Goal: Task Accomplishment & Management: Manage account settings

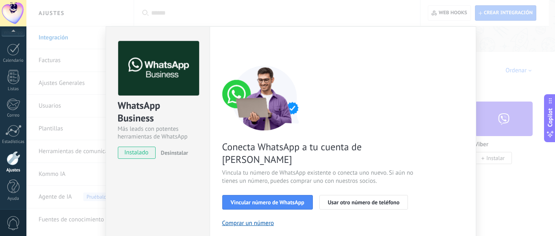
scroll to position [28, 0]
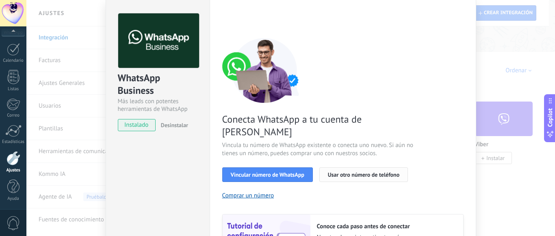
click at [350, 172] on span "Usar otro número de teléfono" at bounding box center [363, 175] width 71 height 6
click at [266, 172] on span "Vincular número de WhatsApp" at bounding box center [268, 175] width 74 height 6
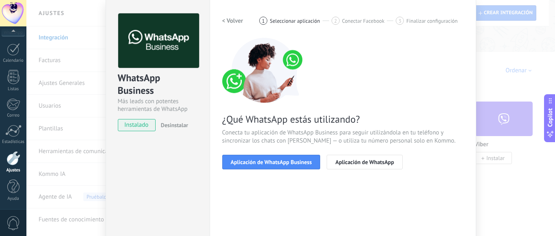
click at [266, 161] on span "Aplicación de WhatsApp Business" at bounding box center [271, 162] width 81 height 6
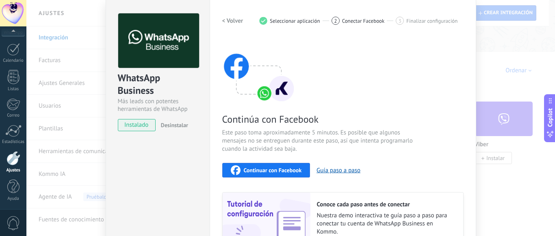
click at [267, 173] on span "Continuar con Facebook" at bounding box center [273, 170] width 58 height 6
click at [500, 86] on div "WhatsApp Business Más leads con potentes herramientas de WhatsApp instalado Des…" at bounding box center [290, 118] width 528 height 236
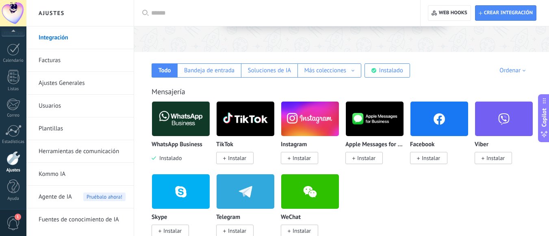
click at [246, 143] on div "TikTok" at bounding box center [245, 144] width 58 height 7
click at [237, 129] on body ".abecls-1,.abecls-2{fill-rule:evenodd}.abecls-2{fill:#fff} .abhcls-1{fill:none}…" at bounding box center [274, 11] width 549 height 236
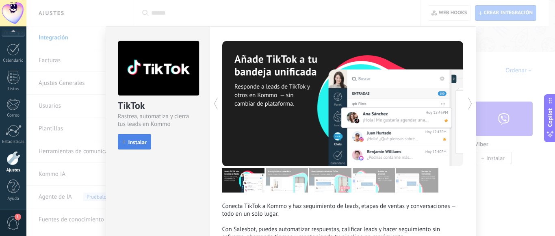
click at [133, 143] on span "Instalar" at bounding box center [137, 142] width 18 height 6
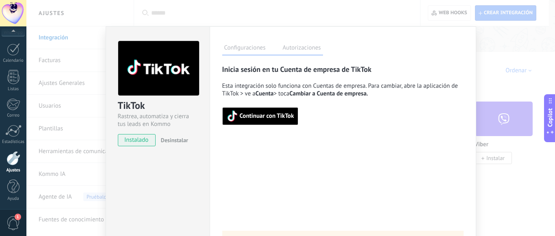
click at [297, 45] on label "Autorizaciones" at bounding box center [302, 49] width 42 height 12
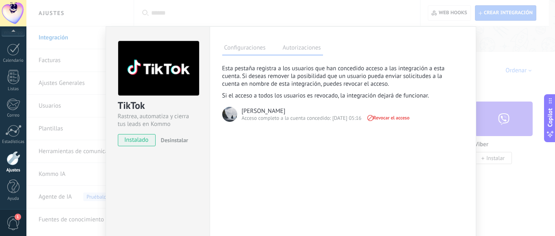
click at [249, 50] on label "Configuraciones" at bounding box center [244, 49] width 45 height 12
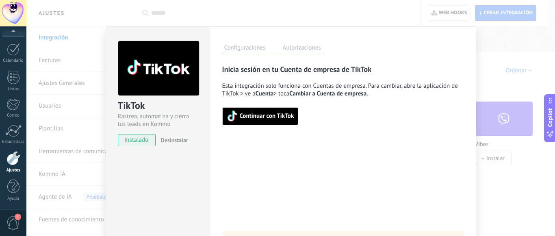
click at [294, 50] on label "Autorizaciones" at bounding box center [302, 49] width 42 height 12
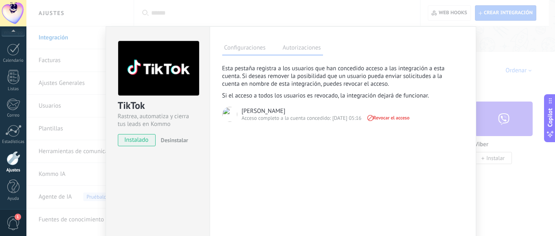
click at [261, 49] on label "Configuraciones" at bounding box center [244, 49] width 45 height 12
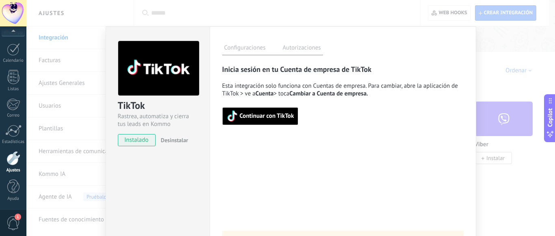
click at [257, 119] on span "Continuar con TikTok" at bounding box center [267, 116] width 54 height 6
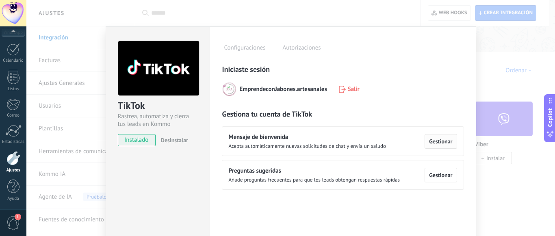
click at [439, 143] on span "Gestionar" at bounding box center [440, 141] width 23 height 6
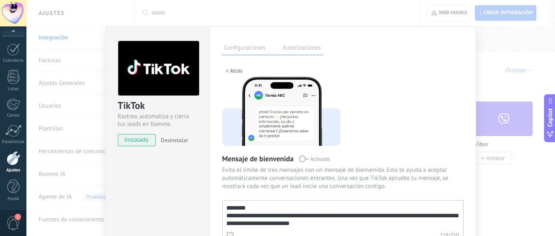
click at [427, 132] on div "**********" at bounding box center [342, 165] width 241 height 200
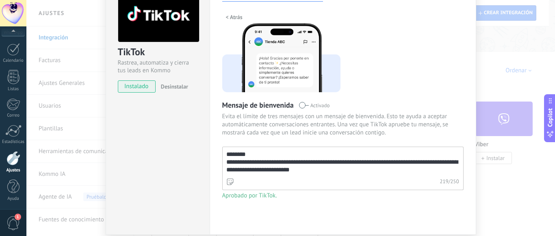
scroll to position [83, 0]
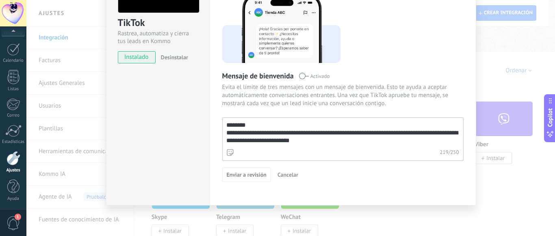
click at [324, 138] on textarea "**********" at bounding box center [342, 132] width 239 height 29
click at [357, 133] on textarea "**********" at bounding box center [342, 132] width 239 height 29
click at [351, 140] on textarea "**********" at bounding box center [342, 132] width 239 height 29
type textarea "**********"
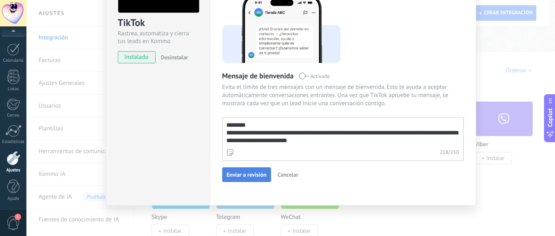
click at [253, 176] on span "Enviar a revisión" at bounding box center [247, 175] width 40 height 6
click at [469, 123] on div "**********" at bounding box center [343, 75] width 266 height 262
click at [462, 144] on div "**********" at bounding box center [343, 75] width 266 height 262
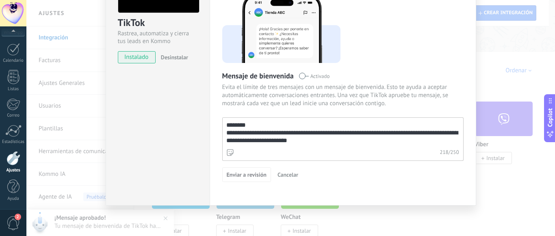
scroll to position [15, 0]
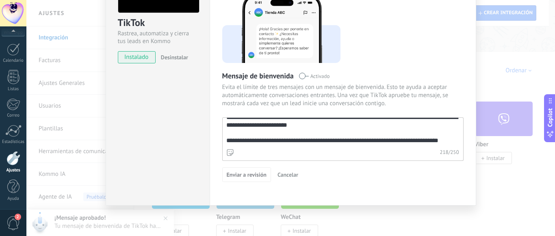
drag, startPoint x: 456, startPoint y: 131, endPoint x: 457, endPoint y: 150, distance: 18.7
click at [457, 150] on div "**********" at bounding box center [342, 138] width 241 height 43
click at [432, 159] on div "218 / 250" at bounding box center [342, 153] width 241 height 15
click at [460, 91] on span "Evita el límite de tres mensajes con un mensaje de bienvenida. Esto te ayuda a …" at bounding box center [342, 95] width 241 height 24
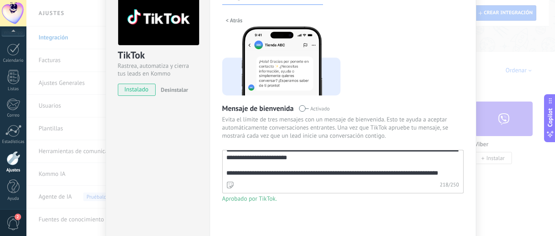
scroll to position [34, 0]
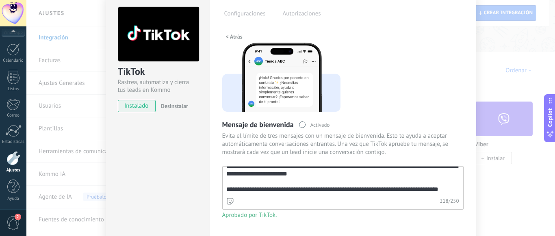
click at [229, 39] on span "< Atrás" at bounding box center [234, 37] width 17 height 6
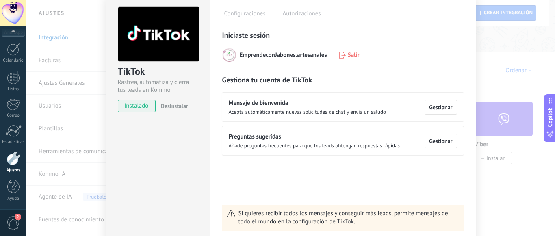
click at [416, 163] on div "Iniciaste sesión EmprendeconJabones.artesanales Salir Gestiona tu cuenta de Tik…" at bounding box center [342, 130] width 241 height 200
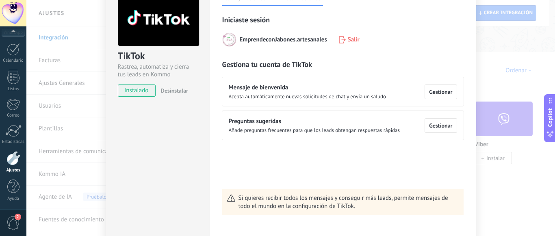
scroll to position [50, 0]
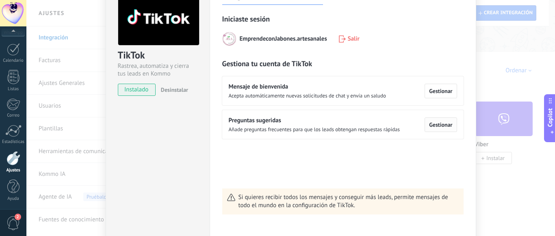
click at [433, 123] on span "Gestionar" at bounding box center [440, 125] width 23 height 6
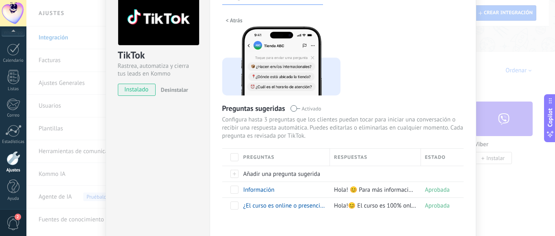
click at [391, 92] on div "< Atrás Preguntas sugeridas Activado Configura hasta 3 preguntas que los client…" at bounding box center [342, 114] width 241 height 200
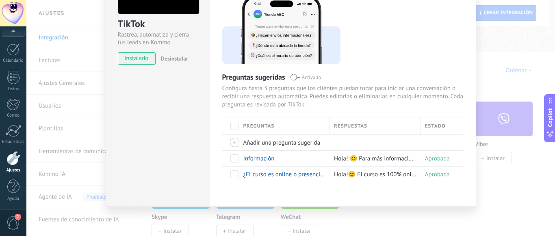
scroll to position [83, 0]
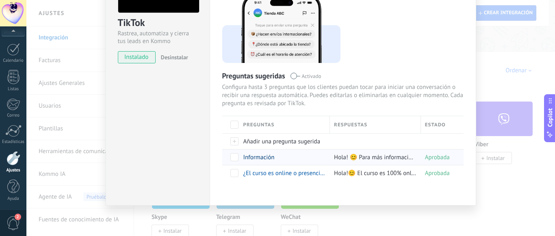
click at [256, 160] on span "Información" at bounding box center [258, 158] width 31 height 8
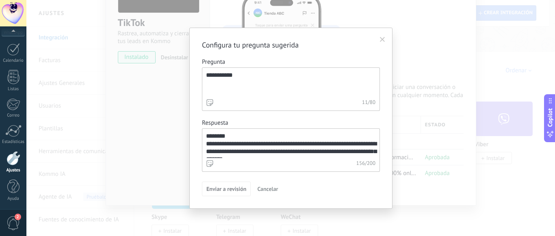
click at [361, 146] on textarea "**********" at bounding box center [289, 143] width 175 height 29
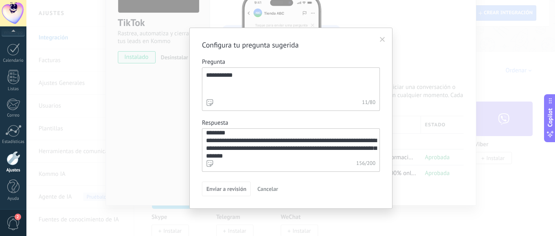
scroll to position [8, 0]
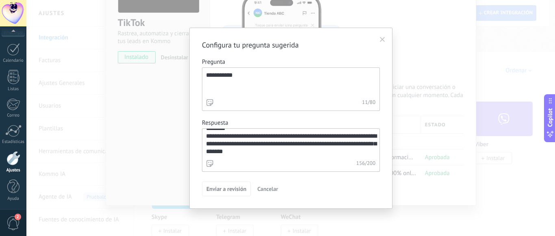
click at [315, 184] on div "Enviar a revisión Cancelar" at bounding box center [291, 189] width 178 height 15
click at [318, 158] on div "156 / 200" at bounding box center [291, 164] width 178 height 15
click at [318, 158] on textarea "**********" at bounding box center [289, 143] width 175 height 29
click at [281, 153] on textarea "**********" at bounding box center [289, 143] width 175 height 29
type textarea "**********"
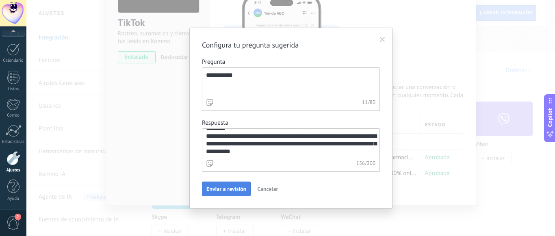
click at [238, 193] on button "Enviar a revisión" at bounding box center [226, 189] width 49 height 15
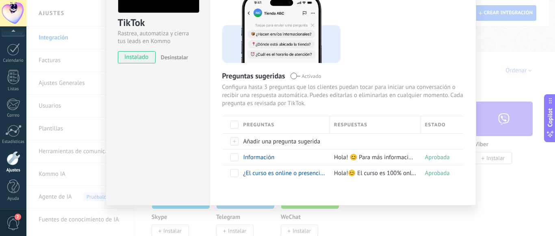
click at [338, 184] on div "Configuraciones Autorizaciones Esta pestaña registra a los usuarios que han con…" at bounding box center [343, 75] width 266 height 262
click at [253, 175] on span "¿El curso es online o presencial?" at bounding box center [285, 173] width 84 height 8
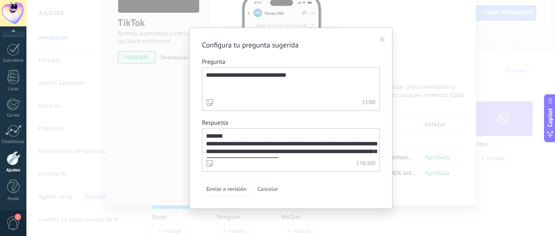
click at [298, 154] on textarea "**********" at bounding box center [289, 143] width 175 height 29
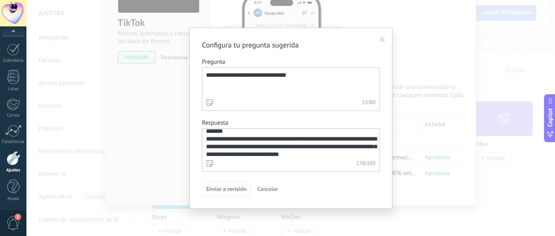
click at [327, 155] on textarea "**********" at bounding box center [289, 143] width 175 height 29
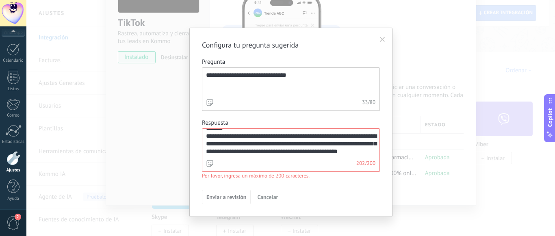
drag, startPoint x: 258, startPoint y: 133, endPoint x: 266, endPoint y: 162, distance: 30.3
click at [266, 162] on div "**********" at bounding box center [291, 154] width 178 height 52
click at [232, 155] on textarea "**********" at bounding box center [289, 143] width 175 height 29
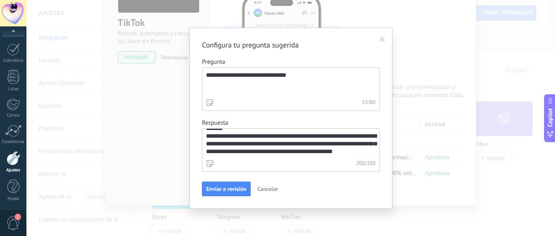
click at [259, 153] on textarea "**********" at bounding box center [289, 143] width 175 height 29
click at [357, 146] on textarea "**********" at bounding box center [289, 143] width 175 height 29
click at [319, 157] on textarea "**********" at bounding box center [289, 143] width 175 height 29
type textarea "**********"
click at [232, 192] on span "Enviar a revisión" at bounding box center [226, 189] width 40 height 6
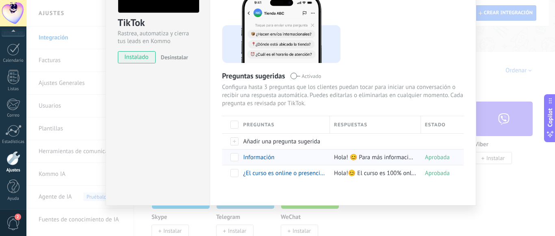
click at [234, 156] on span at bounding box center [234, 157] width 8 height 8
click at [236, 169] on span at bounding box center [234, 173] width 8 height 8
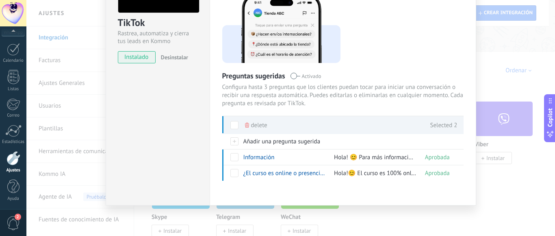
click at [466, 150] on div "Configuraciones Autorizaciones Esta pestaña registra a los usuarios que han con…" at bounding box center [343, 75] width 266 height 262
click at [243, 142] on span "Añadir una pregunta sugerida" at bounding box center [281, 142] width 77 height 8
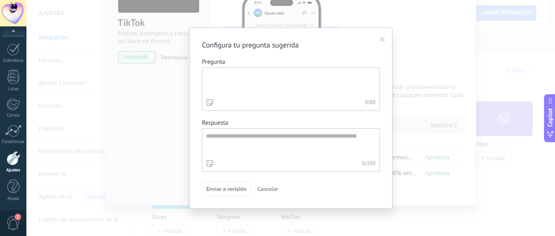
click at [255, 96] on textarea "Pregunta 0 / 80" at bounding box center [289, 82] width 175 height 29
type textarea "*"
type textarea "*********"
click at [228, 141] on textarea "Respuesta 0 / 200" at bounding box center [289, 143] width 175 height 29
click at [381, 40] on use at bounding box center [382, 39] width 5 height 5
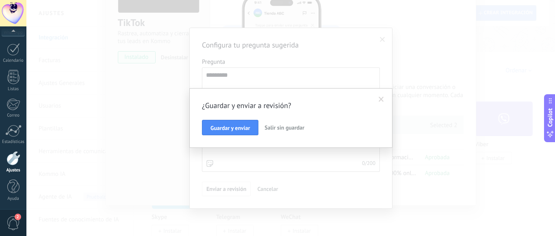
click at [290, 129] on span "Salir sin guardar" at bounding box center [284, 127] width 40 height 7
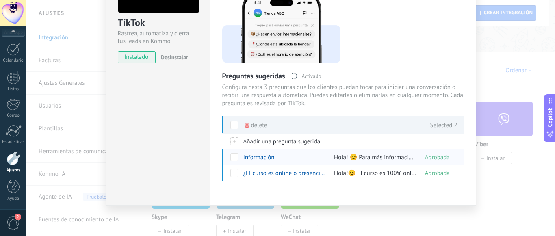
click at [341, 153] on div "Hola! 😊 Para más información ve al enlace que esta en mi perfil, ahí encontrará…" at bounding box center [373, 156] width 87 height 15
click at [361, 159] on span "Hola! 😊 Para más información ve al enlace que esta en mi perfil, ahí encontrará…" at bounding box center [541, 158] width 415 height 8
click at [390, 156] on span "Hola! 😊 Para más información ve al enlace que esta en mi perfil, ahí encontrará…" at bounding box center [541, 158] width 415 height 8
click at [257, 158] on span "Información" at bounding box center [258, 158] width 31 height 8
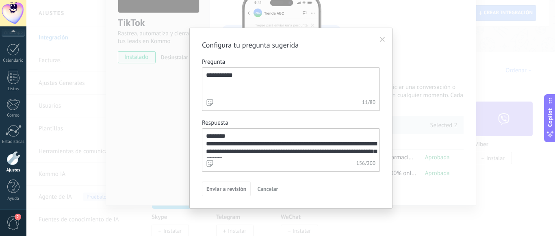
click at [231, 151] on textarea "**********" at bounding box center [289, 143] width 175 height 29
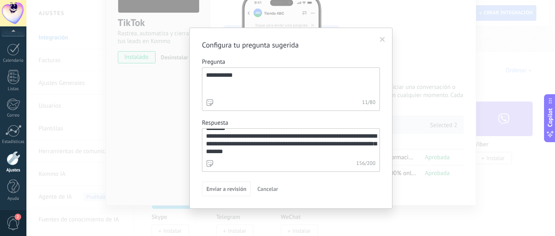
drag, startPoint x: 207, startPoint y: 135, endPoint x: 281, endPoint y: 162, distance: 78.5
click at [281, 162] on div "**********" at bounding box center [291, 149] width 178 height 43
click at [385, 127] on div "**********" at bounding box center [290, 118] width 203 height 181
click at [383, 37] on icon at bounding box center [382, 39] width 5 height 5
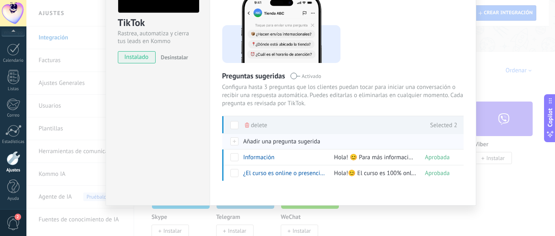
click at [264, 141] on span "Añadir una pregunta sugerida" at bounding box center [281, 142] width 77 height 8
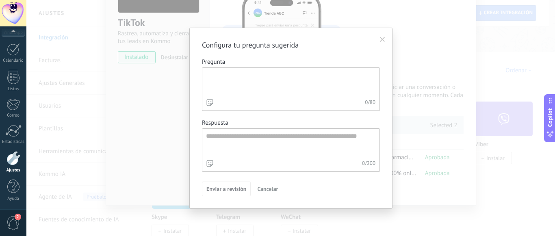
click at [221, 76] on textarea "Pregunta 0 / 80" at bounding box center [289, 82] width 175 height 29
type textarea "*********"
click at [236, 137] on textarea "Respuesta 0 / 200" at bounding box center [289, 143] width 175 height 29
paste textarea "**********"
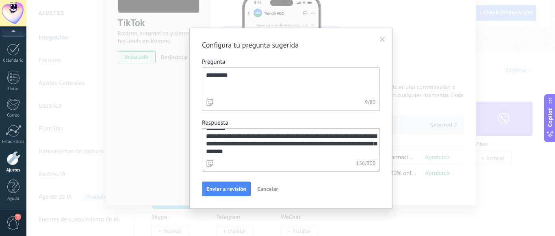
drag, startPoint x: 260, startPoint y: 154, endPoint x: 203, endPoint y: 143, distance: 58.2
click at [203, 143] on textarea "**********" at bounding box center [289, 143] width 175 height 29
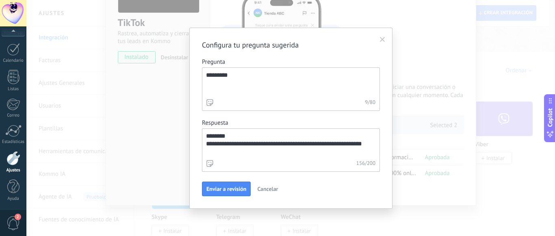
scroll to position [0, 0]
click at [312, 161] on div "107 / 200" at bounding box center [291, 164] width 178 height 15
click at [312, 158] on textarea "**********" at bounding box center [289, 143] width 175 height 29
click at [279, 153] on textarea "**********" at bounding box center [289, 143] width 175 height 29
click at [318, 156] on textarea "**********" at bounding box center [289, 143] width 175 height 29
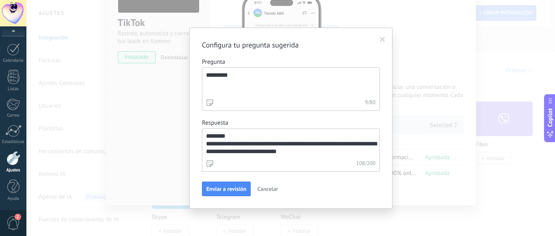
click at [337, 153] on textarea "**********" at bounding box center [289, 143] width 175 height 29
type textarea "**********"
click at [230, 188] on span "Enviar a revisión" at bounding box center [226, 189] width 40 height 6
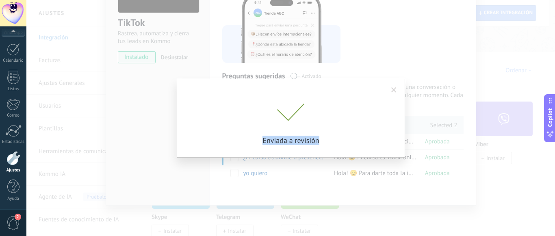
drag, startPoint x: 204, startPoint y: 134, endPoint x: 287, endPoint y: 147, distance: 83.5
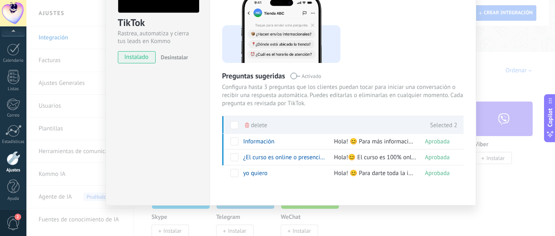
click at [395, 89] on span "Configura hasta 3 preguntas que los clientes puedan tocar para iniciar una conv…" at bounding box center [342, 95] width 241 height 24
click at [276, 172] on div "yo quiero" at bounding box center [282, 172] width 87 height 15
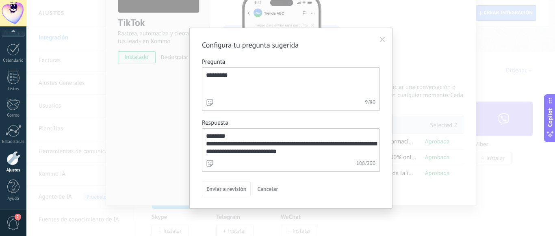
drag, startPoint x: 206, startPoint y: 136, endPoint x: 322, endPoint y: 158, distance: 118.3
click at [322, 158] on div "**********" at bounding box center [291, 149] width 178 height 43
click at [408, 132] on div "**********" at bounding box center [290, 118] width 528 height 236
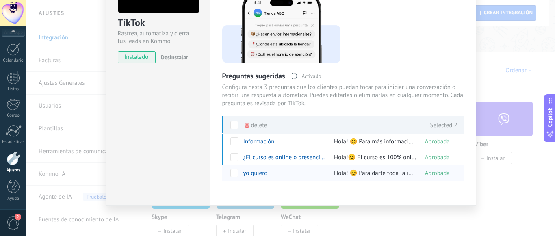
click at [237, 174] on div at bounding box center [230, 173] width 17 height 16
click at [234, 174] on span at bounding box center [234, 173] width 8 height 8
click at [465, 162] on div "Configuraciones Autorizaciones Esta pestaña registra a los usuarios que han con…" at bounding box center [343, 75] width 266 height 262
click at [264, 173] on span "yo quiero" at bounding box center [255, 173] width 24 height 8
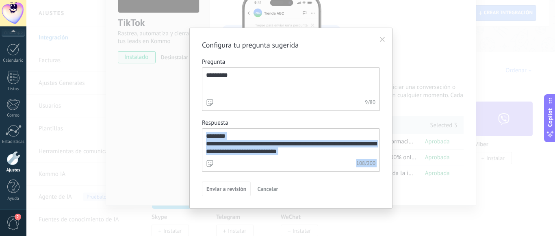
drag, startPoint x: 385, startPoint y: 135, endPoint x: 390, endPoint y: 97, distance: 38.2
click at [389, 145] on div "**********" at bounding box center [290, 118] width 203 height 181
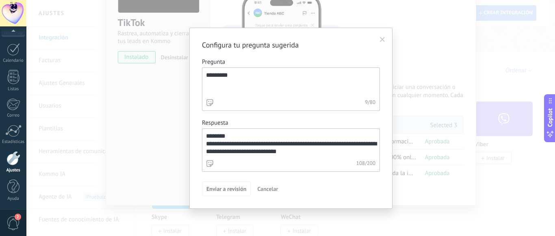
click at [381, 41] on use at bounding box center [382, 39] width 5 height 5
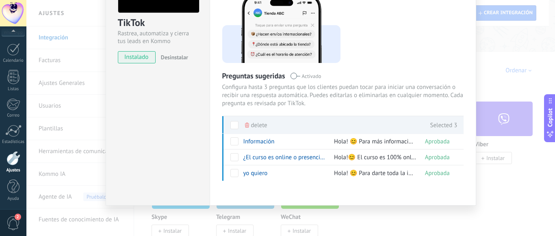
click at [486, 190] on div "TikTok Rastrea, automatiza y cierra tus leads en Kommo instalado Desinstalar Co…" at bounding box center [290, 118] width 528 height 236
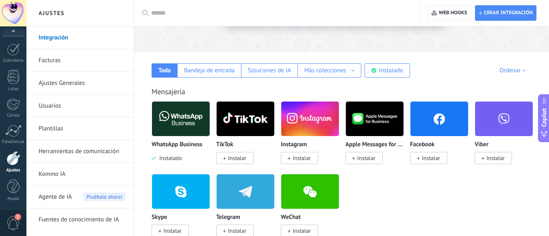
click at [248, 130] on img at bounding box center [245, 118] width 58 height 39
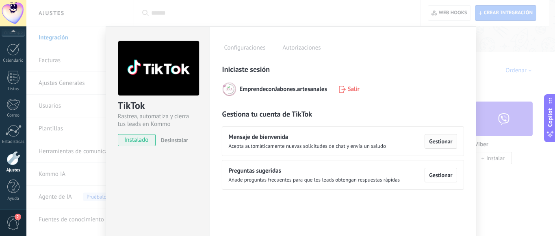
click at [433, 147] on button "Gestionar" at bounding box center [440, 141] width 32 height 15
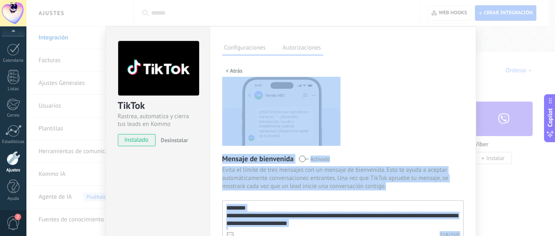
click at [418, 116] on div "**********" at bounding box center [342, 165] width 241 height 200
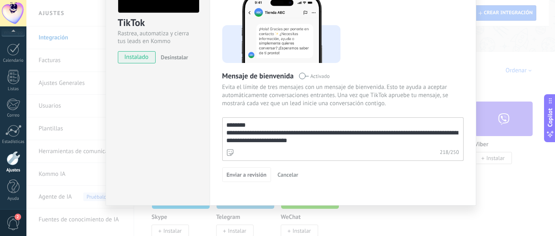
scroll to position [15, 0]
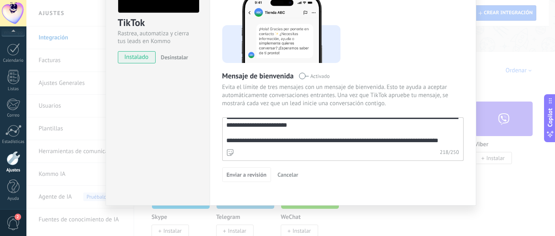
click at [481, 188] on div "TikTok Rastrea, automatiza y cierra tus leads en Kommo instalado Desinstalar Co…" at bounding box center [290, 118] width 528 height 236
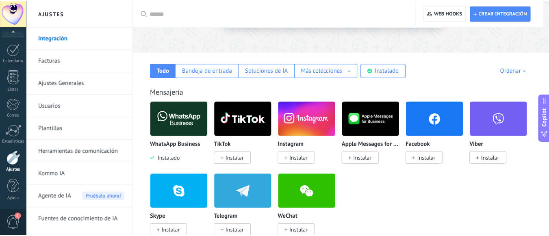
scroll to position [0, 0]
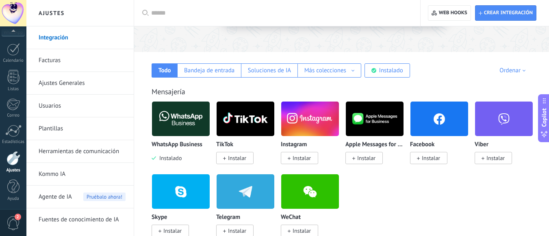
click at [234, 159] on span "Instalar" at bounding box center [237, 157] width 18 height 7
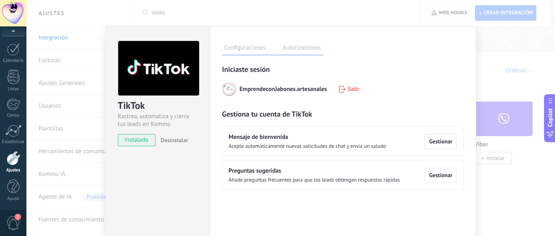
click at [301, 46] on label "Autorizaciones" at bounding box center [302, 49] width 42 height 12
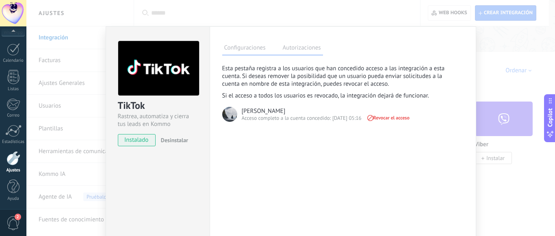
click at [249, 48] on label "Configuraciones" at bounding box center [244, 49] width 45 height 12
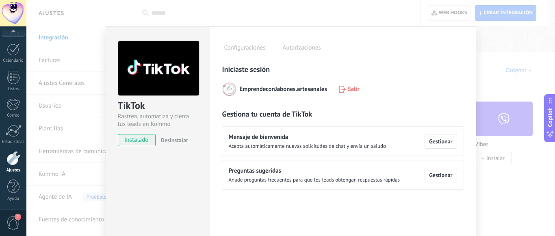
click at [281, 200] on div "Iniciaste sesión EmprendeconJabones.artesanales Salir Gestiona tu cuenta de Tik…" at bounding box center [342, 165] width 241 height 200
click at [542, 95] on div "TikTok Rastrea, automatiza y cierra tus leads en Kommo instalado Desinstalar Co…" at bounding box center [290, 118] width 528 height 236
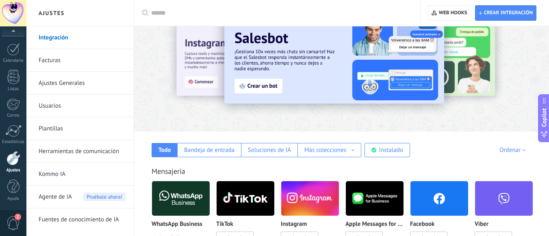
scroll to position [120, 0]
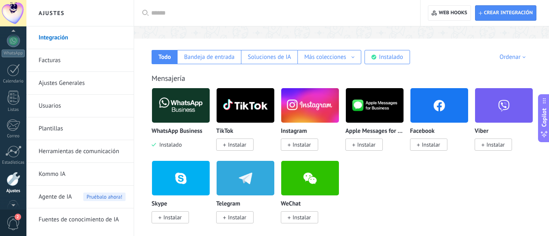
click at [15, 31] on div at bounding box center [13, 32] width 26 height 12
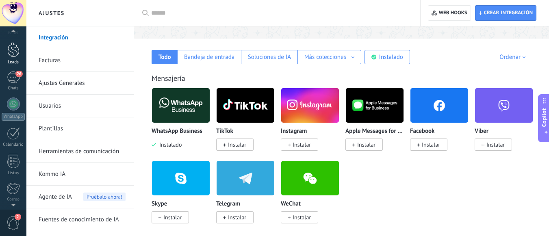
scroll to position [14, 0]
click at [14, 56] on div at bounding box center [13, 53] width 12 height 15
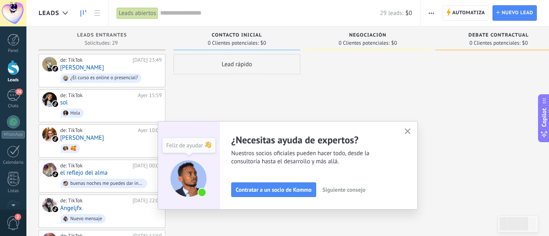
click at [411, 131] on use "button" at bounding box center [408, 131] width 6 height 6
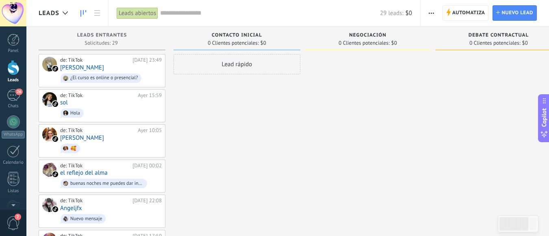
click at [431, 12] on span "button" at bounding box center [430, 12] width 5 height 15
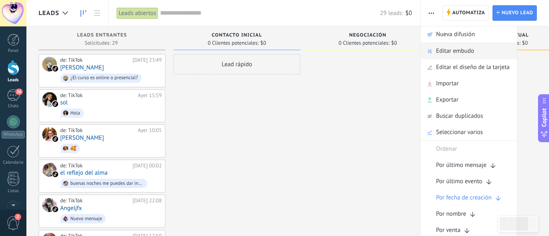
click at [463, 50] on span "Editar embudo" at bounding box center [455, 51] width 38 height 16
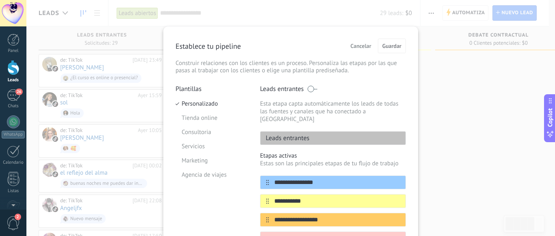
click at [307, 134] on p "Leads entrantes" at bounding box center [284, 138] width 49 height 8
click at [314, 131] on div "Leads entrantes" at bounding box center [333, 138] width 146 height 14
click at [312, 178] on input "**********" at bounding box center [328, 182] width 118 height 9
type input "*"
type input "**********"
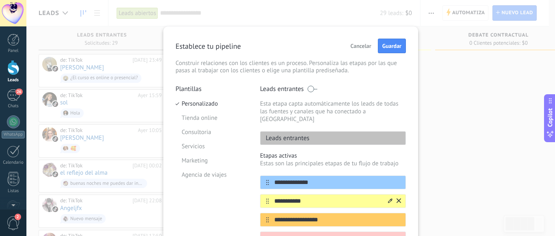
click at [313, 197] on input "**********" at bounding box center [328, 201] width 118 height 9
click at [327, 216] on input "**********" at bounding box center [328, 220] width 118 height 9
type input "*"
type input "**********"
click at [330, 234] on input "**********" at bounding box center [328, 238] width 118 height 9
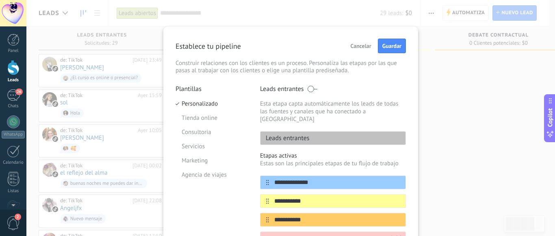
type input "*"
type input "**********"
click at [438, 205] on div "**********" at bounding box center [290, 118] width 528 height 236
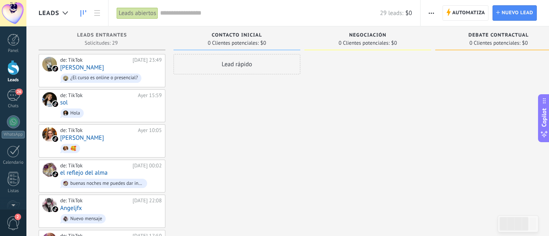
click at [429, 13] on use "button" at bounding box center [430, 13] width 5 height 1
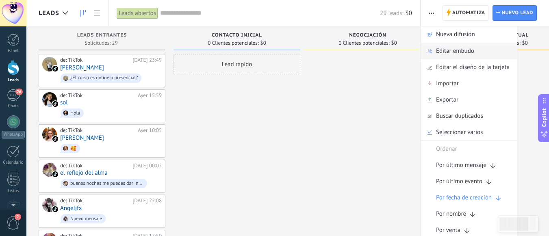
click at [456, 54] on span "Editar embudo" at bounding box center [455, 51] width 38 height 16
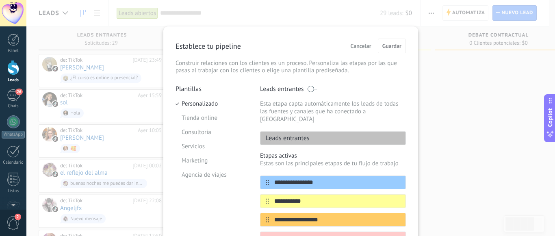
click at [413, 183] on div "**********" at bounding box center [290, 183] width 255 height 314
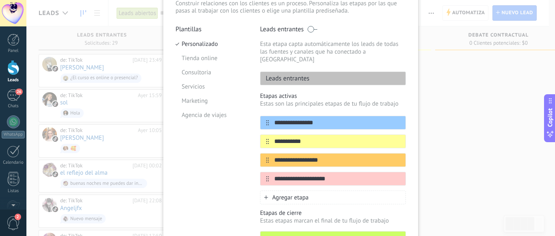
scroll to position [65, 0]
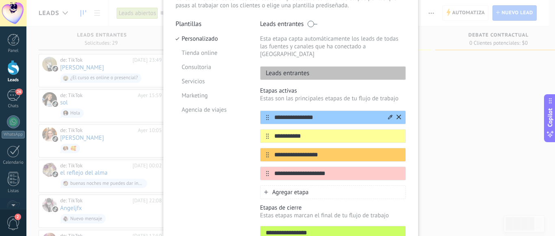
click at [315, 113] on input "**********" at bounding box center [328, 117] width 118 height 9
type input "*"
type input "**********"
click at [332, 169] on input "**********" at bounding box center [328, 173] width 118 height 9
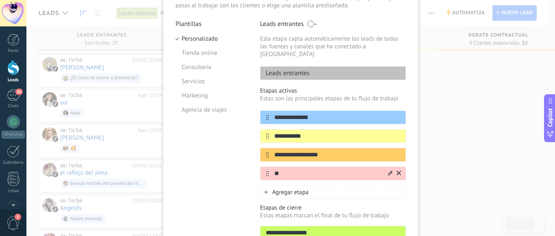
type input "*"
type input "**********"
drag, startPoint x: 324, startPoint y: 146, endPoint x: 271, endPoint y: 146, distance: 53.2
click at [271, 151] on input "**********" at bounding box center [328, 155] width 118 height 9
type input "**********"
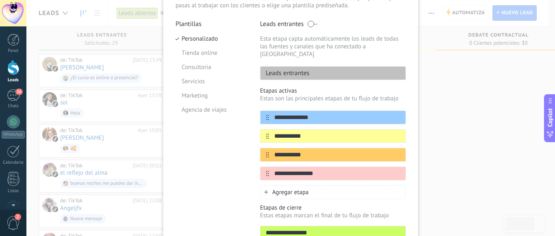
click at [402, 48] on p "Esta etapa capta automáticamente los leads de todas las fuentes y canales que h…" at bounding box center [333, 46] width 146 height 23
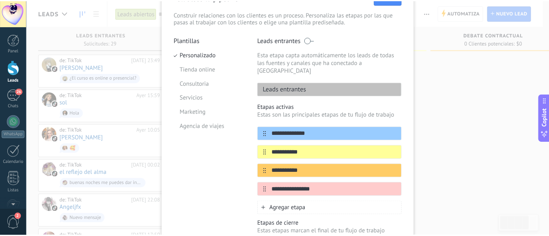
scroll to position [32, 0]
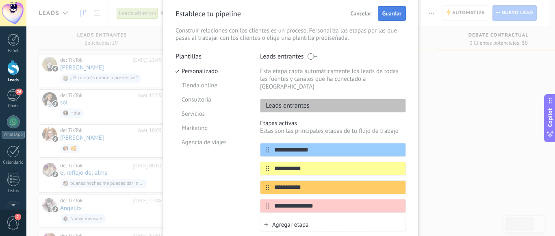
click at [389, 16] on span "Guardar" at bounding box center [391, 14] width 19 height 6
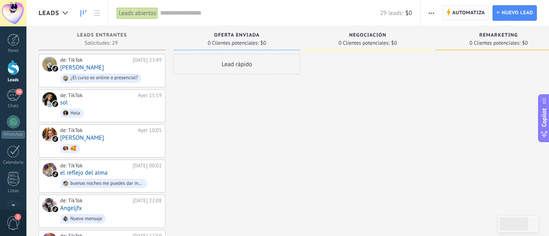
click at [462, 19] on span "Automatiza" at bounding box center [468, 13] width 33 height 15
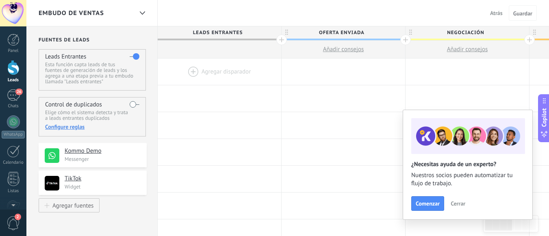
click at [210, 74] on div at bounding box center [219, 71] width 123 height 26
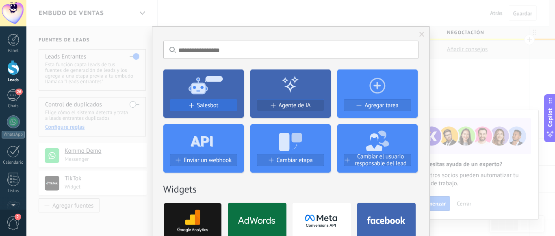
click at [207, 102] on button "Salesbot" at bounding box center [203, 105] width 67 height 12
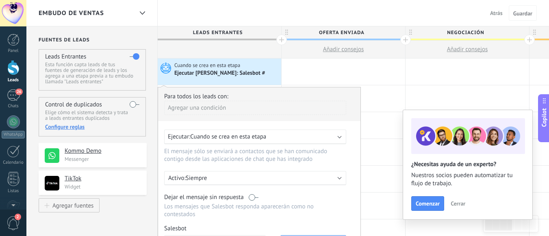
click at [229, 99] on div "Para todos los leads con:" at bounding box center [259, 97] width 190 height 8
click at [269, 136] on div "Ejecutar: Cuando se crea en esta etapa" at bounding box center [252, 137] width 168 height 8
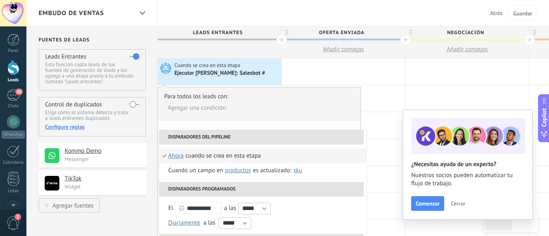
click at [239, 161] on div "Cuando se crea en esta etapa" at bounding box center [223, 156] width 75 height 15
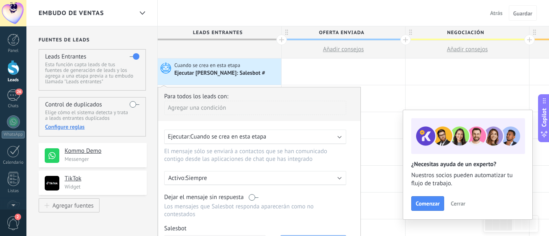
click at [314, 140] on div "Ejecutar: Cuando se crea en esta etapa" at bounding box center [252, 137] width 168 height 8
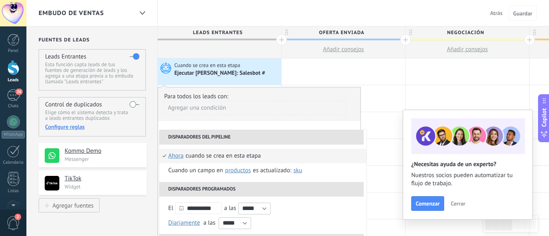
click at [180, 154] on span "ahora" at bounding box center [175, 156] width 15 height 15
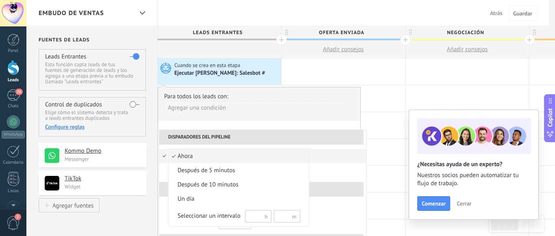
click at [236, 155] on span "ahora" at bounding box center [235, 156] width 132 height 8
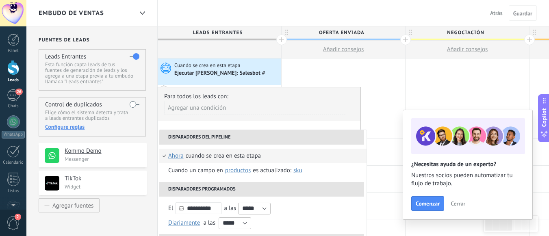
click at [349, 137] on li "Disparadores del pipeline" at bounding box center [261, 137] width 204 height 15
click at [328, 125] on div "**********" at bounding box center [259, 197] width 203 height 220
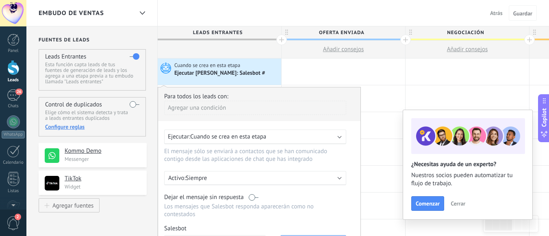
click at [354, 169] on div "Para todos los leads con: Agregar una condición Ejecutar: Cuando se crea en est…" at bounding box center [259, 197] width 203 height 220
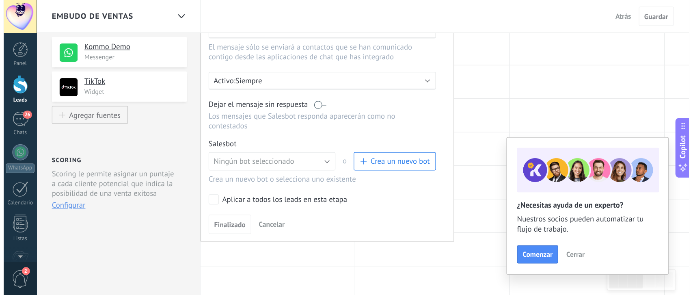
scroll to position [114, 0]
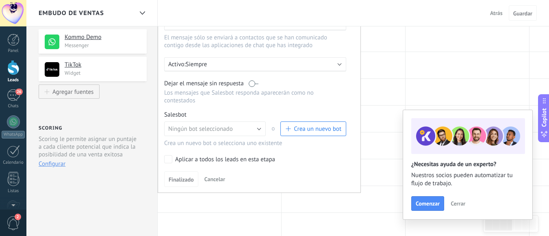
click at [307, 130] on span "Crea un nuevo bot" at bounding box center [318, 129] width 48 height 8
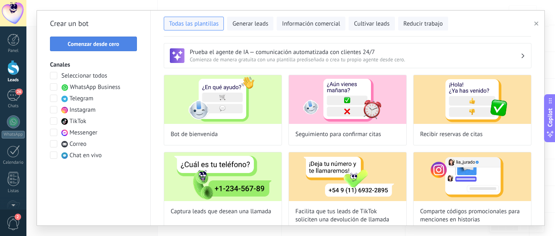
click at [93, 42] on span "Comenzar desde cero" at bounding box center [94, 44] width 52 height 6
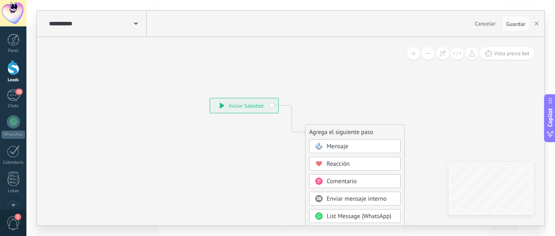
click at [338, 148] on span "Mensaje" at bounding box center [338, 147] width 22 height 8
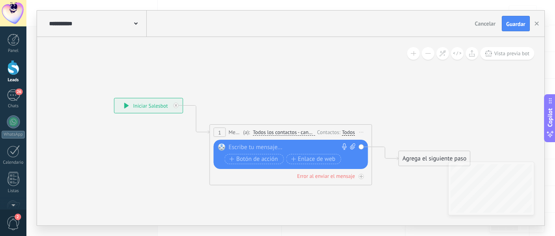
click at [244, 147] on div at bounding box center [289, 147] width 121 height 8
paste div
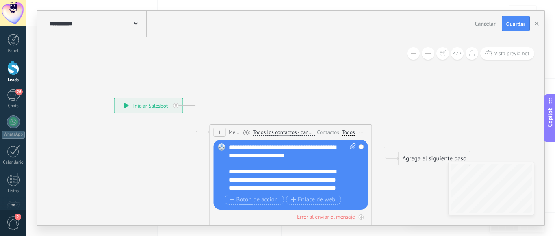
click at [361, 187] on div "Reemplazar Quitar Convertir a mensaje de voz Arrastre la imagen aquí para adjun…" at bounding box center [291, 175] width 154 height 70
click at [315, 180] on div "**********" at bounding box center [285, 192] width 113 height 49
click at [331, 188] on div "**********" at bounding box center [285, 192] width 113 height 49
drag, startPoint x: 285, startPoint y: 148, endPoint x: 310, endPoint y: 166, distance: 30.5
click at [310, 166] on div "**********" at bounding box center [292, 167] width 127 height 49
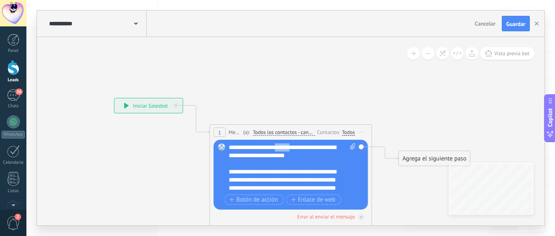
click at [356, 188] on div "Reemplazar Quitar Convertir a mensaje de voz Arrastre la imagen aquí para adjun…" at bounding box center [291, 175] width 154 height 70
click at [426, 158] on div "Agrega el siguiente paso" at bounding box center [434, 158] width 71 height 13
click at [420, 174] on span "Mensaje" at bounding box center [431, 173] width 22 height 8
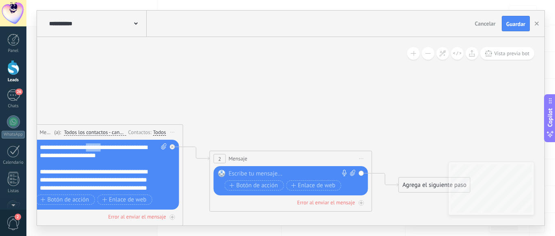
click at [362, 156] on span "Iniciar vista previa aquí Cambiar nombre Duplicar [GEOGRAPHIC_DATA]" at bounding box center [361, 159] width 13 height 12
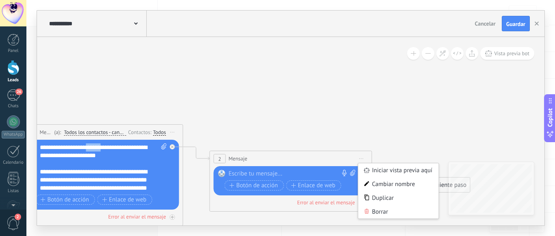
click at [328, 158] on div "2 Mensaje ******* (a): Todos los contactos - canales seleccionados Todos los co…" at bounding box center [291, 158] width 162 height 15
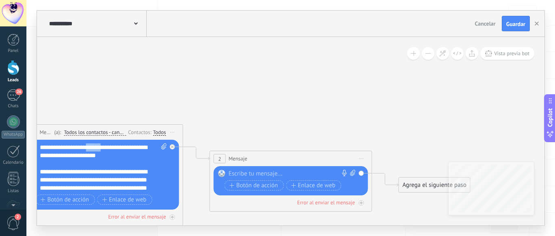
click at [363, 158] on span "Iniciar vista previa aquí Cambiar nombre Duplicar [GEOGRAPHIC_DATA]" at bounding box center [361, 159] width 13 height 12
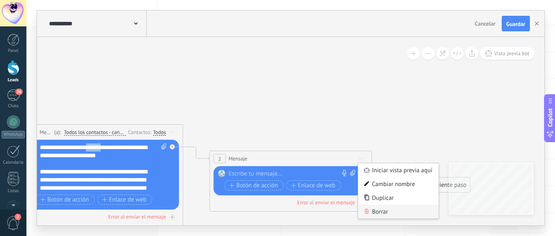
click at [374, 212] on div "Borrar" at bounding box center [398, 212] width 80 height 14
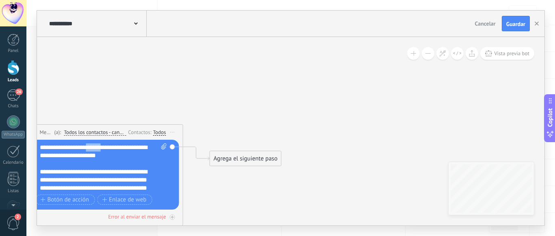
click at [238, 156] on div "Agrega el siguiente paso" at bounding box center [245, 158] width 71 height 13
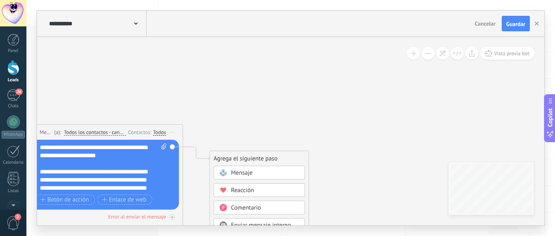
click at [322, 188] on icon at bounding box center [89, 162] width 735 height 534
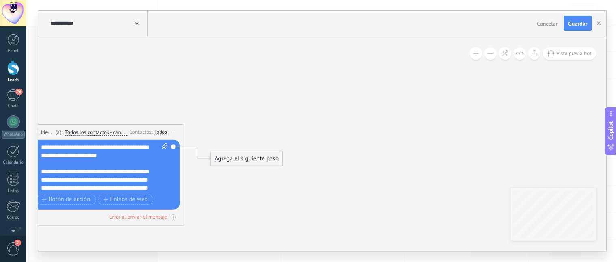
click at [249, 164] on div "Agrega el siguiente paso" at bounding box center [246, 158] width 71 height 13
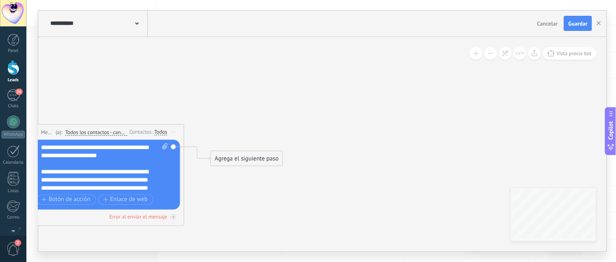
click at [231, 163] on div "Agrega el siguiente paso" at bounding box center [246, 158] width 71 height 13
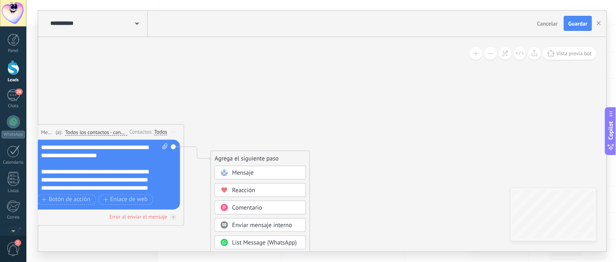
click at [353, 196] on icon at bounding box center [90, 162] width 735 height 534
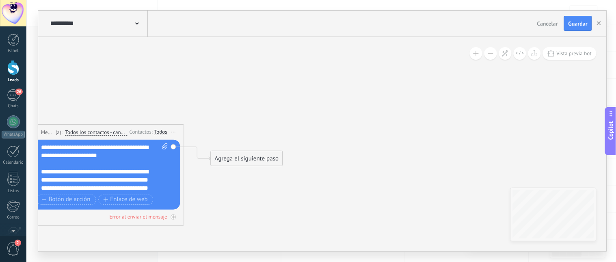
click at [554, 197] on div "**********" at bounding box center [321, 131] width 590 height 262
drag, startPoint x: 616, startPoint y: 217, endPoint x: 616, endPoint y: 78, distance: 138.5
click at [554, 78] on div "**********" at bounding box center [321, 131] width 590 height 262
click at [554, 75] on div "**********" at bounding box center [321, 131] width 590 height 262
click at [554, 90] on div "**********" at bounding box center [322, 144] width 569 height 214
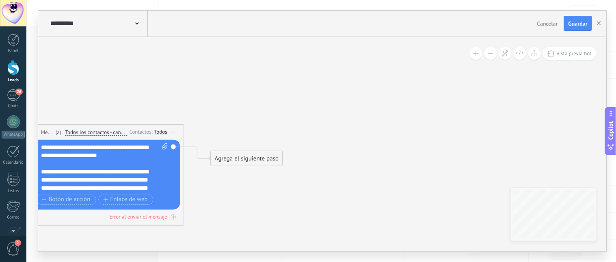
click at [248, 162] on div "Agrega el siguiente paso" at bounding box center [246, 158] width 71 height 13
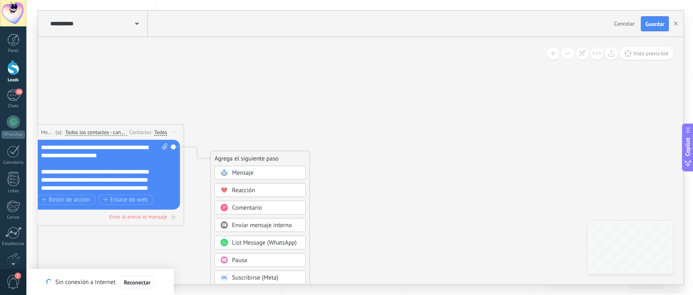
click at [273, 236] on div "Pausa" at bounding box center [266, 260] width 68 height 8
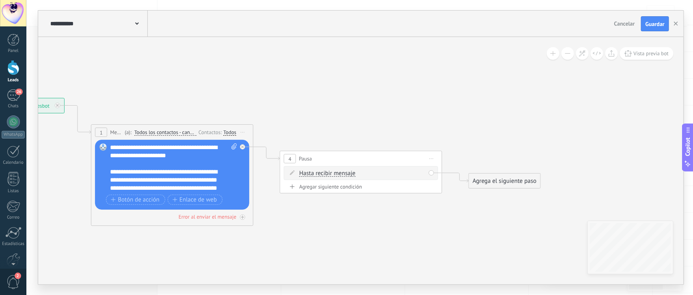
click at [342, 173] on span "Hasta recibir mensaje" at bounding box center [327, 173] width 56 height 6
click at [342, 173] on button "Hasta recibir mensaje" at bounding box center [346, 173] width 102 height 15
click at [348, 192] on span "Temporizador" at bounding box center [339, 188] width 98 height 8
click at [362, 174] on input "*" at bounding box center [360, 174] width 4 height 6
type input "*"
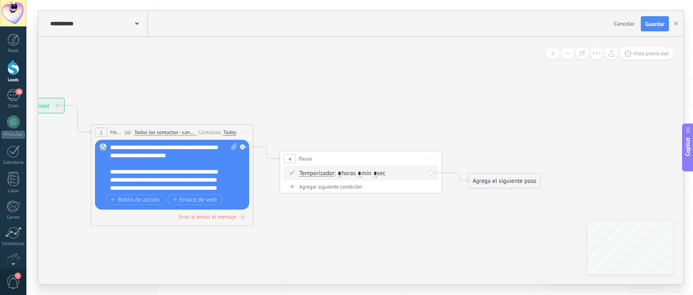
click at [385, 173] on span ": * horas * min * sec" at bounding box center [360, 173] width 51 height 8
click at [385, 175] on span ": * horas * min * sec" at bounding box center [360, 173] width 51 height 8
click at [385, 173] on span ": * horas * min * sec" at bounding box center [360, 173] width 51 height 8
click at [377, 174] on input "*" at bounding box center [376, 174] width 4 height 6
type input "*"
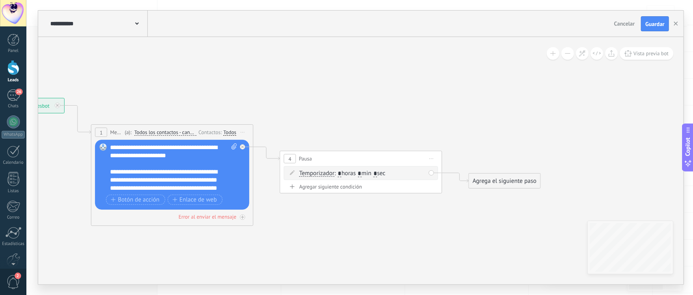
click at [399, 212] on icon at bounding box center [254, 162] width 924 height 534
click at [484, 186] on div "Agrega el siguiente paso" at bounding box center [504, 180] width 71 height 13
click at [495, 193] on span "Mensaje" at bounding box center [501, 195] width 22 height 8
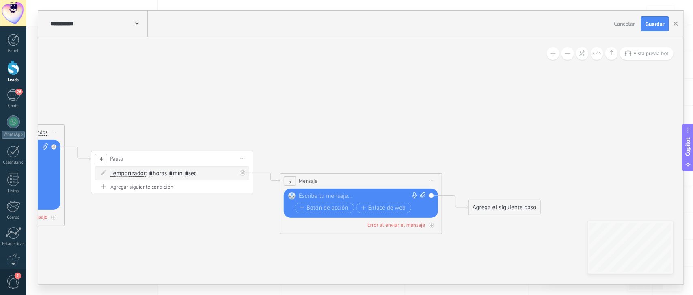
click at [333, 199] on div at bounding box center [359, 196] width 121 height 8
paste div
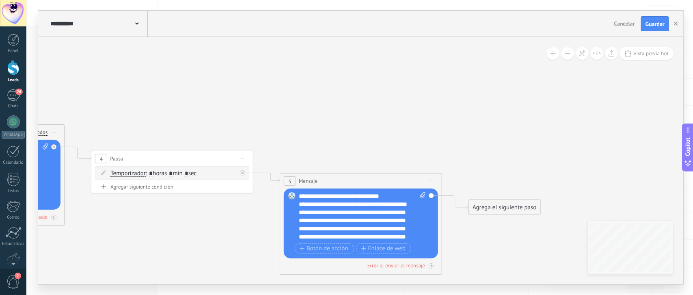
click at [447, 236] on icon at bounding box center [160, 166] width 1112 height 543
click at [422, 197] on icon at bounding box center [422, 195] width 5 height 6
click input "Subir" at bounding box center [0, 0] width 0 height 0
click at [419, 196] on span at bounding box center [422, 216] width 8 height 49
click input "Subir" at bounding box center [0, 0] width 0 height 0
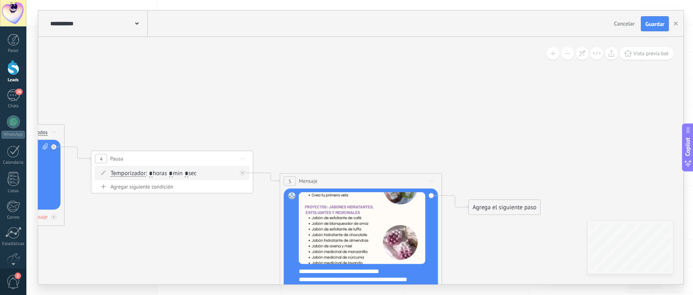
click at [430, 236] on div "Reemplazar Quitar Convertir a mensaje de voz Arrastre la imagen aquí para adjun…" at bounding box center [361, 260] width 154 height 145
click at [422, 236] on div "**********" at bounding box center [366, 291] width 134 height 49
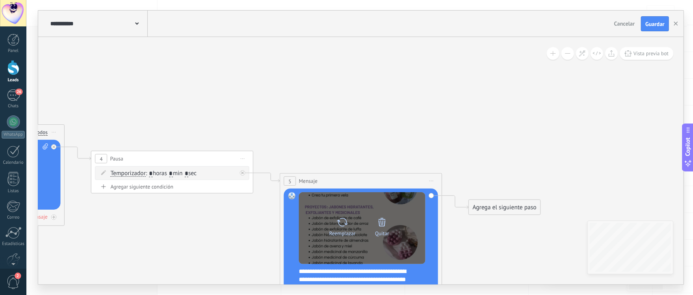
click at [380, 231] on div "Quitar" at bounding box center [382, 233] width 14 height 6
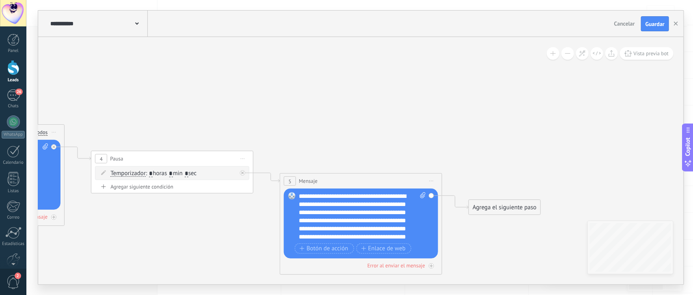
click at [410, 236] on div "**********" at bounding box center [354, 216] width 111 height 49
click at [423, 192] on icon at bounding box center [422, 195] width 5 height 6
click input "Subir" at bounding box center [0, 0] width 0 height 0
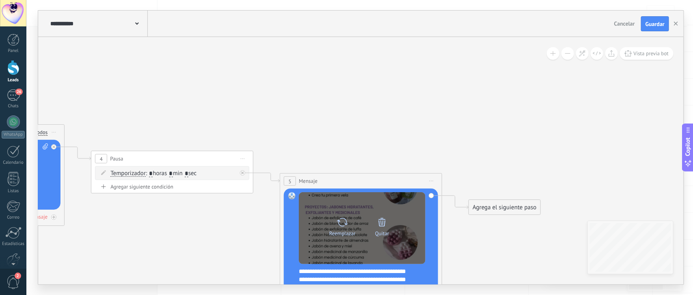
click at [380, 222] on icon at bounding box center [381, 221] width 11 height 11
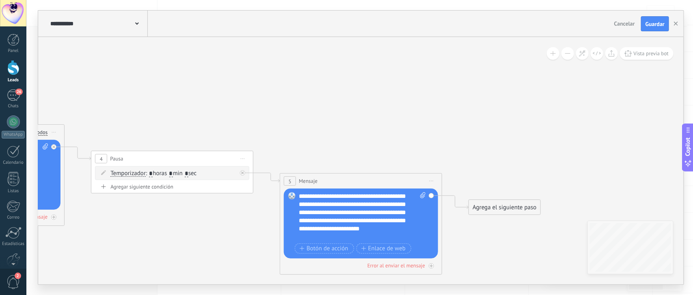
click at [466, 128] on icon at bounding box center [160, 166] width 1112 height 543
click at [346, 236] on div at bounding box center [358, 237] width 119 height 8
click at [487, 236] on icon at bounding box center [160, 166] width 1112 height 543
click at [321, 236] on div at bounding box center [358, 237] width 119 height 8
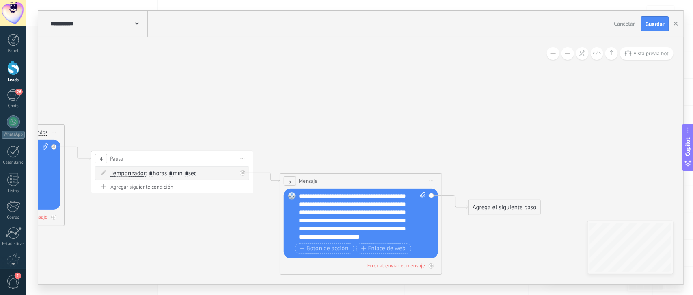
scroll to position [8, 0]
click at [460, 223] on icon at bounding box center [160, 166] width 1112 height 543
click at [417, 212] on div "**********" at bounding box center [362, 216] width 127 height 49
click at [412, 232] on div "**********" at bounding box center [362, 216] width 127 height 49
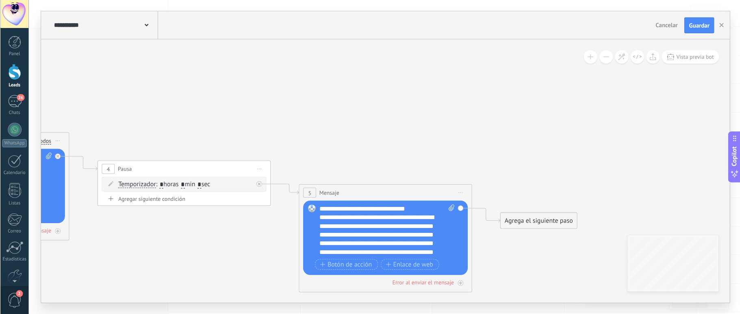
scroll to position [8, 0]
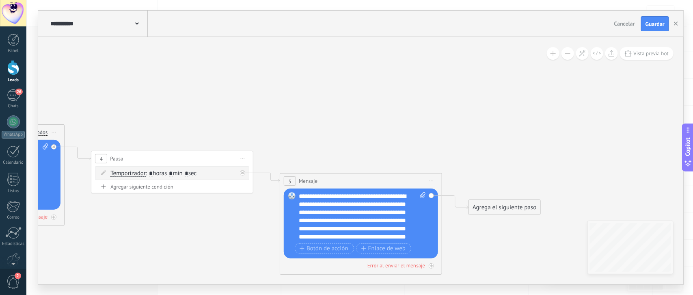
click at [462, 236] on icon at bounding box center [160, 166] width 1112 height 543
click at [498, 210] on div "Agrega el siguiente paso" at bounding box center [504, 207] width 71 height 13
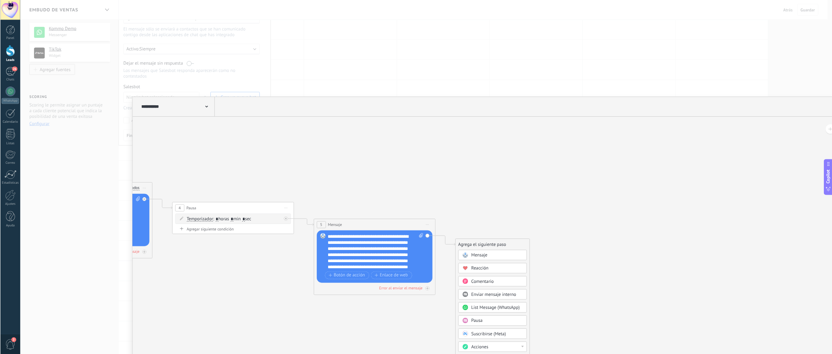
scroll to position [7, 0]
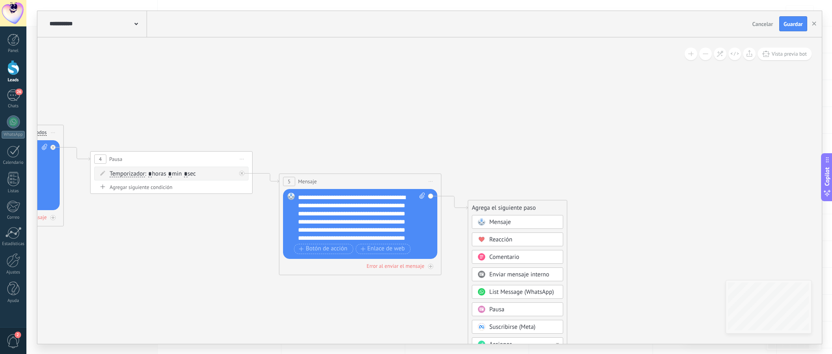
click at [502, 224] on span "Mensaje" at bounding box center [500, 222] width 22 height 8
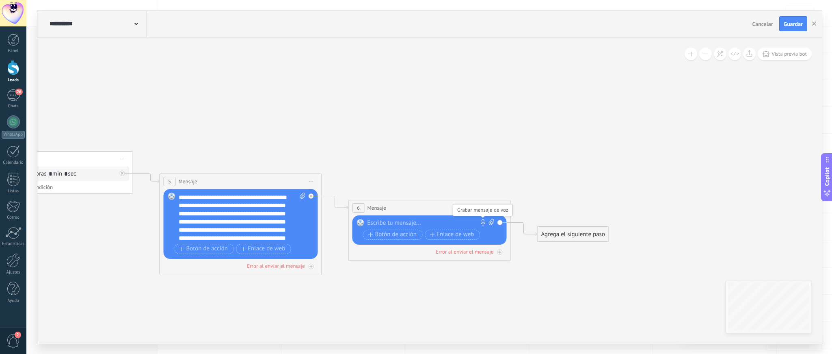
click at [484, 219] on icon at bounding box center [483, 222] width 6 height 6
click at [492, 225] on icon at bounding box center [491, 222] width 5 height 6
click input "Subir" at bounding box center [0, 0] width 0 height 0
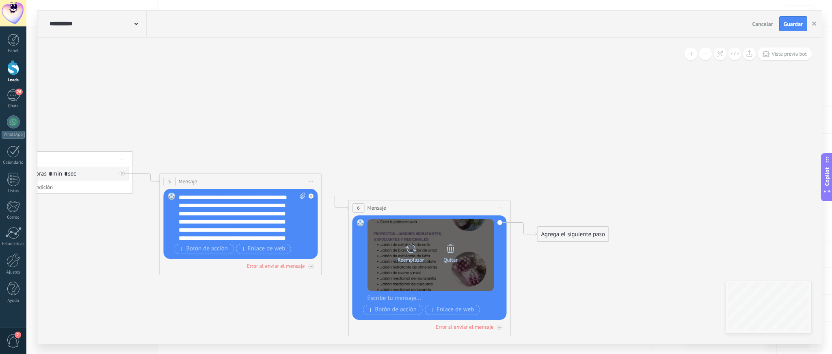
click at [453, 236] on icon at bounding box center [450, 248] width 7 height 9
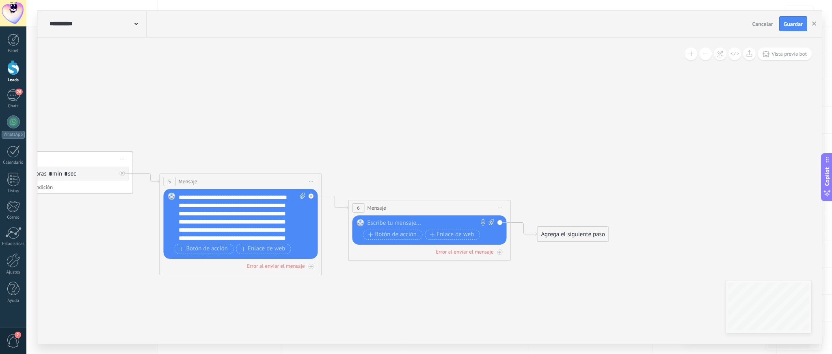
click at [493, 221] on icon at bounding box center [491, 222] width 5 height 6
click input "Subir" at bounding box center [0, 0] width 0 height 0
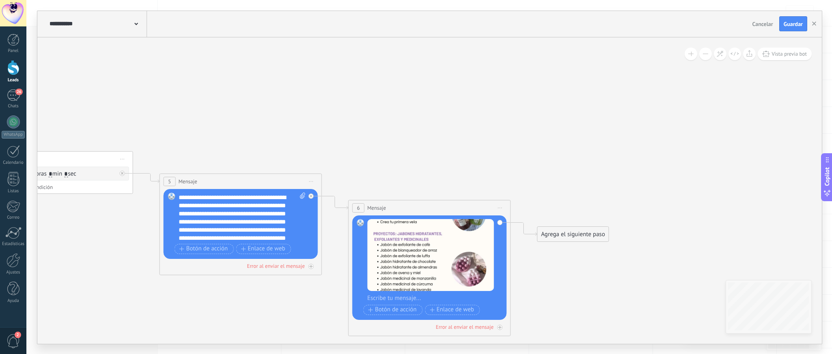
click at [517, 236] on icon at bounding box center [133, 187] width 1301 height 584
click at [554, 233] on div "Agrega el siguiente paso" at bounding box center [573, 233] width 71 height 13
click at [554, 236] on span "Mensaje" at bounding box center [570, 248] width 22 height 8
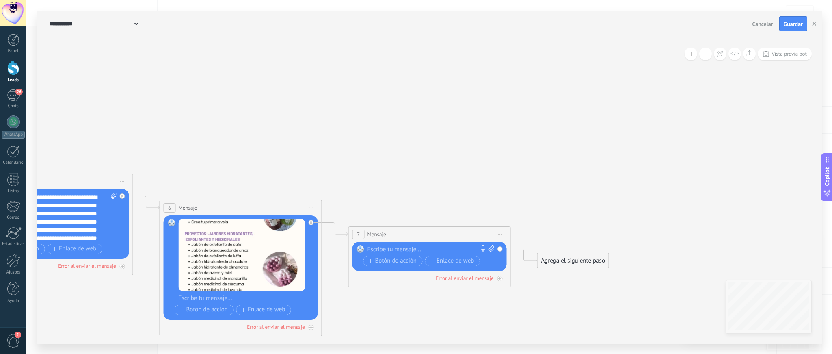
click at [489, 236] on icon at bounding box center [491, 248] width 5 height 6
click input "Subir" at bounding box center [0, 0] width 0 height 0
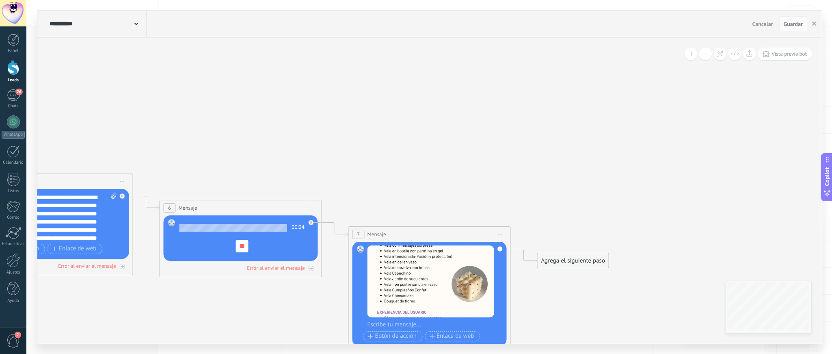
click at [353, 111] on icon at bounding box center [40, 217] width 1490 height 645
click at [242, 236] on span at bounding box center [242, 246] width 4 height 4
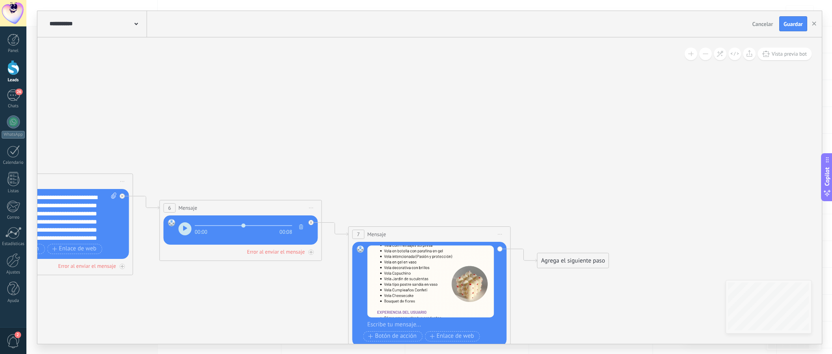
click at [300, 228] on icon "button" at bounding box center [301, 226] width 4 height 5
click at [301, 222] on icon at bounding box center [302, 222] width 5 height 6
click input "Subir" at bounding box center [0, 0] width 0 height 0
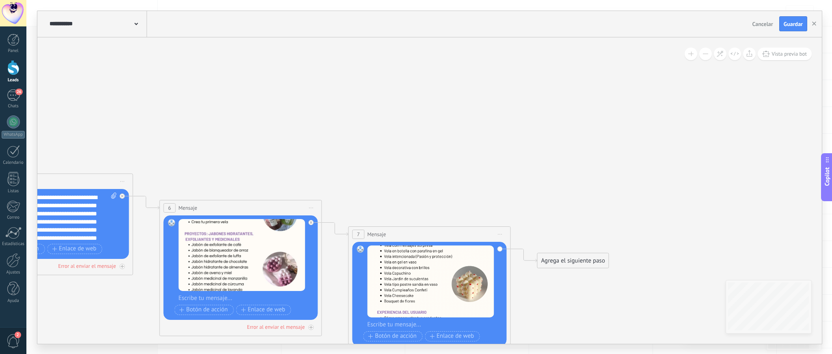
click at [352, 175] on icon at bounding box center [40, 217] width 1490 height 645
click at [544, 236] on icon at bounding box center [40, 217] width 1490 height 645
click at [554, 236] on div "Agrega el siguiente paso" at bounding box center [573, 260] width 71 height 13
click at [554, 236] on span "Mensaje" at bounding box center [570, 275] width 22 height 8
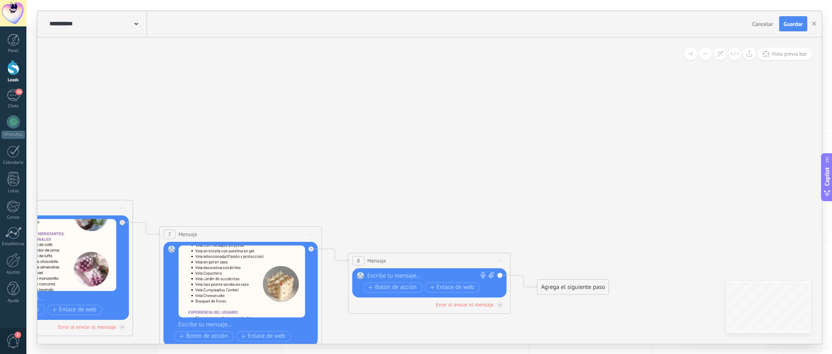
click at [377, 236] on div at bounding box center [428, 276] width 121 height 8
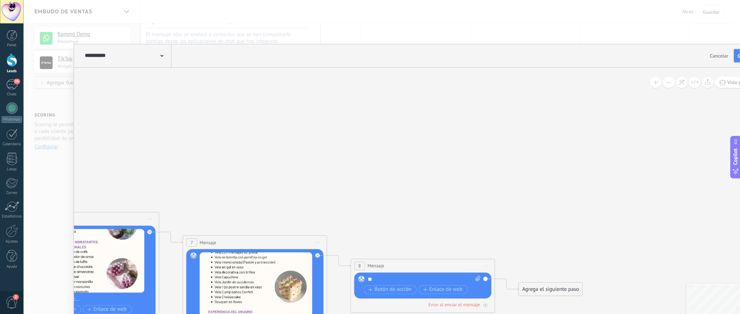
scroll to position [7, 0]
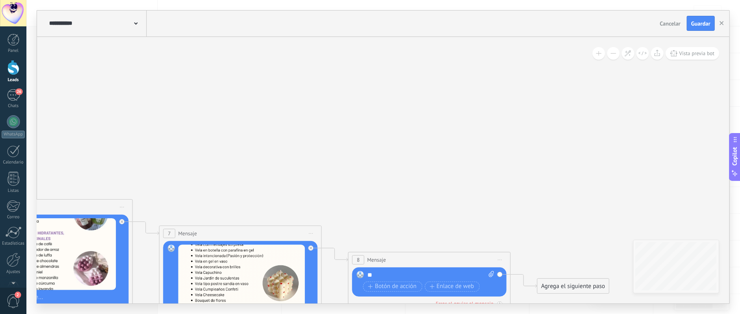
drag, startPoint x: 738, startPoint y: 155, endPoint x: 738, endPoint y: 254, distance: 99.1
click at [554, 236] on span "Copilot" at bounding box center [735, 255] width 8 height 19
drag, startPoint x: 738, startPoint y: 254, endPoint x: 738, endPoint y: 137, distance: 117.4
click at [554, 137] on span "Copilot" at bounding box center [735, 137] width 8 height 19
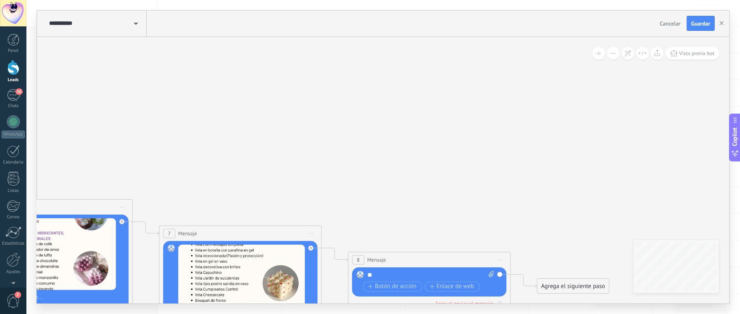
click at [554, 222] on div "**********" at bounding box center [382, 157] width 713 height 314
click at [554, 236] on div "**********" at bounding box center [382, 157] width 713 height 314
click at [385, 236] on div "**" at bounding box center [430, 275] width 127 height 8
click at [384, 236] on div "**" at bounding box center [430, 275] width 127 height 8
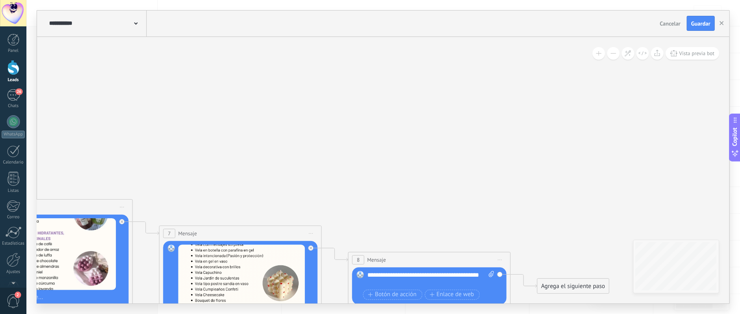
click at [463, 236] on div "**********" at bounding box center [430, 279] width 127 height 16
click at [421, 236] on div "**********" at bounding box center [430, 279] width 127 height 16
click at [407, 236] on span "Botón de acción" at bounding box center [392, 295] width 49 height 6
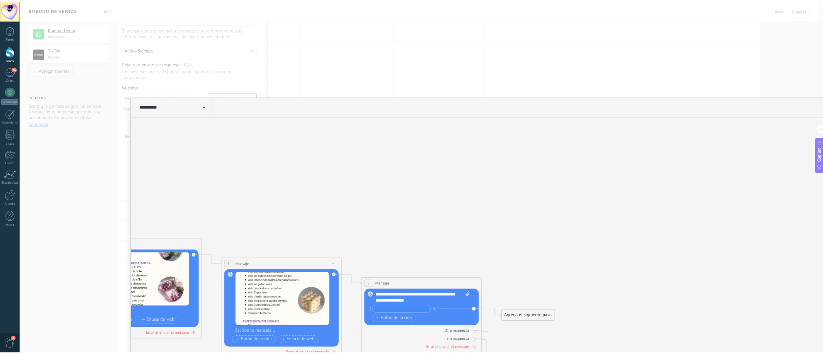
scroll to position [6, 0]
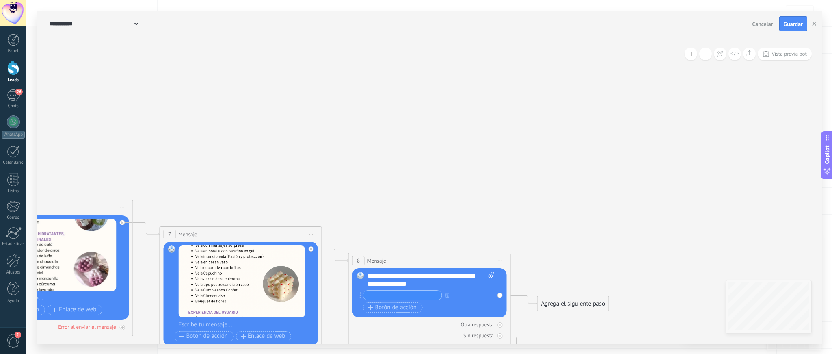
click at [373, 236] on input "text" at bounding box center [402, 294] width 78 height 9
click at [447, 236] on icon "button" at bounding box center [448, 294] width 4 height 5
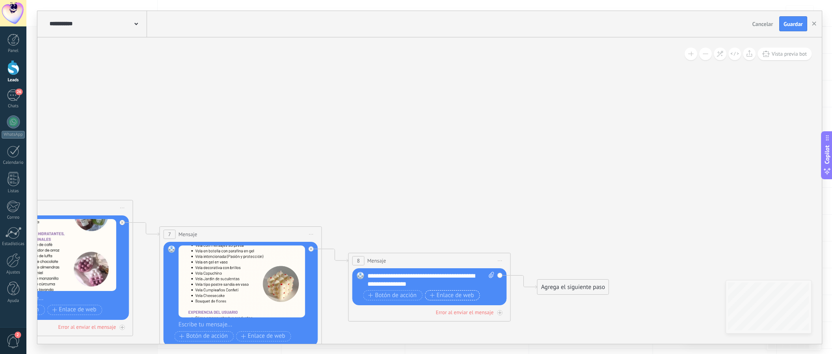
click at [451, 236] on span "Enlace de web" at bounding box center [452, 295] width 44 height 6
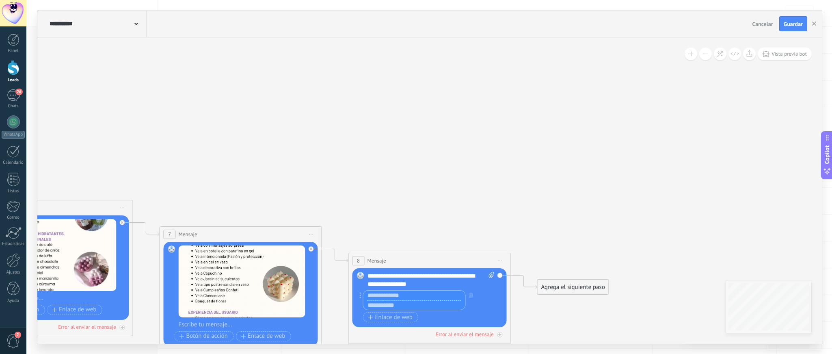
click at [426, 236] on input "text" at bounding box center [414, 295] width 102 height 10
click at [409, 236] on input "text" at bounding box center [414, 305] width 102 height 10
paste input "**********"
type input "**********"
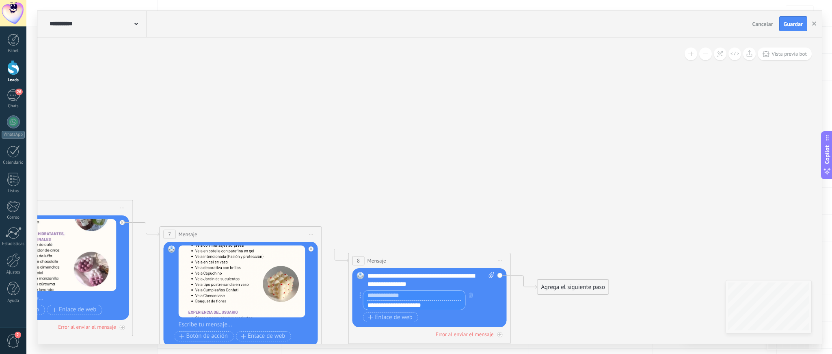
click at [409, 236] on input "text" at bounding box center [414, 295] width 102 height 10
click at [449, 236] on div "**********" at bounding box center [431, 280] width 126 height 16
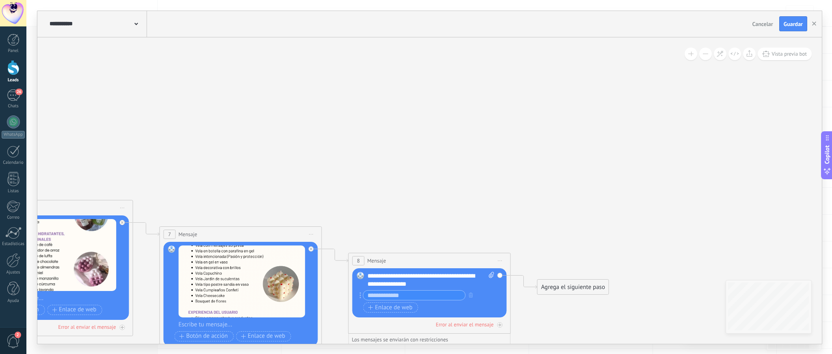
click at [446, 236] on div "**********" at bounding box center [431, 280] width 126 height 16
click at [404, 236] on span "Enlace de web" at bounding box center [390, 307] width 44 height 6
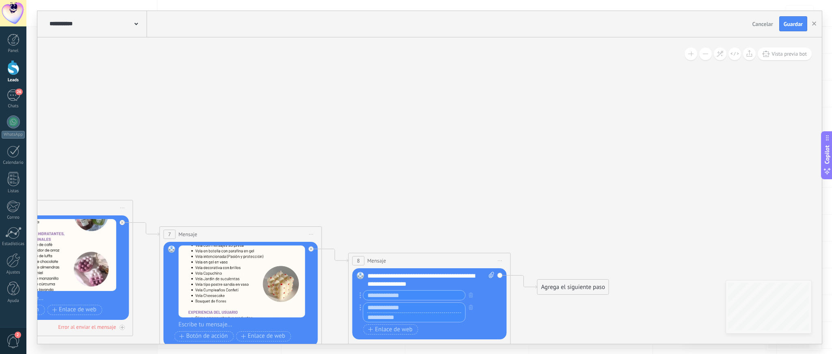
click at [407, 236] on input "text" at bounding box center [414, 317] width 102 height 10
click at [472, 236] on icon "button" at bounding box center [471, 307] width 4 height 5
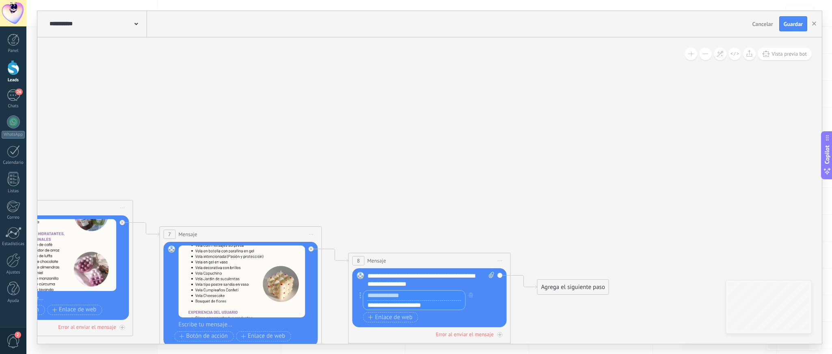
click at [452, 236] on input "text" at bounding box center [414, 295] width 102 height 10
click at [485, 236] on div "**********" at bounding box center [425, 300] width 131 height 20
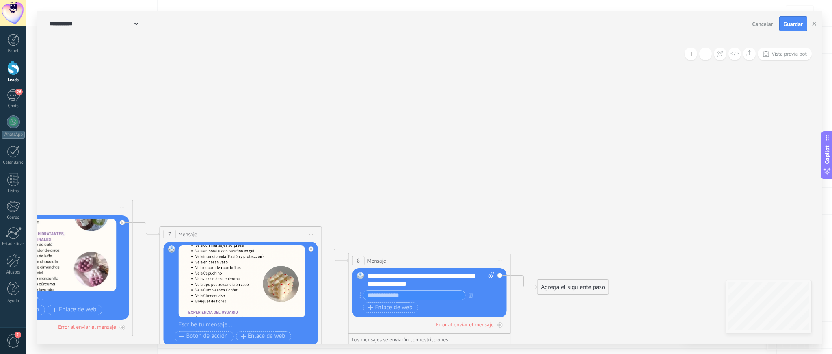
click at [485, 236] on div "**********" at bounding box center [425, 295] width 131 height 10
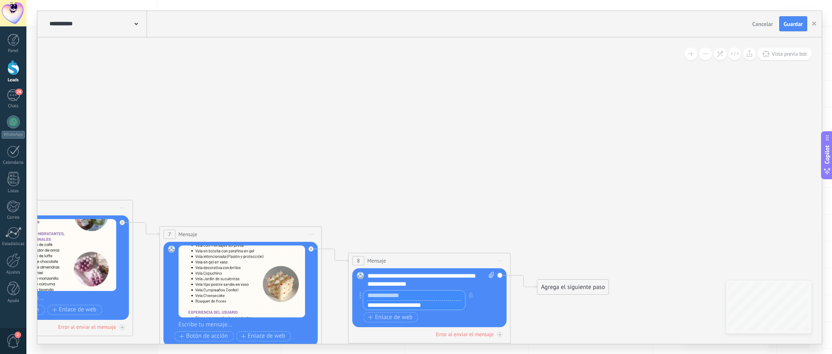
click at [413, 236] on input "text" at bounding box center [414, 295] width 102 height 10
type input "********"
click at [445, 236] on div "**********" at bounding box center [431, 280] width 126 height 16
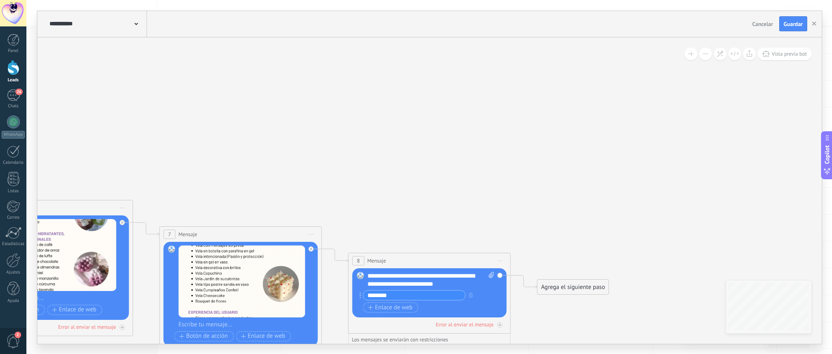
click at [441, 236] on div "**********" at bounding box center [431, 280] width 126 height 16
click at [554, 27] on button "Guardar" at bounding box center [793, 23] width 28 height 15
click at [554, 26] on icon "button" at bounding box center [814, 24] width 4 height 4
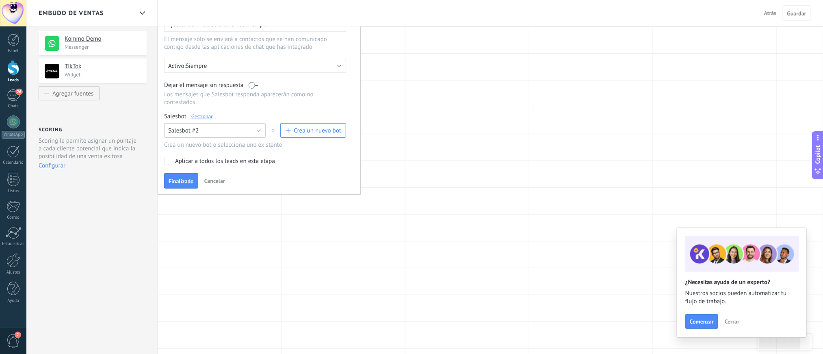
click at [260, 136] on button "Salesbot #2" at bounding box center [215, 130] width 102 height 15
click at [324, 164] on label "Aplicar a todos los leads en esta etapa" at bounding box center [253, 161] width 179 height 8
click at [184, 182] on span "Finalizado" at bounding box center [181, 181] width 25 height 6
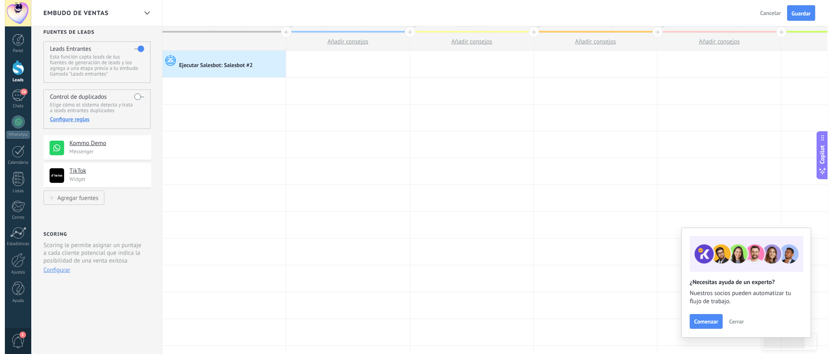
scroll to position [0, 0]
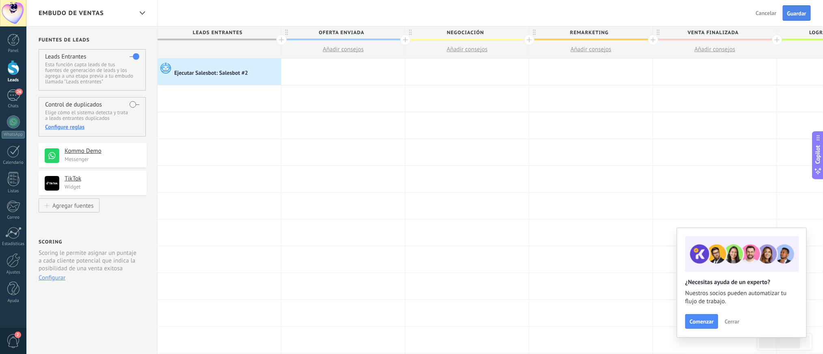
click at [554, 13] on span "Guardar" at bounding box center [796, 14] width 19 height 6
click at [10, 236] on div at bounding box center [13, 288] width 12 height 14
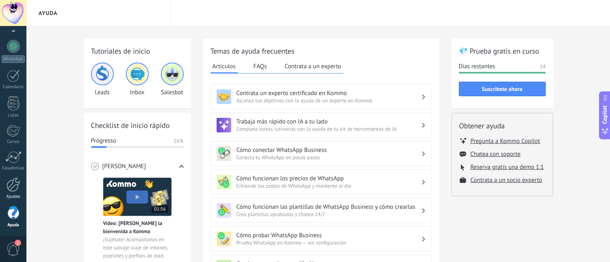
click at [15, 189] on div at bounding box center [13, 184] width 14 height 14
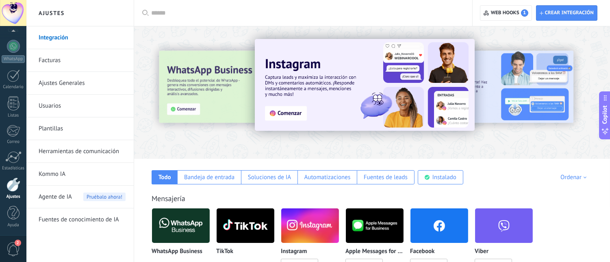
click at [100, 156] on link "Herramientas de comunicación" at bounding box center [82, 151] width 87 height 23
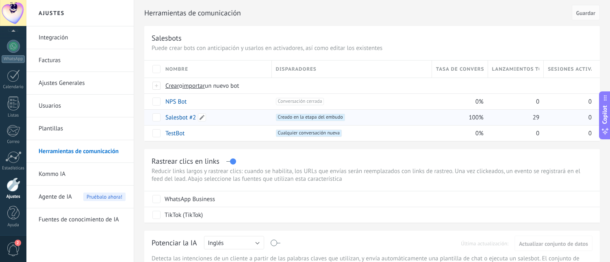
click at [187, 117] on link "Salesbot #2" at bounding box center [180, 118] width 30 height 8
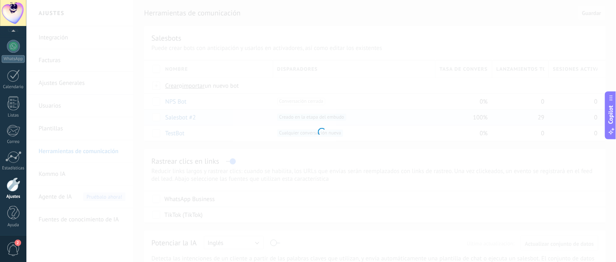
type input "**********"
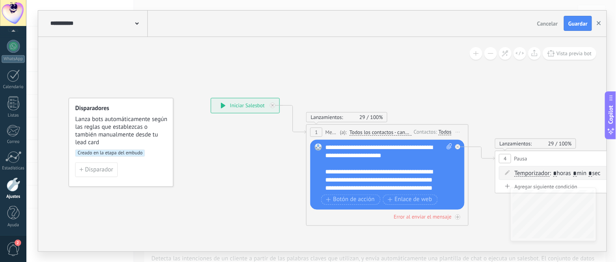
click at [602, 23] on button "button" at bounding box center [599, 23] width 12 height 15
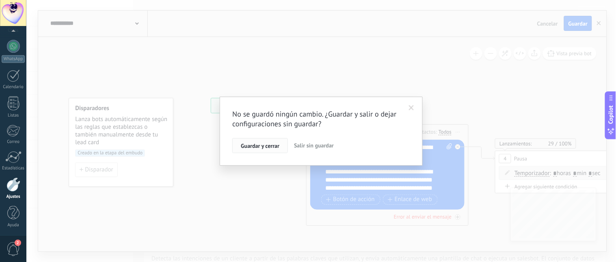
click at [267, 149] on button "Guardar y cerrar" at bounding box center [260, 145] width 56 height 15
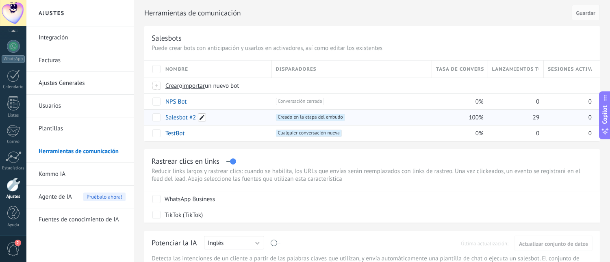
click at [202, 119] on span at bounding box center [202, 117] width 8 height 8
type input "*"
type input "**********"
click at [194, 138] on button "Guardar" at bounding box center [184, 135] width 36 height 15
click at [15, 53] on link "WhatsApp" at bounding box center [13, 51] width 26 height 23
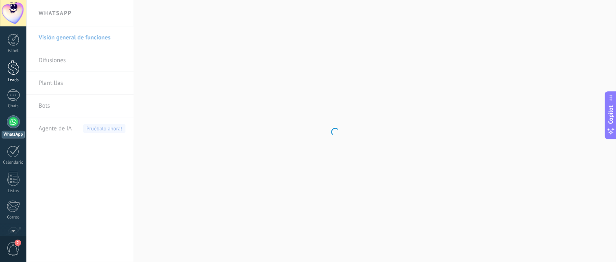
click at [13, 76] on link "Leads" at bounding box center [13, 71] width 26 height 23
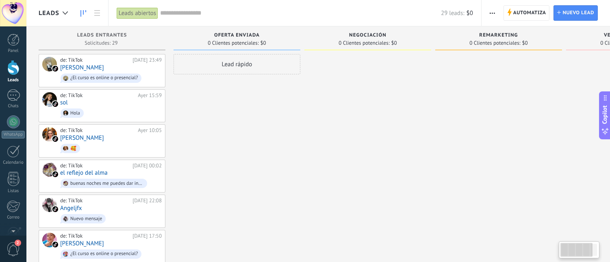
click at [518, 15] on span "Automatiza" at bounding box center [529, 13] width 33 height 15
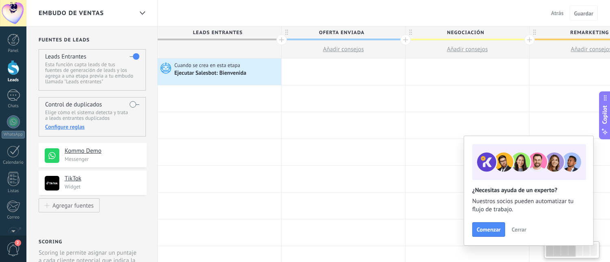
click at [514, 232] on span "Cerrar" at bounding box center [518, 230] width 15 height 6
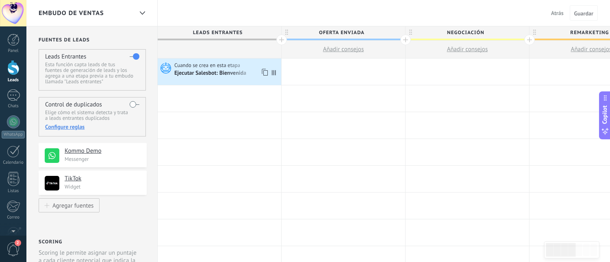
click at [223, 68] on span "Cuando se crea en esta etapa" at bounding box center [207, 65] width 67 height 7
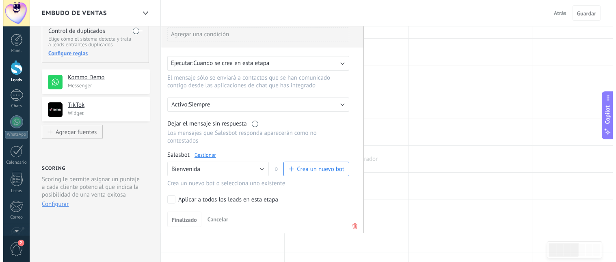
scroll to position [72, 0]
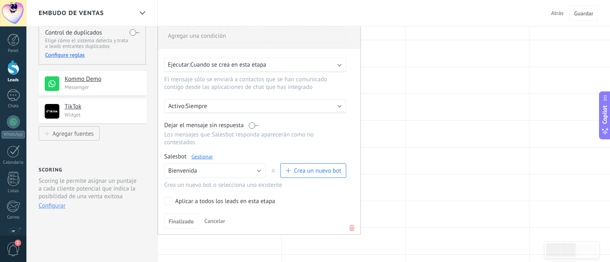
click at [197, 160] on link "Gestionar" at bounding box center [202, 156] width 22 height 7
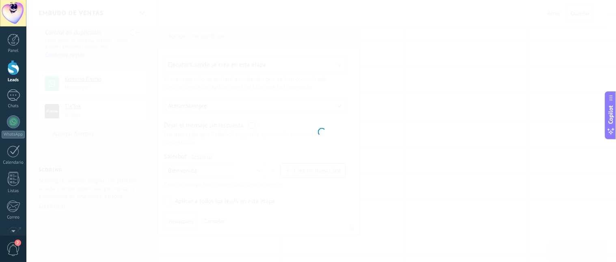
type input "**********"
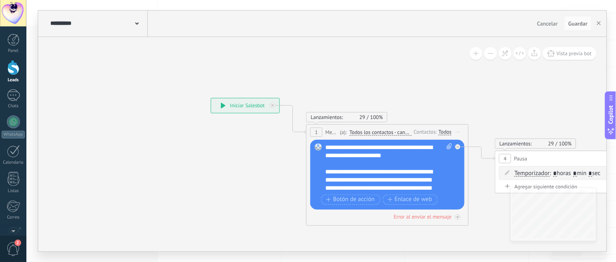
click at [222, 106] on icon at bounding box center [223, 106] width 4 height 6
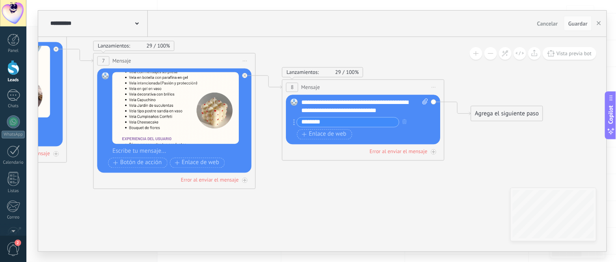
click at [347, 127] on div "**********" at bounding box center [348, 122] width 103 height 10
click at [340, 123] on input "********" at bounding box center [348, 121] width 102 height 9
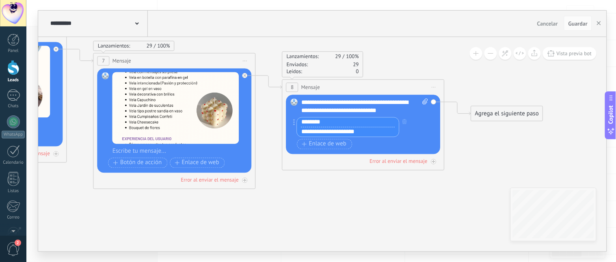
click at [368, 133] on input "**********" at bounding box center [348, 132] width 102 height 10
click at [294, 123] on icon at bounding box center [295, 122] width 2 height 6
click at [294, 122] on circle at bounding box center [295, 122] width 2 height 2
click at [334, 145] on span "Enlace de web" at bounding box center [324, 144] width 44 height 6
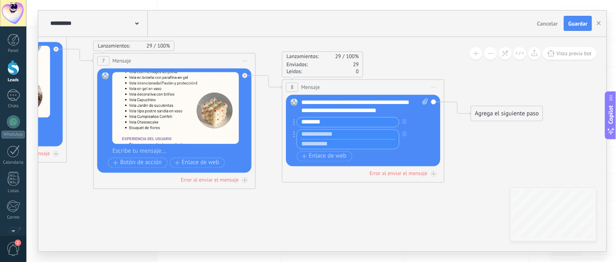
click at [313, 145] on input "text" at bounding box center [348, 144] width 102 height 10
paste input "**********"
type input "**********"
click at [378, 161] on div "Botón de acción Enlace de web" at bounding box center [362, 156] width 131 height 10
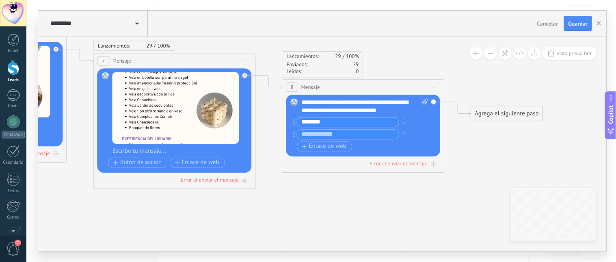
click at [355, 132] on input "text" at bounding box center [348, 134] width 102 height 9
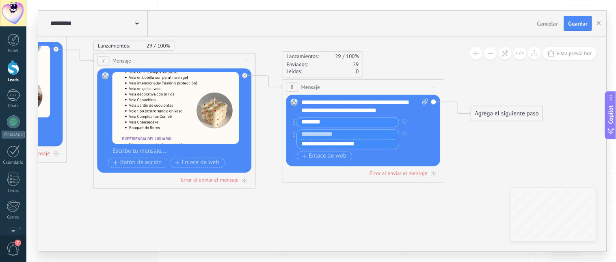
click at [400, 156] on div "Botón de acción Enlace de web" at bounding box center [362, 156] width 131 height 10
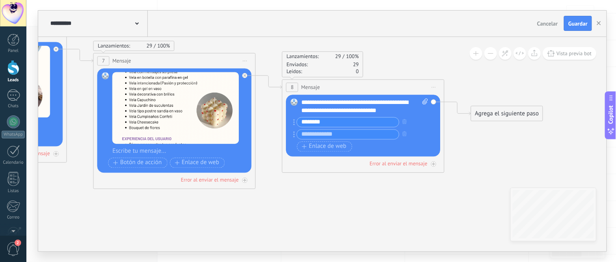
click at [427, 104] on icon at bounding box center [425, 101] width 5 height 6
click input "Subir" at bounding box center [0, 0] width 0 height 0
click at [484, 118] on div "Agrega el siguiente paso" at bounding box center [507, 113] width 71 height 13
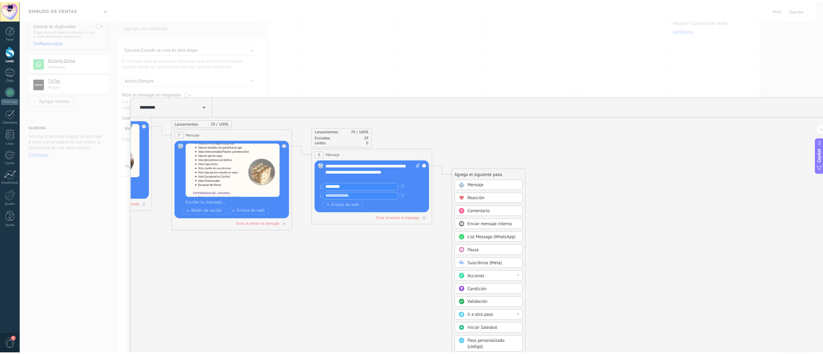
scroll to position [71, 0]
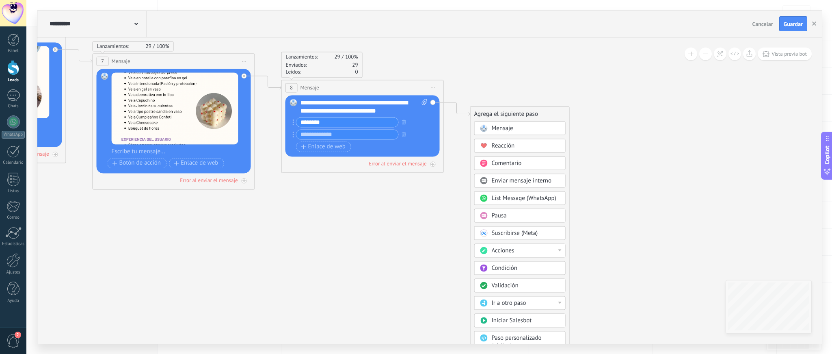
click at [561, 251] on div at bounding box center [559, 250] width 3 height 2
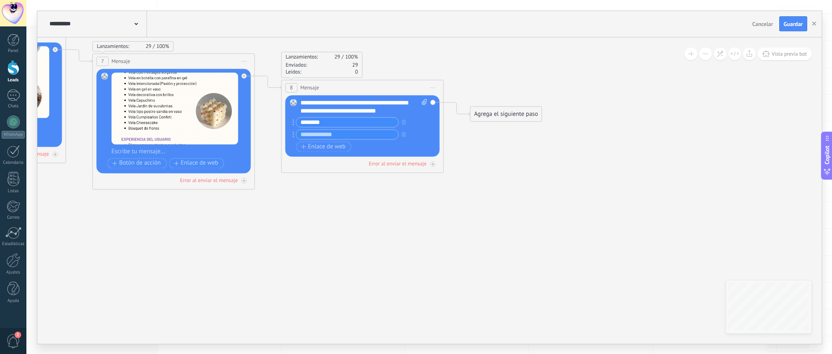
click at [491, 118] on div "Agrega el siguiente paso" at bounding box center [506, 113] width 71 height 13
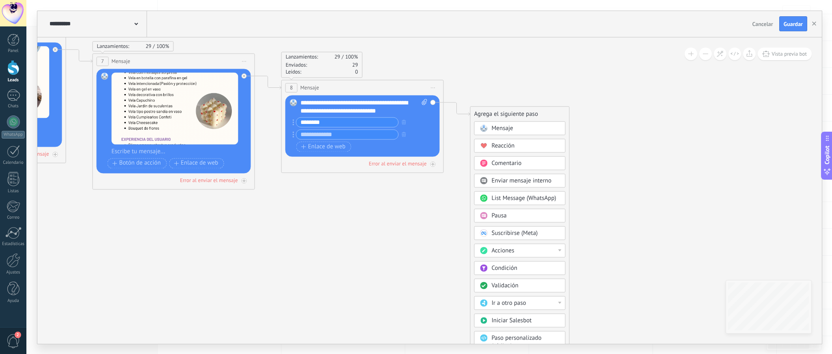
click at [555, 307] on div "Ir a otro paso" at bounding box center [526, 303] width 68 height 8
click at [555, 309] on div "1: Mensaje" at bounding box center [520, 303] width 91 height 14
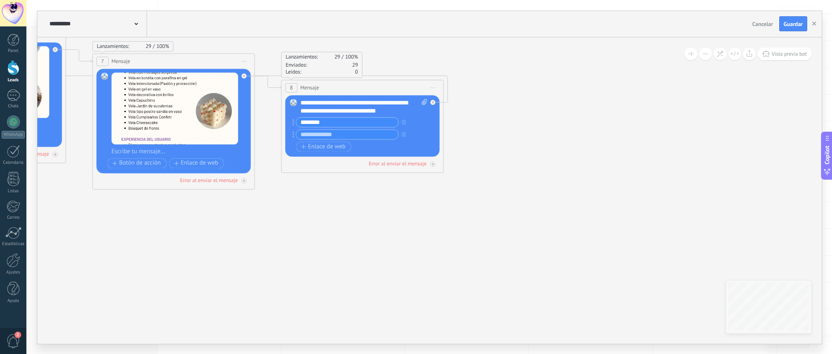
click at [795, 25] on span "Guardar" at bounding box center [793, 24] width 19 height 6
click at [410, 111] on div "**********" at bounding box center [364, 107] width 126 height 16
drag, startPoint x: 410, startPoint y: 111, endPoint x: 372, endPoint y: 112, distance: 37.8
click at [372, 112] on div "**********" at bounding box center [364, 107] width 126 height 16
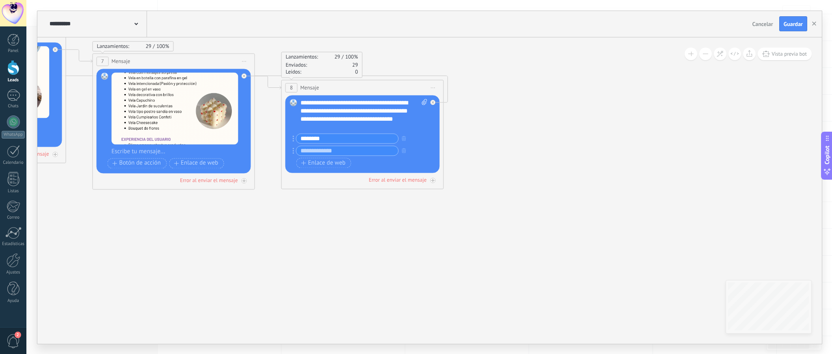
click at [796, 24] on span "Guardar" at bounding box center [793, 24] width 19 height 6
click at [813, 26] on icon "button" at bounding box center [814, 24] width 4 height 4
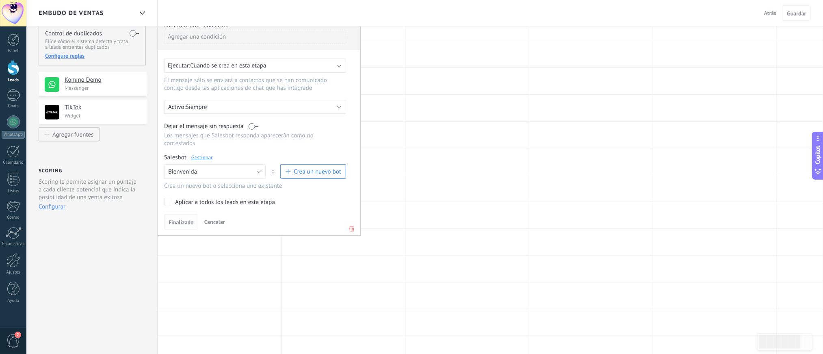
click at [185, 225] on span "Finalizado" at bounding box center [181, 222] width 25 height 6
click at [180, 225] on span "Finalizado" at bounding box center [181, 222] width 25 height 6
click at [260, 172] on button "Bienvenida" at bounding box center [215, 171] width 102 height 15
click at [193, 189] on span "Bienvenida" at bounding box center [211, 186] width 104 height 8
click at [182, 225] on span "Finalizado" at bounding box center [181, 222] width 25 height 6
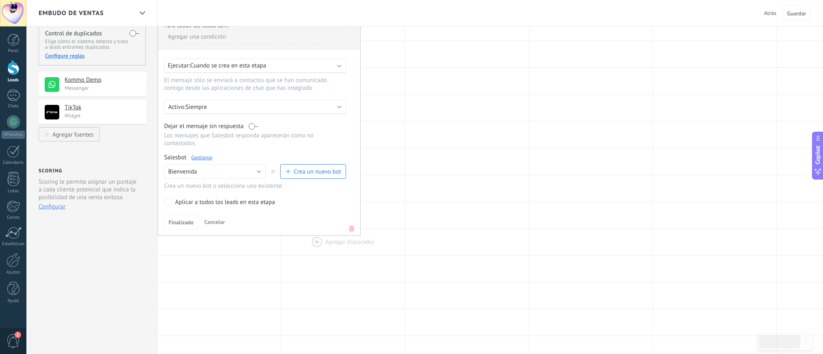
click at [365, 231] on div at bounding box center [342, 242] width 123 height 26
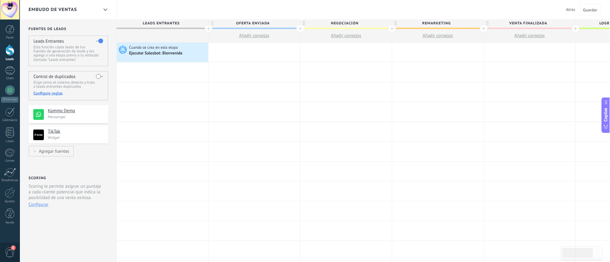
scroll to position [0, 0]
click at [245, 80] on div "Cuando se crea en esta etapa Ejecutar [PERSON_NAME]: [GEOGRAPHIC_DATA]" at bounding box center [219, 71] width 123 height 26
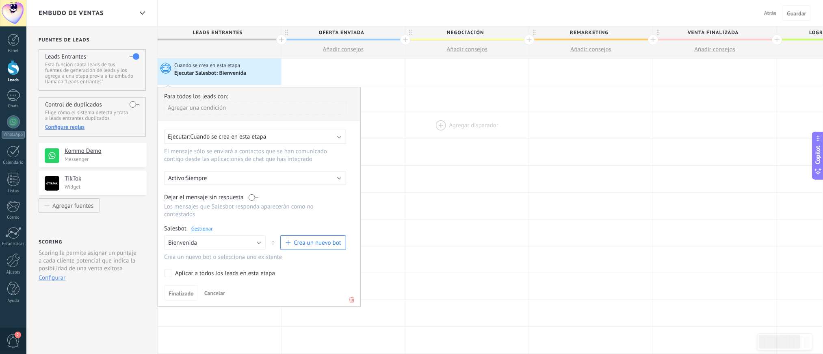
click at [475, 126] on div at bounding box center [466, 125] width 123 height 26
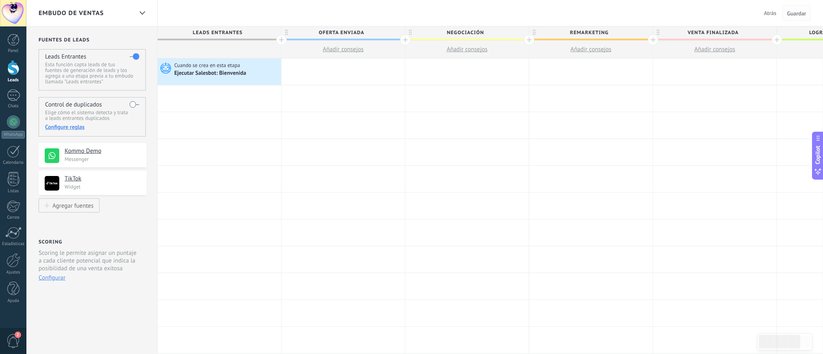
click at [798, 13] on span "Guardar" at bounding box center [796, 14] width 19 height 6
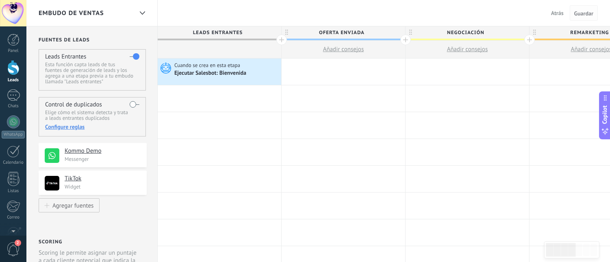
click at [587, 12] on span "Guardar" at bounding box center [583, 14] width 19 height 6
click at [212, 77] on div "Ejecutar Salesbot: Bienvenida" at bounding box center [210, 73] width 73 height 7
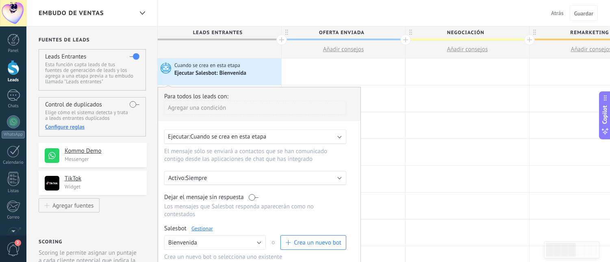
click at [203, 232] on link "Gestionar" at bounding box center [202, 228] width 22 height 7
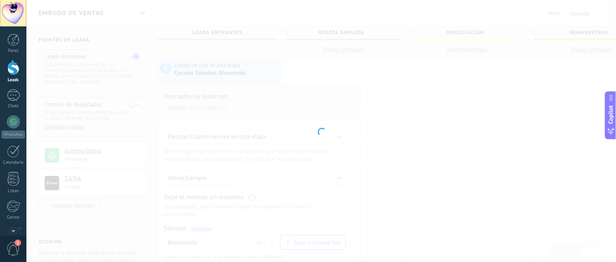
type input "**********"
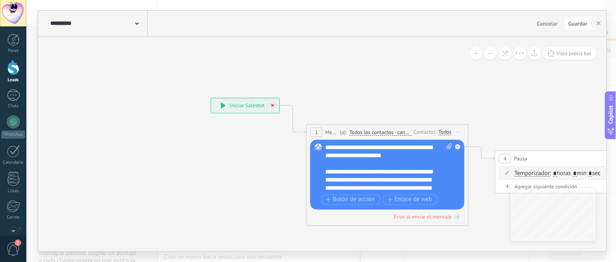
click at [272, 106] on icon at bounding box center [272, 105] width 3 height 3
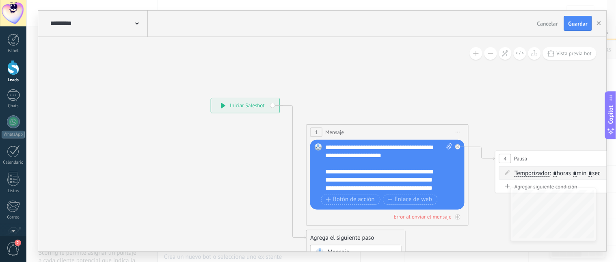
click at [599, 23] on use "button" at bounding box center [599, 23] width 4 height 4
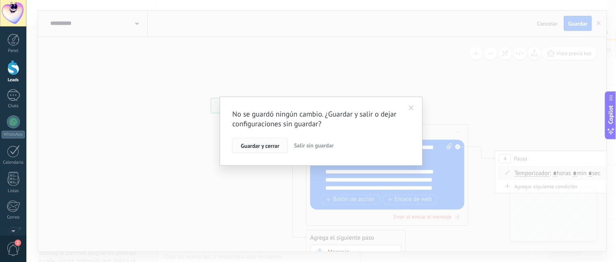
click at [272, 147] on span "Guardar y cerrar" at bounding box center [260, 146] width 39 height 6
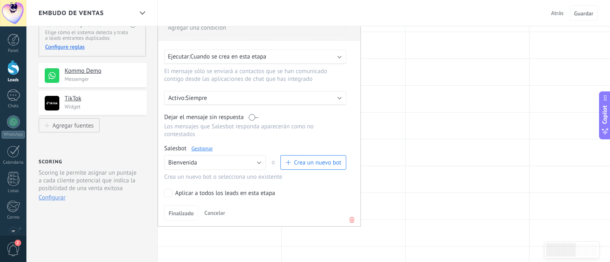
scroll to position [86, 0]
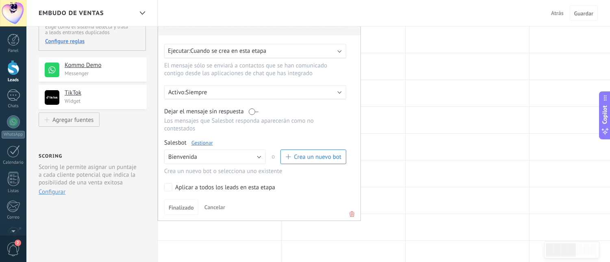
click at [348, 218] on icon at bounding box center [351, 214] width 9 height 10
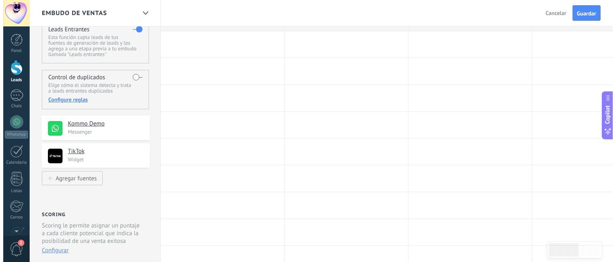
scroll to position [0, 0]
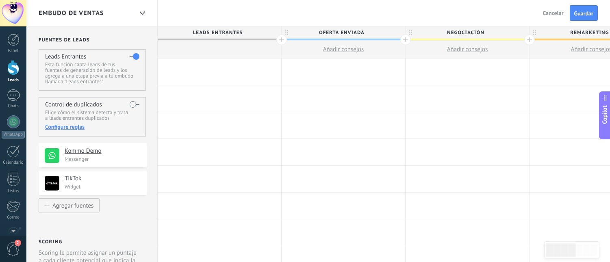
click at [130, 56] on label at bounding box center [135, 56] width 10 height 13
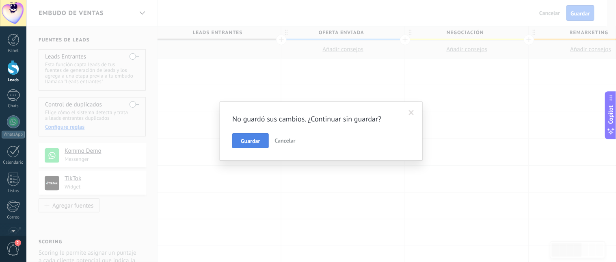
click at [258, 147] on button "Guardar" at bounding box center [250, 140] width 36 height 15
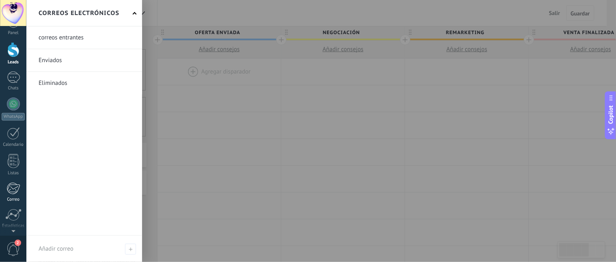
scroll to position [74, 0]
click at [13, 200] on div "Panel Leads 1 Chats WhatsApp Clientes" at bounding box center [13, 118] width 26 height 278
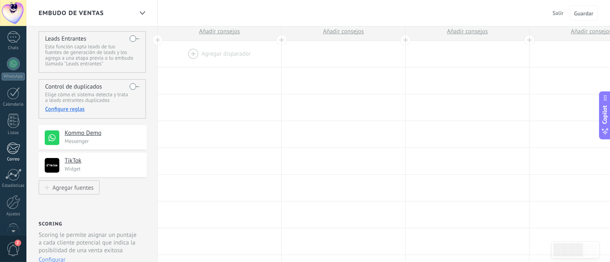
scroll to position [57, 0]
click at [13, 208] on div at bounding box center [13, 203] width 14 height 14
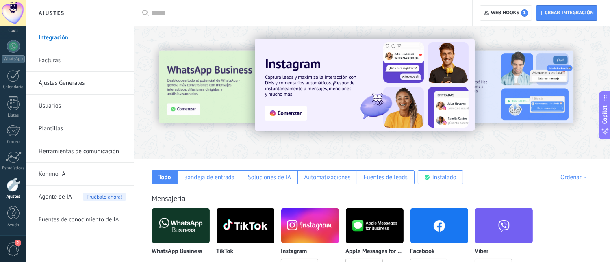
click at [106, 152] on link "Herramientas de comunicación" at bounding box center [82, 151] width 87 height 23
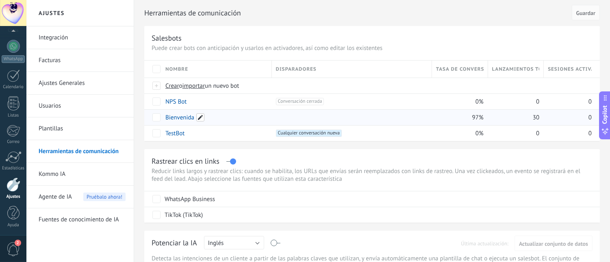
click at [199, 116] on span at bounding box center [200, 117] width 8 height 8
click at [208, 137] on button "Cancelar" at bounding box center [218, 135] width 27 height 15
click at [176, 120] on link "Bienvenida" at bounding box center [179, 118] width 29 height 8
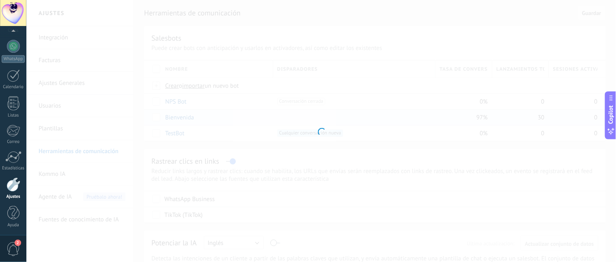
type input "**********"
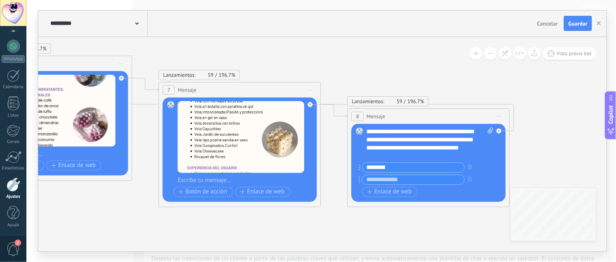
click at [472, 181] on icon "button" at bounding box center [470, 179] width 4 height 5
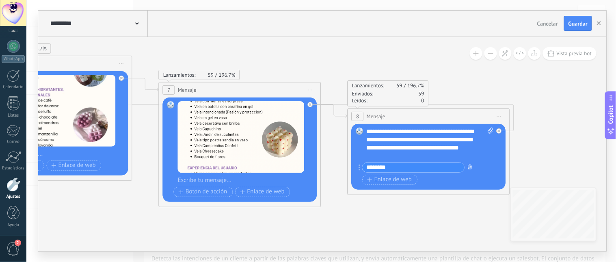
click at [469, 169] on icon "button" at bounding box center [470, 166] width 4 height 5
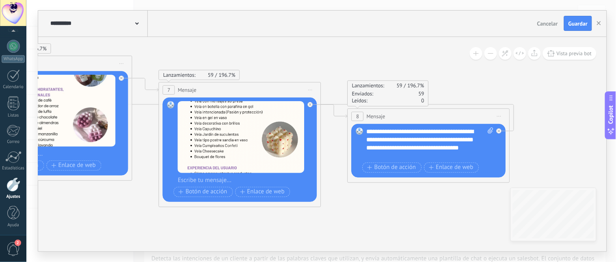
click at [501, 119] on span "Iniciar vista previa aquí Cambiar nombre Duplicar [GEOGRAPHIC_DATA]" at bounding box center [499, 116] width 13 height 12
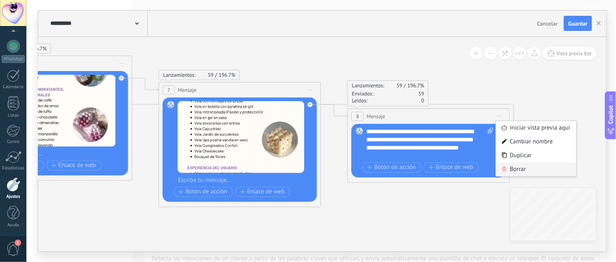
click at [511, 171] on div "Borrar" at bounding box center [536, 169] width 80 height 14
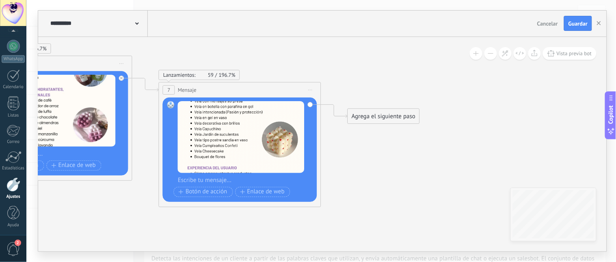
click at [310, 89] on icon at bounding box center [311, 89] width 4 height 1
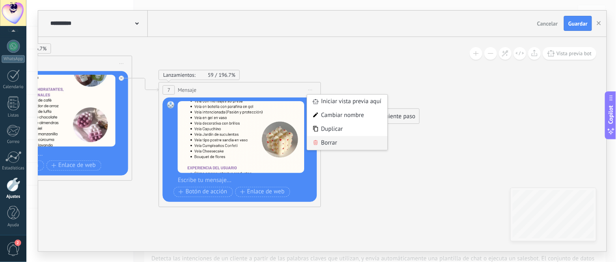
click at [322, 145] on div "Borrar" at bounding box center [347, 143] width 80 height 14
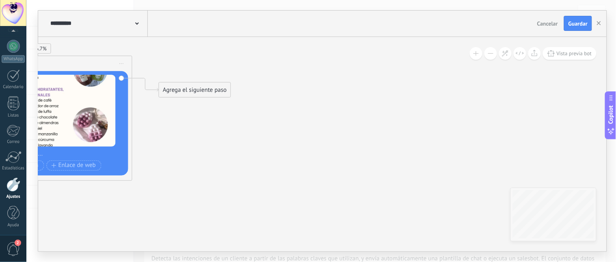
click at [120, 63] on icon at bounding box center [122, 63] width 4 height 1
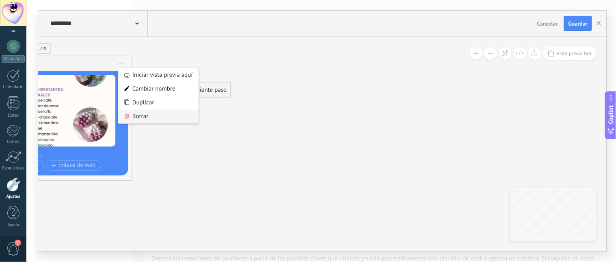
click at [138, 116] on div "Borrar" at bounding box center [159, 117] width 80 height 14
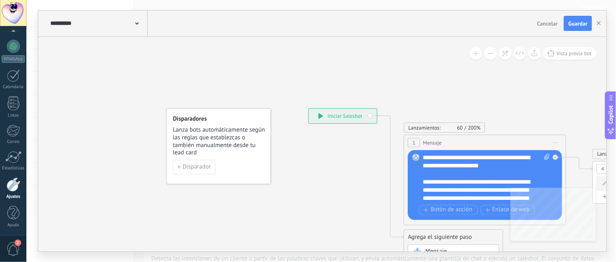
click at [557, 142] on icon at bounding box center [556, 142] width 4 height 1
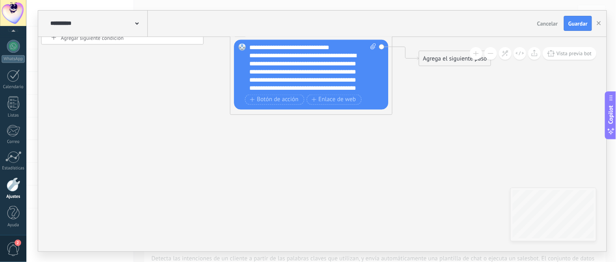
click at [420, 74] on icon at bounding box center [110, 32] width 1112 height 572
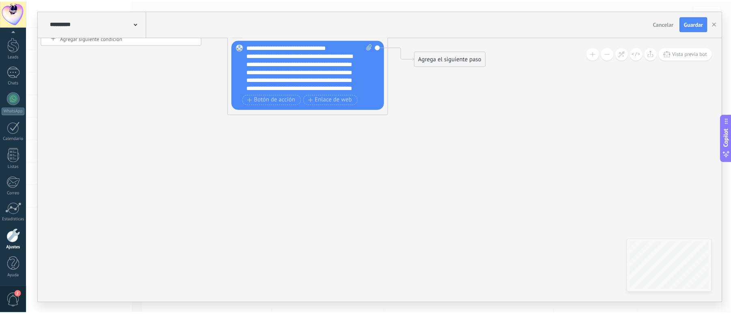
scroll to position [24, 0]
click at [723, 58] on div "**********" at bounding box center [384, 170] width 692 height 267
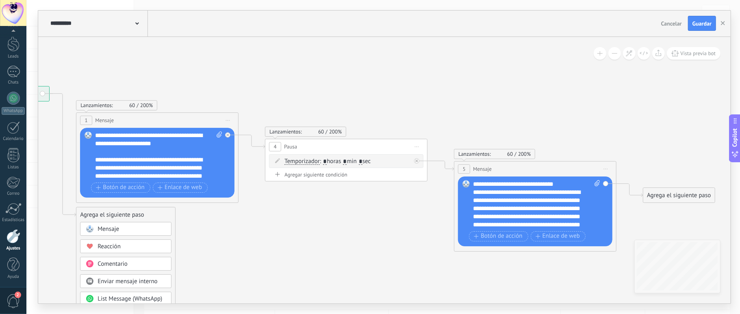
click at [604, 171] on span "Iniciar vista previa aquí Cambiar nombre Duplicar [GEOGRAPHIC_DATA]" at bounding box center [605, 169] width 13 height 12
click at [614, 227] on div "Borrar" at bounding box center [642, 222] width 80 height 14
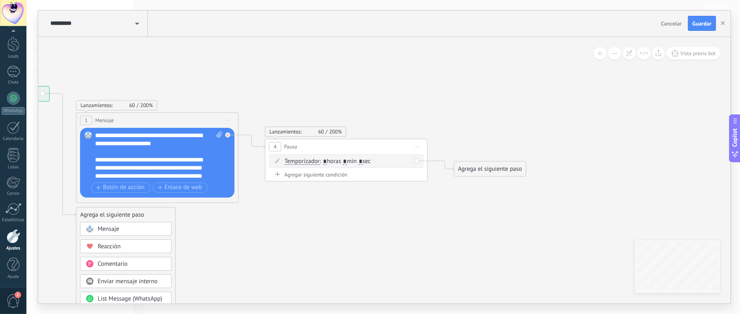
click at [230, 123] on span "Iniciar vista previa aquí Cambiar nombre Duplicar [GEOGRAPHIC_DATA]" at bounding box center [227, 121] width 13 height 12
click at [251, 172] on div "Borrar" at bounding box center [265, 174] width 80 height 14
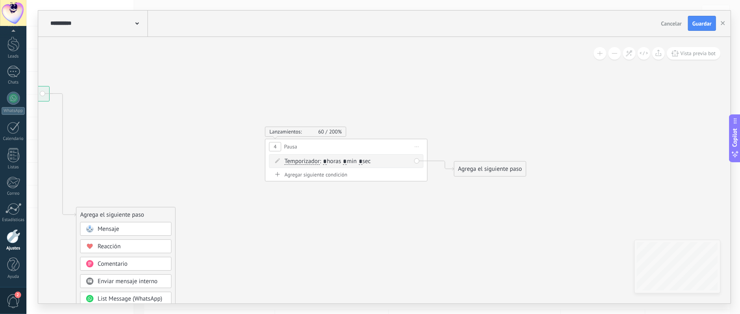
click at [419, 150] on span "Iniciar vista previa aquí Cambiar nombre Duplicar [GEOGRAPHIC_DATA]" at bounding box center [416, 147] width 13 height 12
click at [431, 199] on div "Borrar" at bounding box center [453, 200] width 80 height 14
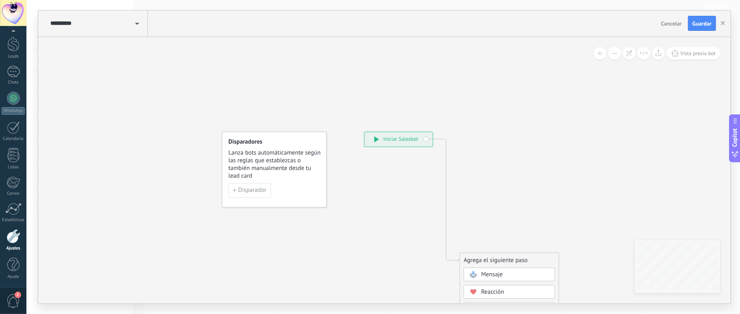
click at [376, 138] on icon at bounding box center [376, 139] width 4 height 6
click at [426, 138] on div "**********" at bounding box center [398, 139] width 68 height 15
click at [325, 180] on div "Disparadores Lanza bots automáticamente según las reglas que establezcas o tamb…" at bounding box center [274, 170] width 105 height 76
click at [701, 24] on span "Guardar" at bounding box center [701, 24] width 19 height 6
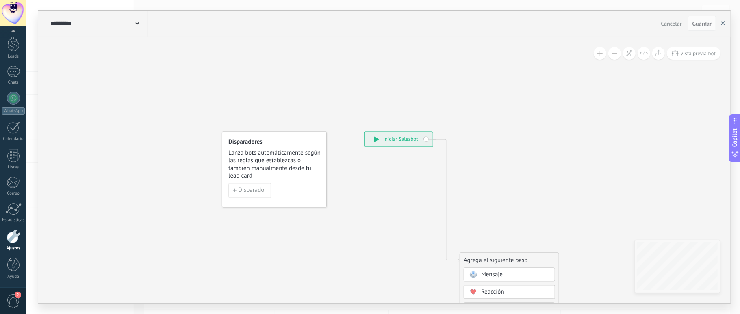
click at [720, 22] on button "button" at bounding box center [722, 23] width 12 height 15
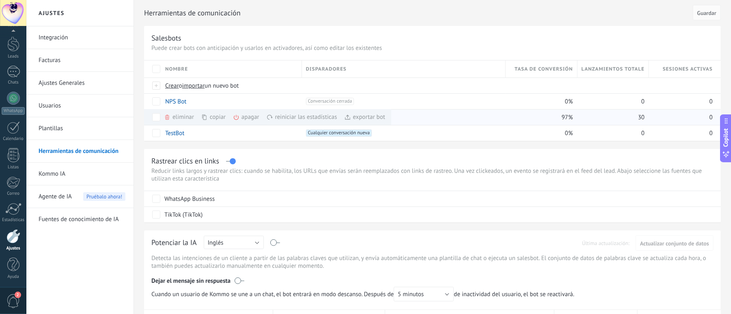
click at [175, 119] on div "eliminar màs" at bounding box center [193, 117] width 58 height 16
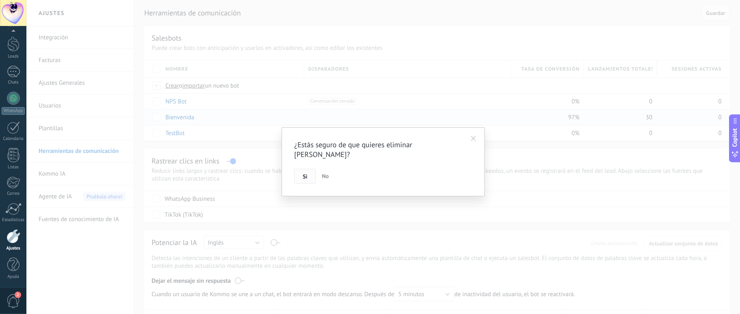
click at [306, 174] on span "Si" at bounding box center [305, 177] width 4 height 6
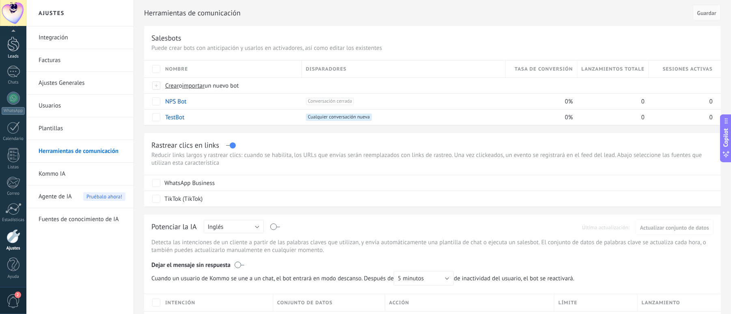
click at [12, 50] on div at bounding box center [13, 44] width 12 height 15
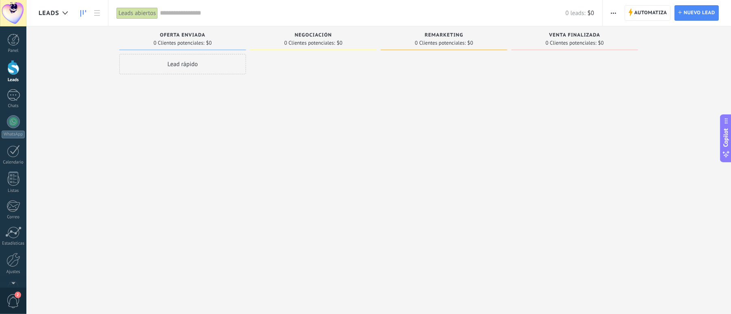
click at [13, 74] on div at bounding box center [13, 67] width 12 height 15
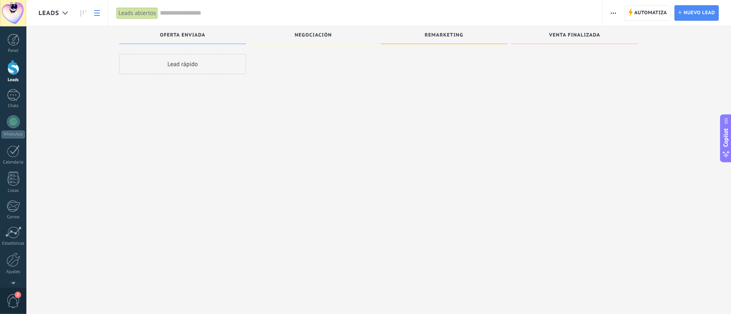
click at [97, 14] on icon at bounding box center [97, 13] width 6 height 6
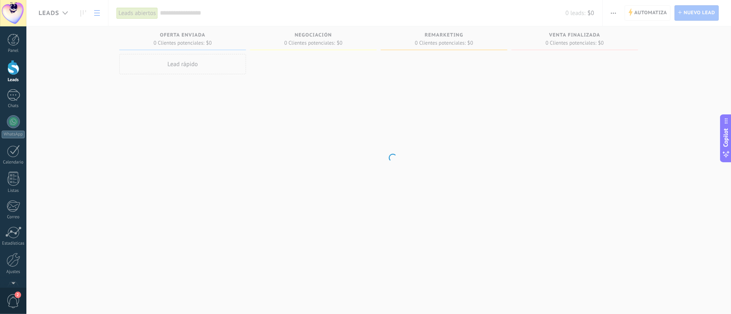
click at [97, 14] on body ".abecls-1,.abecls-2{fill-rule:evenodd}.abecls-2{fill:#fff} .abhcls-1{fill:none}…" at bounding box center [365, 157] width 731 height 314
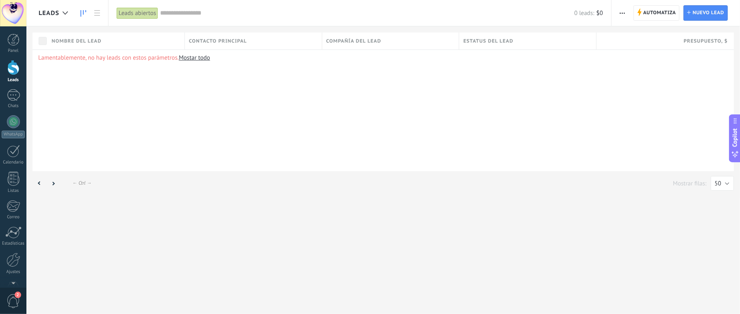
click at [84, 13] on icon at bounding box center [83, 13] width 6 height 6
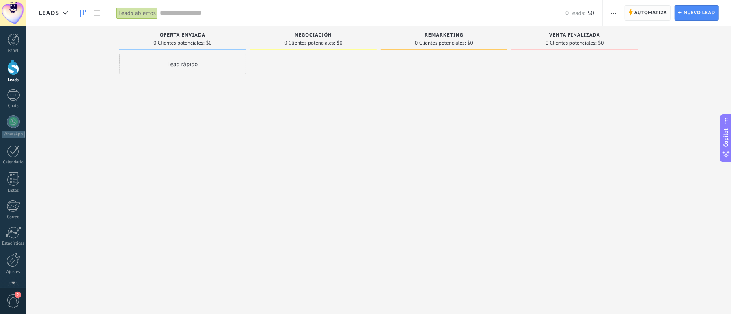
click at [647, 15] on span "Automatiza" at bounding box center [651, 13] width 33 height 15
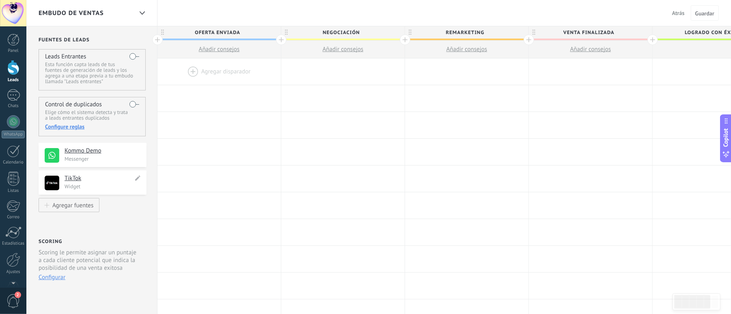
click at [101, 177] on h4 "TikTok" at bounding box center [99, 179] width 69 height 8
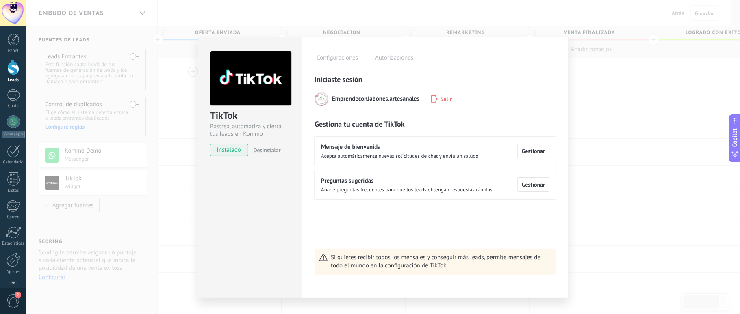
click at [647, 177] on div "TikTok Rastrea, automatiza y cierra tus leads en Kommo instalado Desinstalar Co…" at bounding box center [382, 157] width 713 height 314
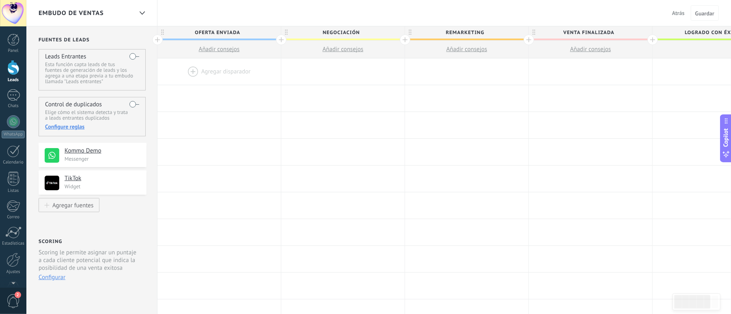
click at [134, 57] on label at bounding box center [135, 56] width 10 height 13
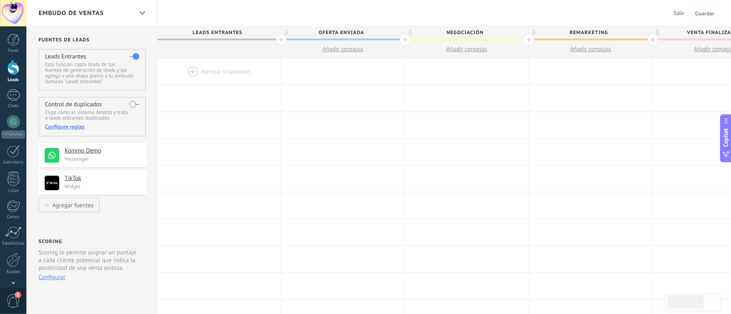
click at [184, 69] on div at bounding box center [219, 71] width 123 height 26
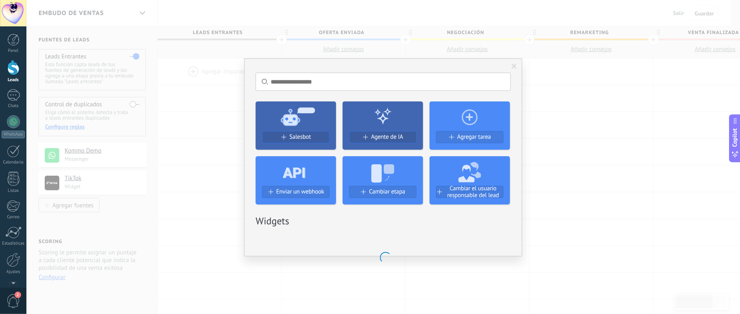
click at [293, 127] on icon at bounding box center [295, 116] width 80 height 29
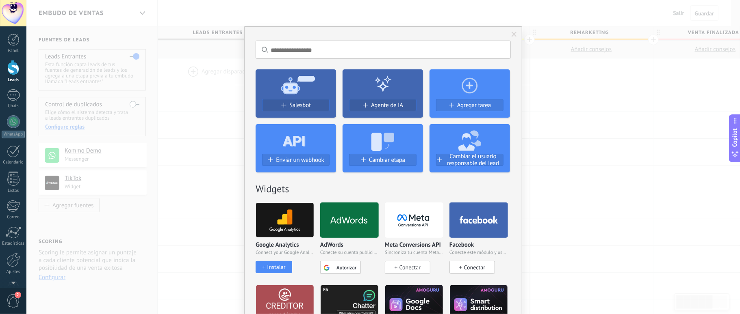
click at [299, 98] on icon at bounding box center [295, 84] width 80 height 29
click at [285, 105] on div "Salesbot" at bounding box center [295, 105] width 67 height 7
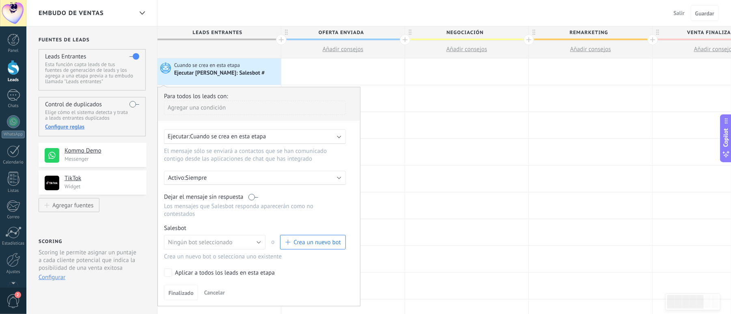
click at [285, 139] on div "Ejecutar: Cuando se crea en esta etapa" at bounding box center [252, 137] width 168 height 8
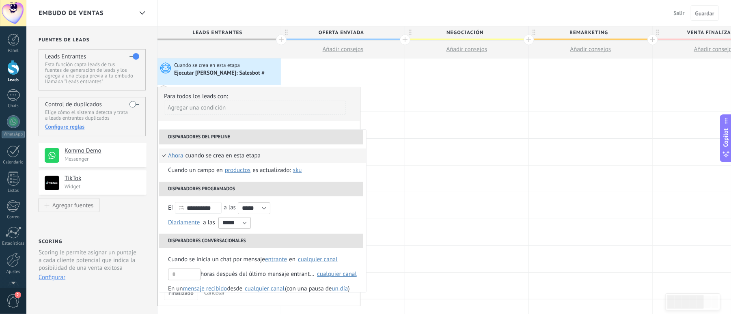
click at [175, 156] on span "ahora" at bounding box center [175, 156] width 15 height 15
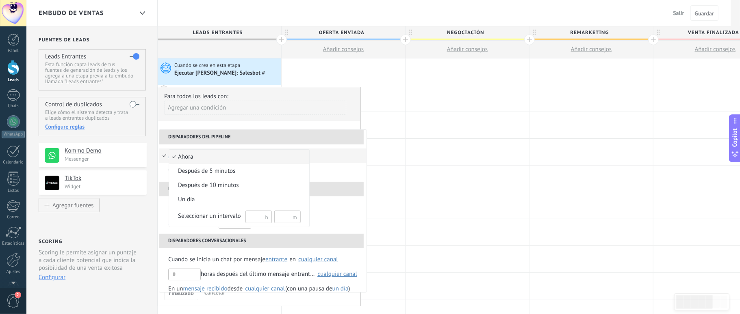
click at [196, 158] on span "ahora" at bounding box center [235, 157] width 132 height 8
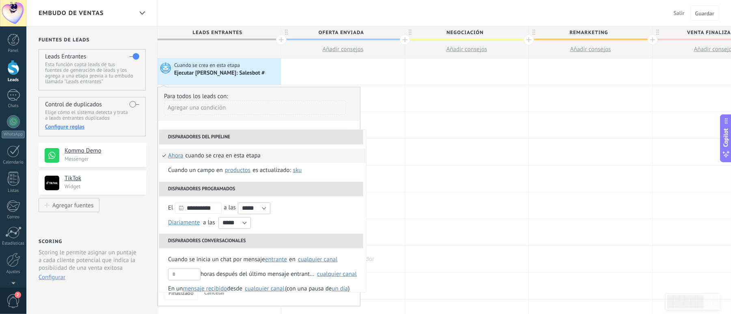
drag, startPoint x: 366, startPoint y: 233, endPoint x: 368, endPoint y: 255, distance: 22.8
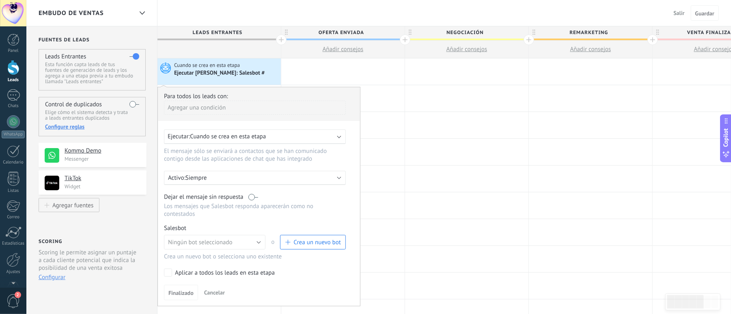
click at [301, 242] on span "Crea un nuevo bot" at bounding box center [318, 243] width 48 height 8
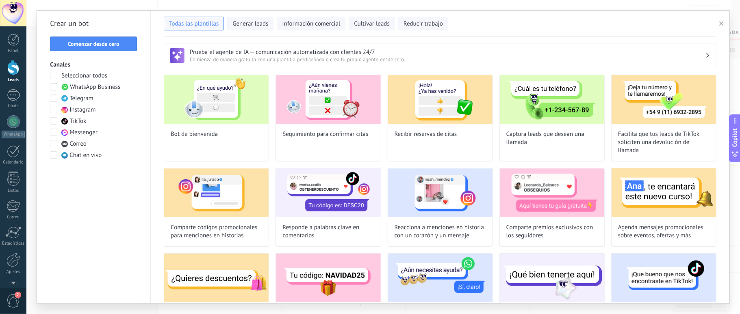
click at [51, 124] on span at bounding box center [53, 120] width 7 height 7
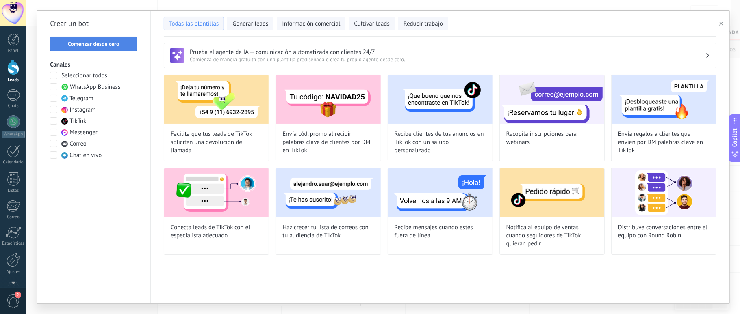
click at [126, 49] on button "Comenzar desde cero" at bounding box center [93, 44] width 87 height 15
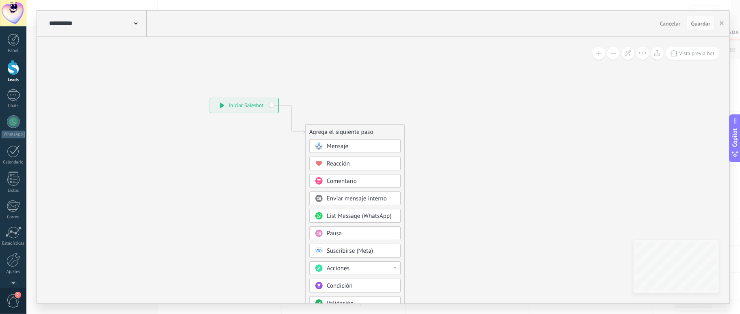
click at [227, 109] on div "**********" at bounding box center [244, 105] width 68 height 15
click at [326, 147] on span at bounding box center [319, 146] width 16 height 6
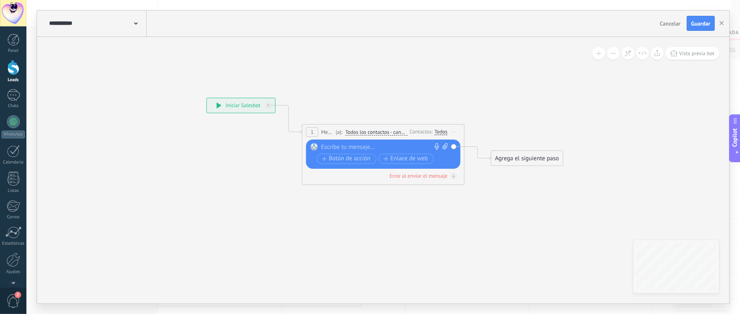
click at [344, 149] on div at bounding box center [381, 147] width 121 height 8
paste div
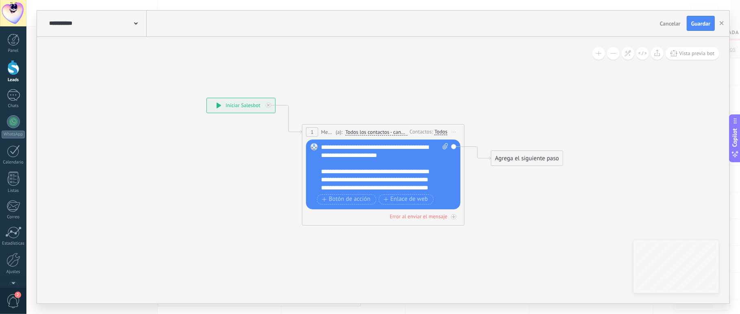
click at [431, 185] on div "**********" at bounding box center [376, 192] width 110 height 49
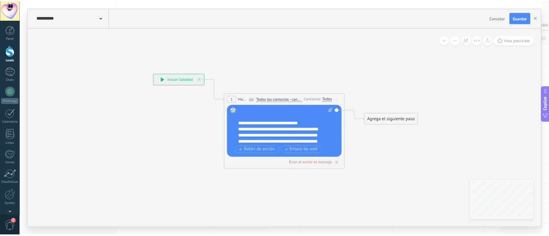
scroll to position [89, 0]
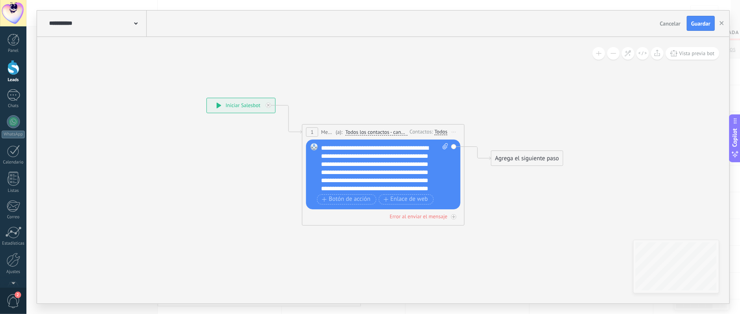
click at [510, 160] on div "Agrega el siguiente paso" at bounding box center [526, 158] width 71 height 13
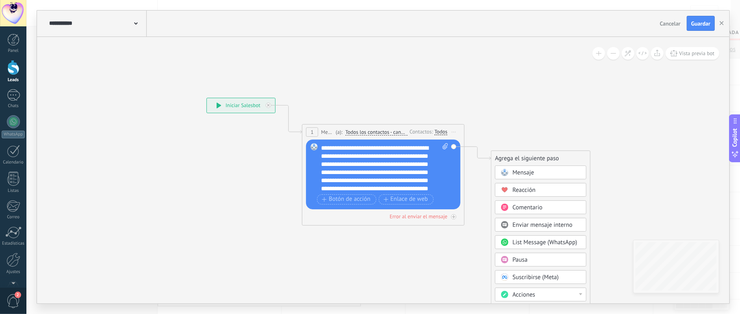
click at [526, 173] on span "Mensaje" at bounding box center [523, 173] width 22 height 8
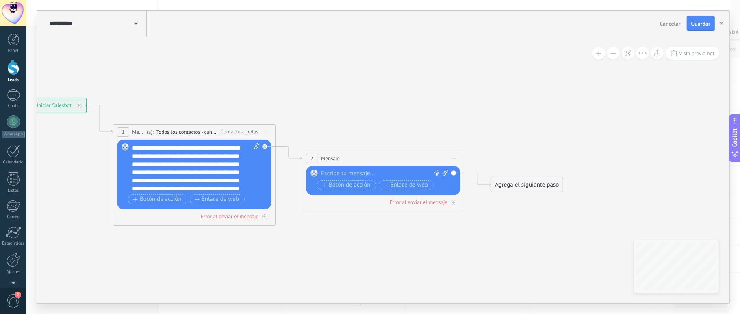
click at [447, 176] on span at bounding box center [444, 174] width 8 height 8
click input "Subir" at bounding box center [0, 0] width 0 height 0
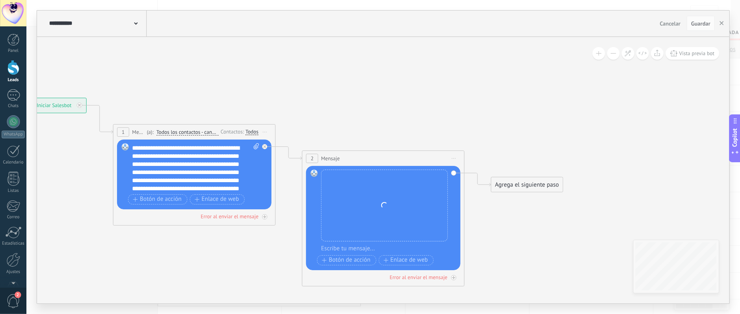
click at [536, 179] on div "Agrega el siguiente paso" at bounding box center [526, 184] width 71 height 13
click at [540, 203] on div "Mensaje" at bounding box center [546, 199] width 68 height 8
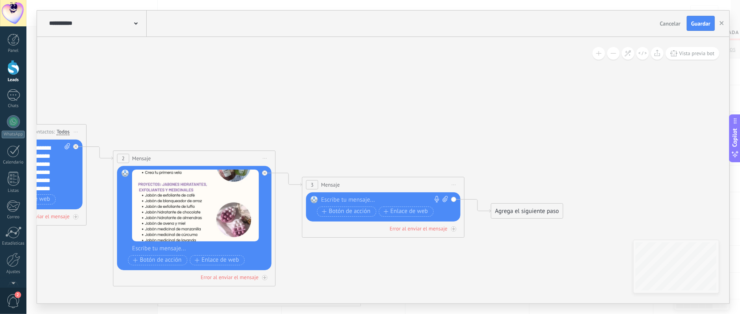
click at [445, 203] on span at bounding box center [444, 200] width 8 height 8
click input "Subir" at bounding box center [0, 0] width 0 height 0
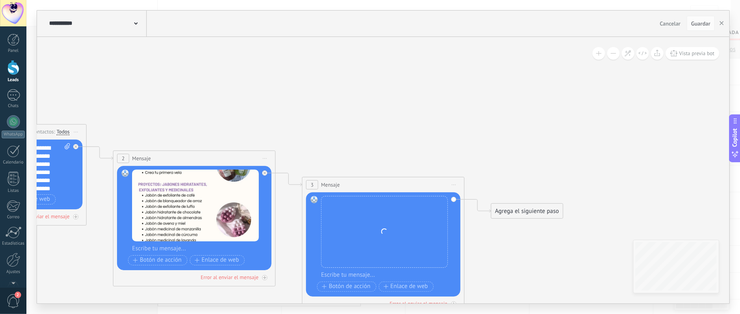
click at [493, 247] on icon at bounding box center [182, 192] width 1112 height 595
click at [529, 215] on div "Agrega el siguiente paso" at bounding box center [526, 211] width 71 height 13
click at [530, 227] on span "Mensaje" at bounding box center [523, 226] width 22 height 8
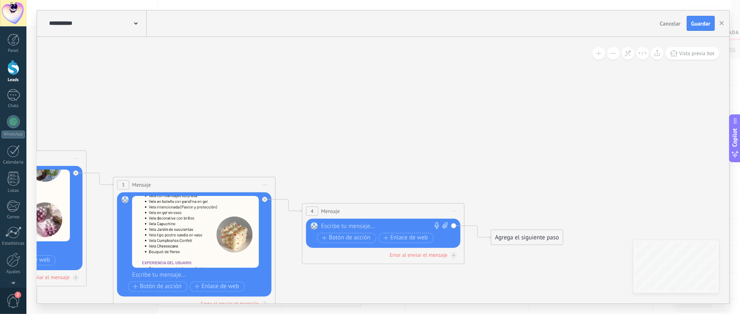
click at [340, 223] on div at bounding box center [381, 227] width 121 height 8
paste div
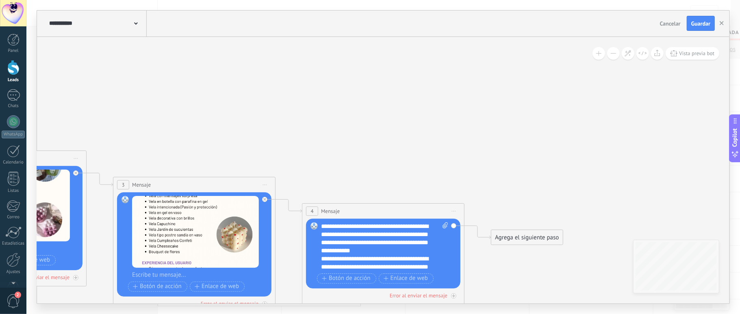
click at [512, 234] on div "Agrega el siguiente paso" at bounding box center [526, 237] width 71 height 13
click at [526, 251] on span "Mensaje" at bounding box center [523, 252] width 22 height 8
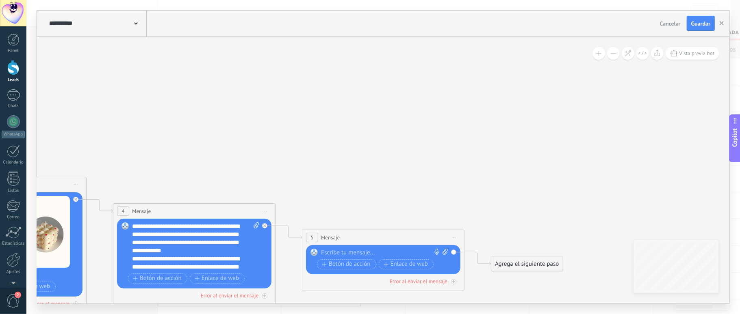
click at [342, 257] on div at bounding box center [381, 253] width 121 height 8
paste div
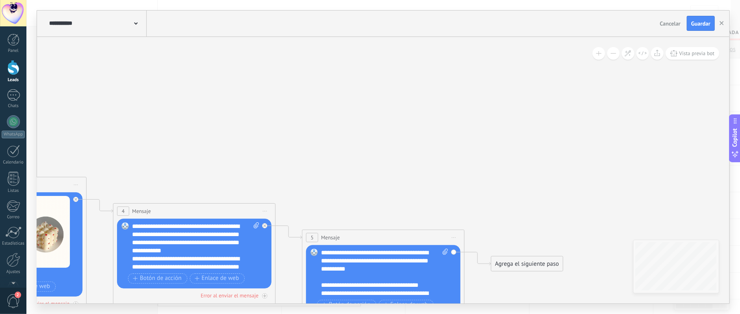
click at [513, 272] on div "Agrega el siguiente paso Mensaje Mensaje Mensaje Reacción Comentario Enviar men…" at bounding box center [527, 263] width 72 height 15
click at [510, 264] on div "Agrega el siguiente paso" at bounding box center [526, 263] width 71 height 13
click at [521, 279] on span "Mensaje" at bounding box center [523, 279] width 22 height 8
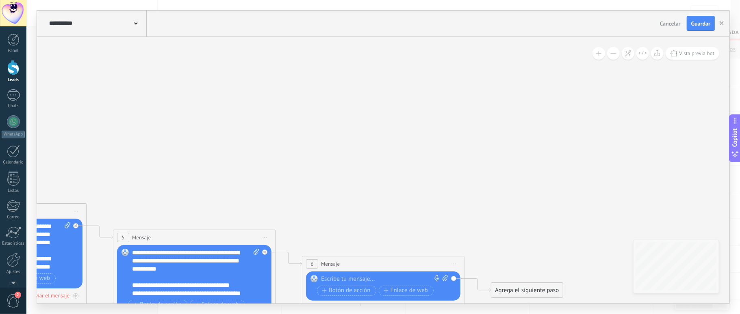
click at [446, 279] on icon at bounding box center [444, 278] width 5 height 6
click input "Subir" at bounding box center [0, 0] width 0 height 0
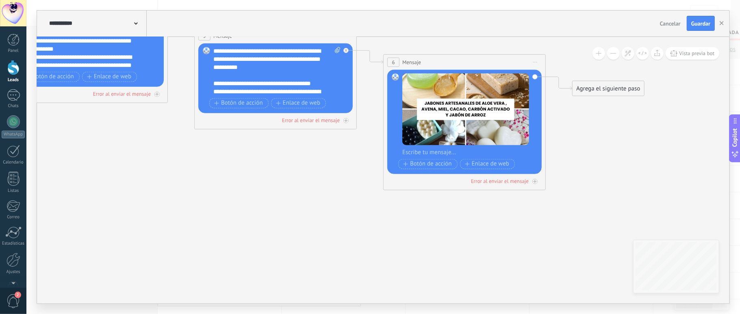
click at [605, 92] on div "Agrega el siguiente paso" at bounding box center [607, 88] width 71 height 13
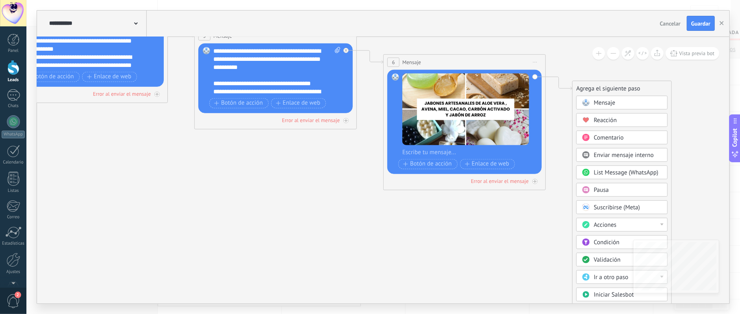
click at [588, 103] on rect at bounding box center [585, 102] width 7 height 7
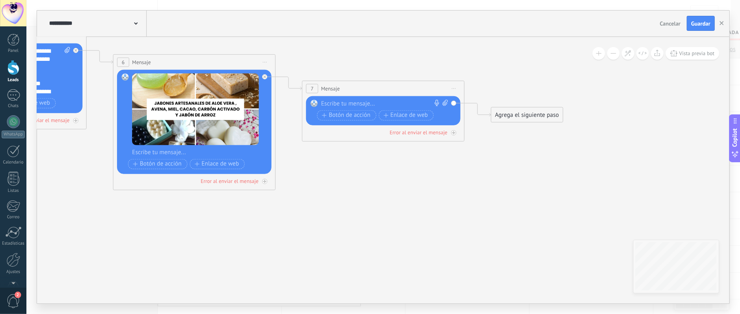
click at [448, 103] on div "Reemplazar Quitar Convertir a mensaje de voz Arrastre la imagen aquí para adjun…" at bounding box center [383, 110] width 154 height 29
click at [444, 108] on span at bounding box center [444, 104] width 8 height 8
click input "Subir" at bounding box center [0, 0] width 0 height 0
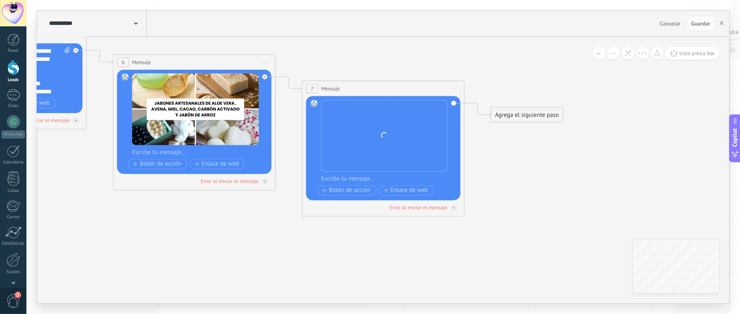
click at [510, 121] on div "Agrega el siguiente paso" at bounding box center [526, 114] width 71 height 13
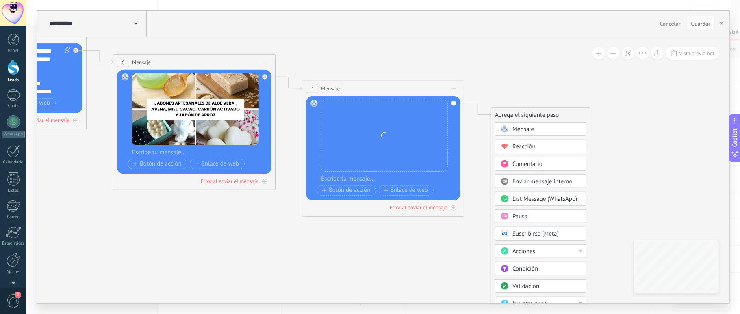
click at [558, 127] on div "Mensaje" at bounding box center [546, 129] width 68 height 8
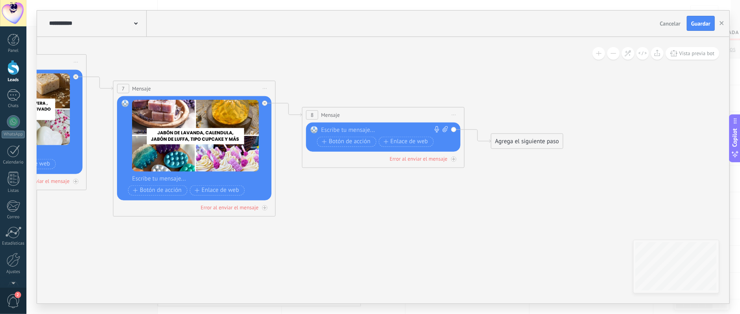
click at [444, 130] on icon at bounding box center [444, 129] width 5 height 6
click input "Subir" at bounding box center [0, 0] width 0 height 0
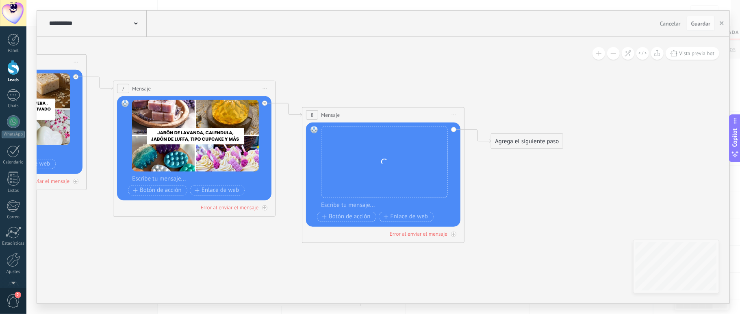
click at [522, 139] on div "Agrega el siguiente paso" at bounding box center [526, 140] width 71 height 13
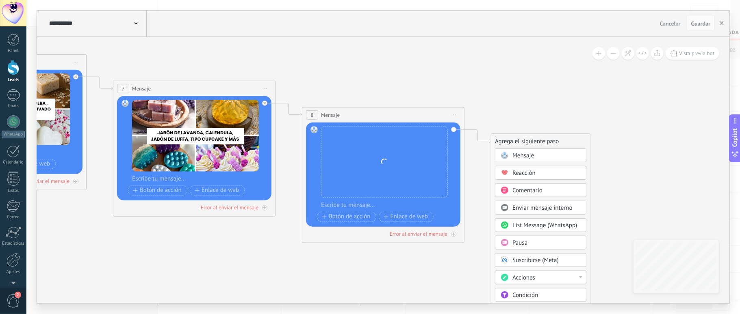
click at [545, 149] on div "Mensaje" at bounding box center [540, 155] width 91 height 14
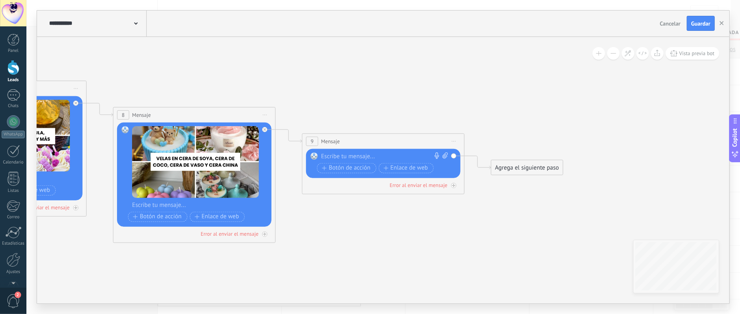
click at [444, 156] on icon at bounding box center [444, 155] width 5 height 6
click input "Subir" at bounding box center [0, 0] width 0 height 0
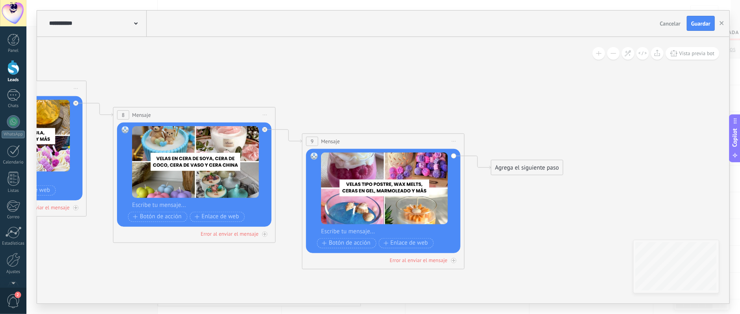
click at [507, 164] on div "Agrega el siguiente paso" at bounding box center [526, 167] width 71 height 13
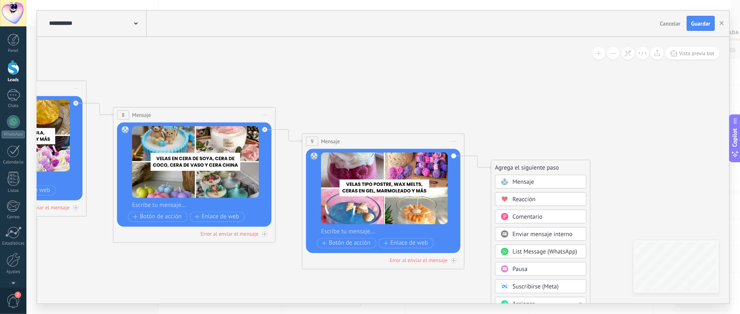
click at [524, 182] on span "Mensaje" at bounding box center [523, 182] width 22 height 8
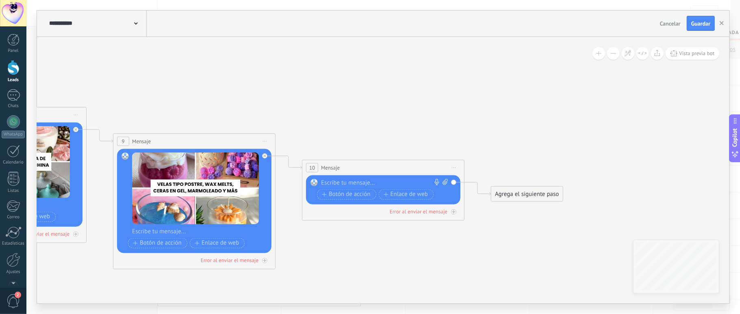
click at [389, 183] on div at bounding box center [381, 183] width 121 height 8
paste div
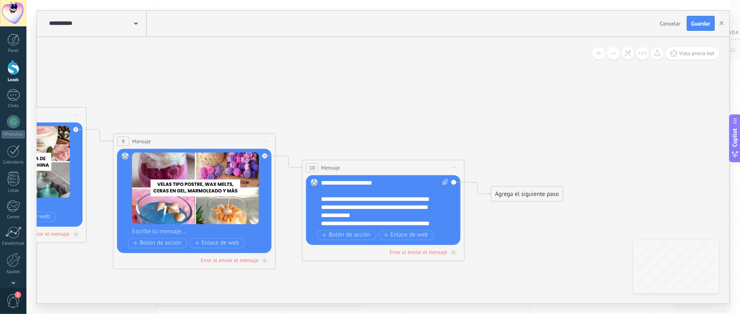
click at [517, 197] on div "Agrega el siguiente paso" at bounding box center [526, 193] width 71 height 13
click at [524, 208] on span "Mensaje" at bounding box center [523, 208] width 22 height 8
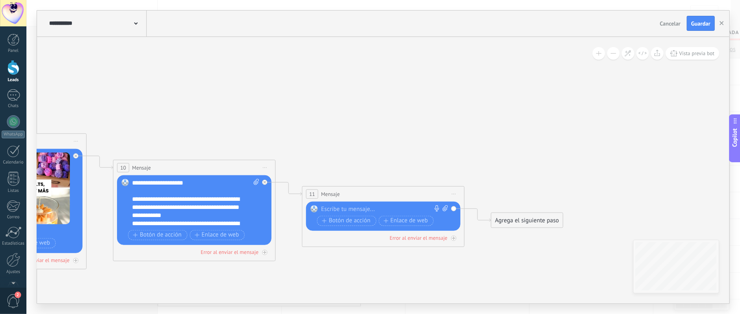
click at [337, 208] on div at bounding box center [381, 209] width 121 height 8
paste div
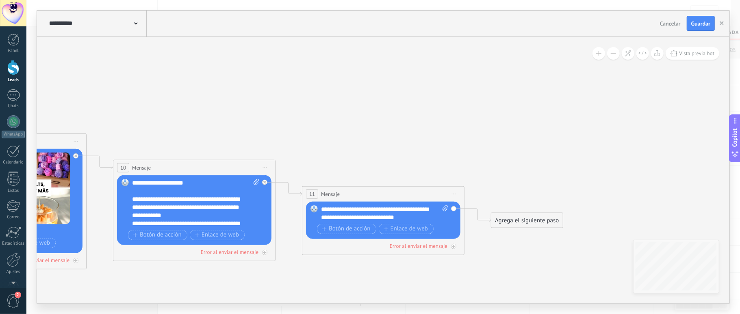
click at [508, 221] on div "Agrega el siguiente paso" at bounding box center [526, 220] width 71 height 13
click at [528, 235] on span "Mensaje" at bounding box center [523, 235] width 22 height 8
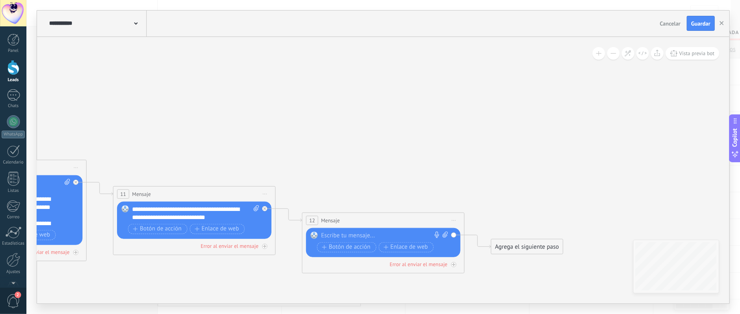
click at [446, 238] on icon at bounding box center [444, 234] width 5 height 6
click input "Subir" at bounding box center [0, 0] width 0 height 0
click at [446, 236] on icon at bounding box center [444, 234] width 5 height 6
click input "Subir" at bounding box center [0, 0] width 0 height 0
click at [445, 237] on icon at bounding box center [444, 234] width 5 height 6
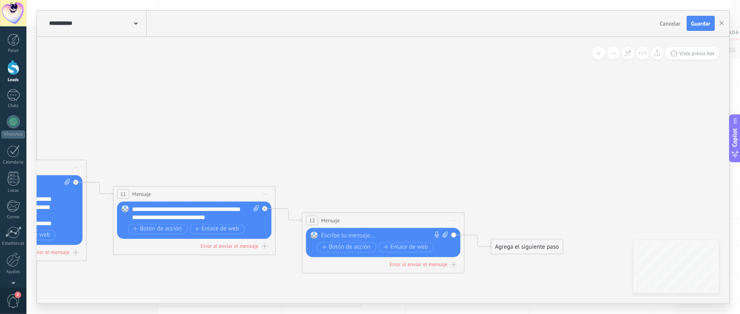
click input "Subir" at bounding box center [0, 0] width 0 height 0
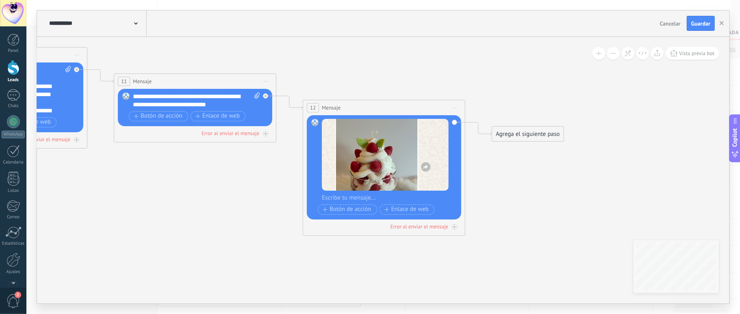
click at [536, 136] on div "Agrega el siguiente paso" at bounding box center [527, 134] width 71 height 13
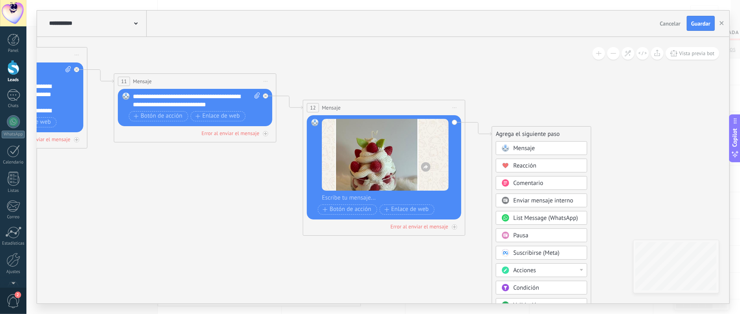
click at [538, 154] on div "Mensaje" at bounding box center [540, 148] width 91 height 14
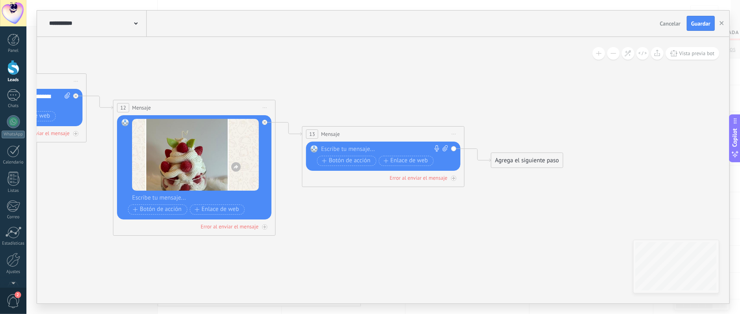
click at [447, 153] on span at bounding box center [444, 149] width 8 height 8
click input "Subir" at bounding box center [0, 0] width 0 height 0
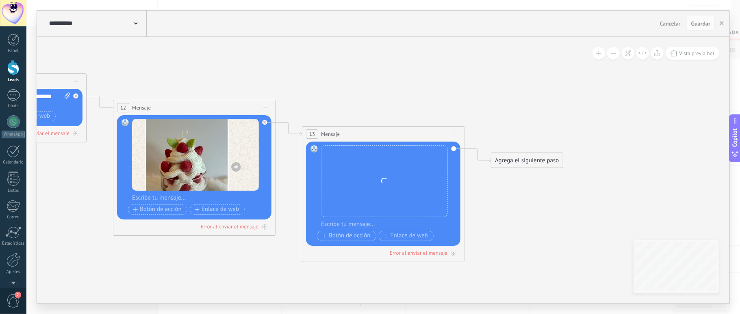
click at [515, 165] on div "Agrega el siguiente paso" at bounding box center [526, 160] width 71 height 13
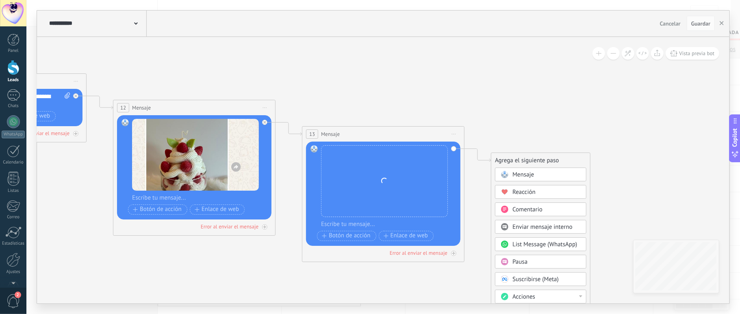
click at [510, 175] on span at bounding box center [504, 174] width 16 height 6
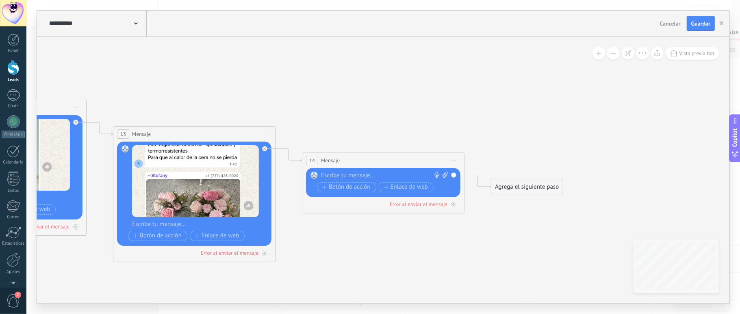
click at [446, 175] on icon at bounding box center [444, 175] width 5 height 6
click input "Subir" at bounding box center [0, 0] width 0 height 0
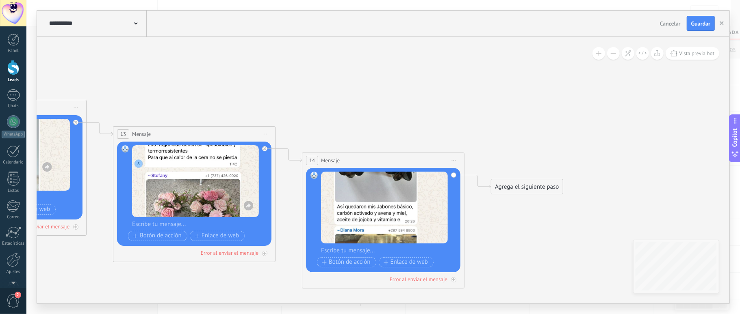
click at [510, 188] on div "Agrega el siguiente paso" at bounding box center [526, 186] width 71 height 13
click at [520, 208] on div "Mensaje" at bounding box center [540, 201] width 91 height 14
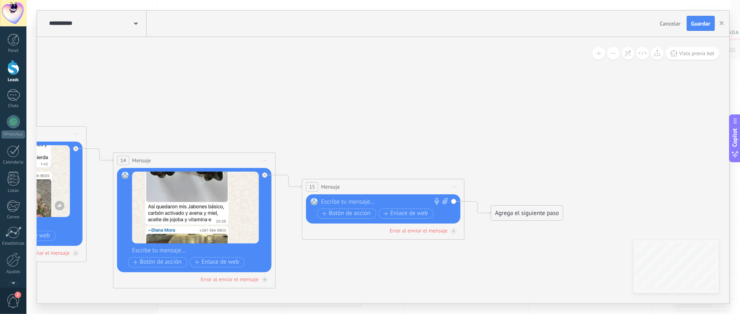
click at [382, 200] on div at bounding box center [381, 202] width 121 height 8
paste div
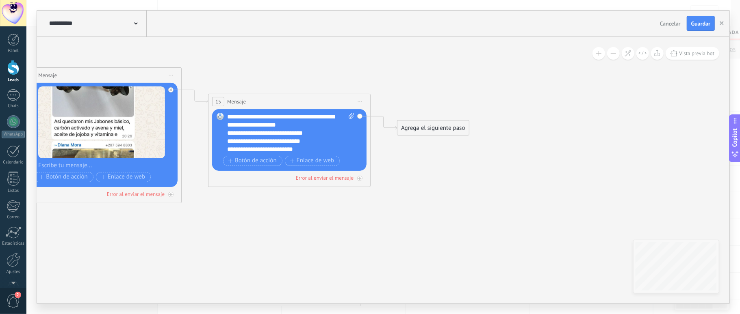
click at [419, 122] on div "Agrega el siguiente paso" at bounding box center [432, 127] width 71 height 13
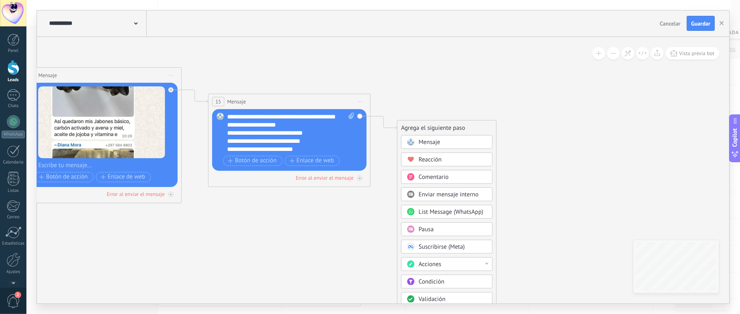
click at [436, 141] on span "Mensaje" at bounding box center [429, 142] width 22 height 8
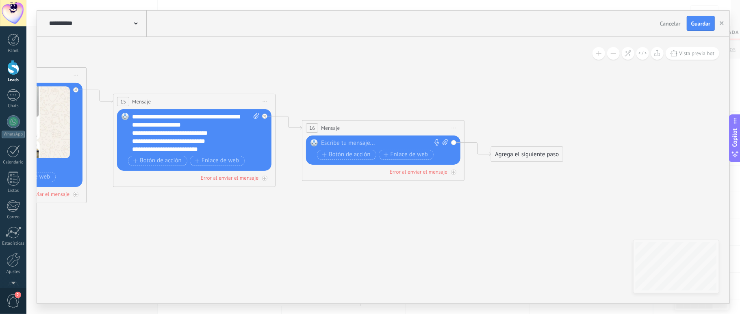
click at [359, 143] on div at bounding box center [381, 143] width 121 height 8
paste div
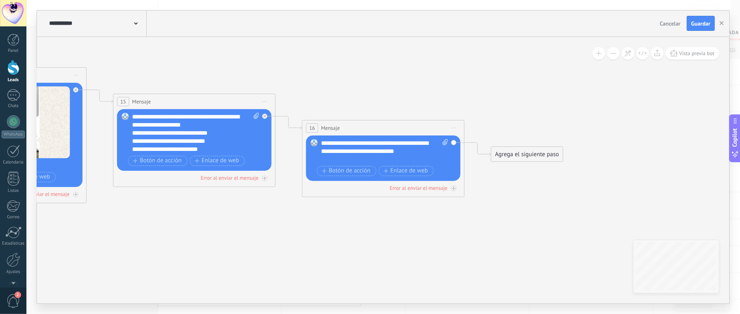
click at [533, 155] on div "Agrega el siguiente paso" at bounding box center [526, 154] width 71 height 13
click at [523, 174] on div "Mensaje" at bounding box center [540, 169] width 91 height 14
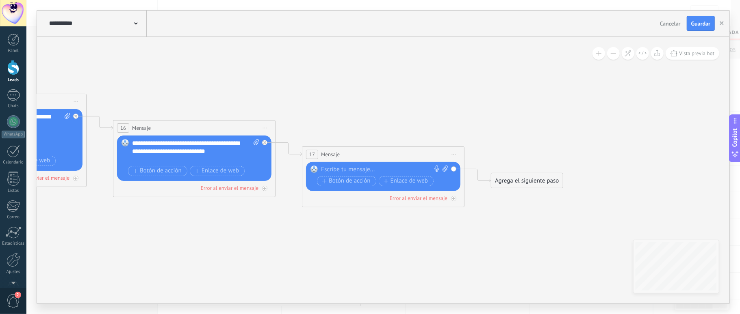
click at [516, 178] on div "Agrega el siguiente paso" at bounding box center [526, 180] width 71 height 13
click at [517, 199] on span "Mensaje" at bounding box center [523, 195] width 22 height 8
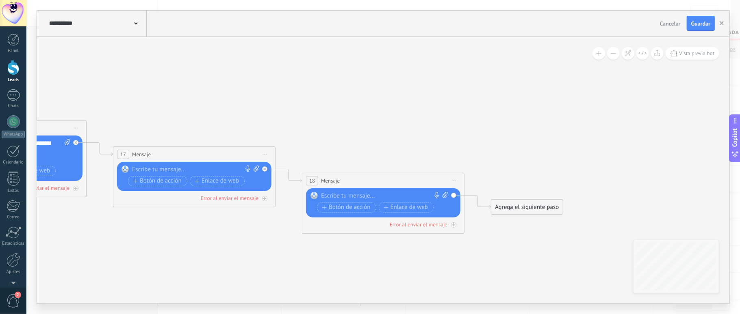
click at [382, 197] on div at bounding box center [381, 196] width 121 height 8
paste div
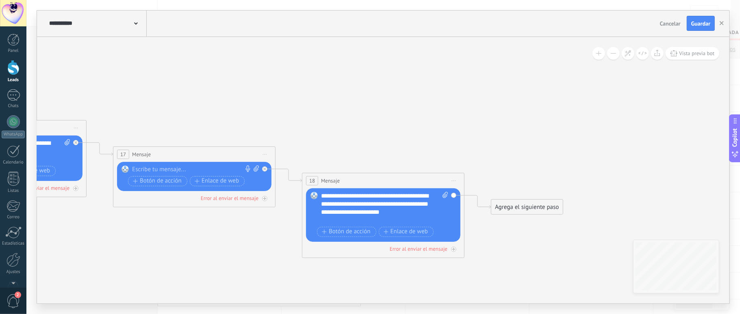
click at [511, 213] on div "Agrega el siguiente paso" at bounding box center [526, 207] width 71 height 13
click at [530, 225] on span "Mensaje" at bounding box center [523, 222] width 22 height 8
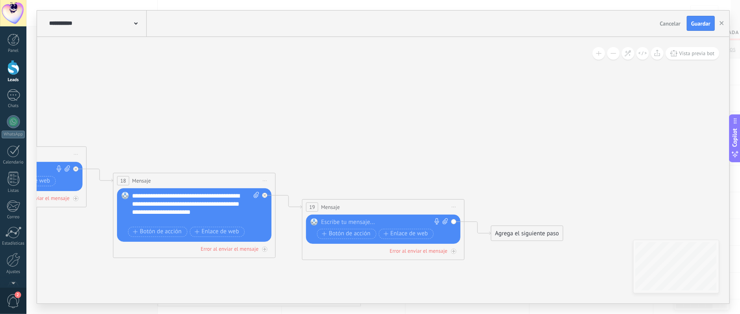
click at [355, 221] on div at bounding box center [381, 223] width 121 height 8
click at [366, 226] on div "**********" at bounding box center [384, 223] width 127 height 8
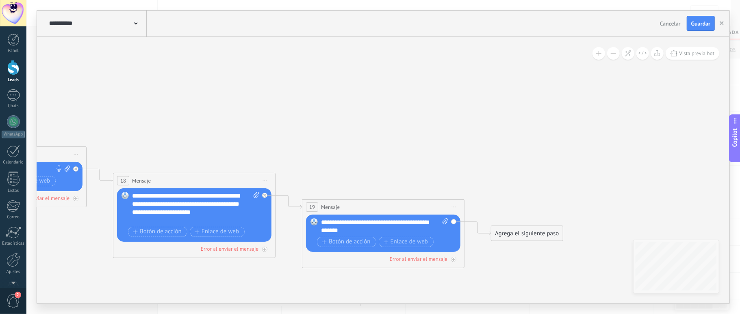
click at [348, 231] on div "**********" at bounding box center [384, 227] width 127 height 16
click at [400, 232] on div "**********" at bounding box center [384, 227] width 127 height 16
click at [503, 234] on div "Agrega el siguiente paso" at bounding box center [526, 233] width 71 height 13
click at [520, 246] on span "Mensaje" at bounding box center [523, 248] width 22 height 8
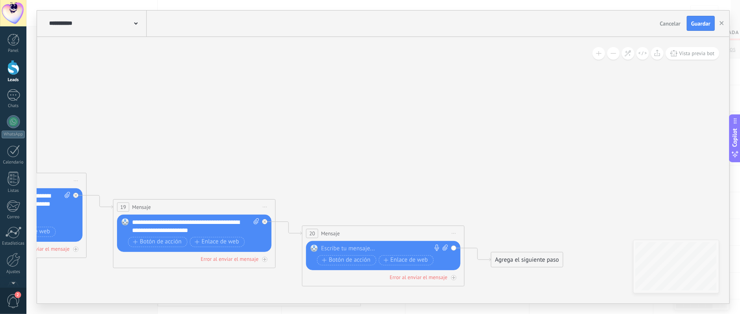
click at [379, 249] on div at bounding box center [381, 249] width 121 height 8
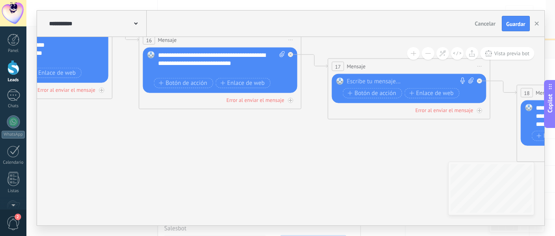
click at [471, 82] on icon at bounding box center [470, 81] width 5 height 6
click input "Subir" at bounding box center [0, 0] width 0 height 0
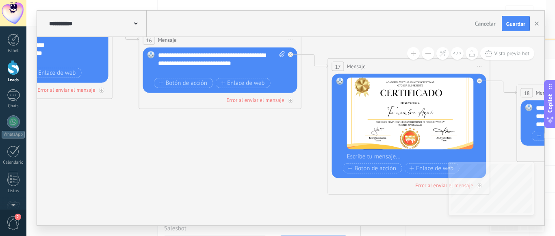
click at [517, 25] on span "Guardar" at bounding box center [515, 24] width 19 height 6
click at [539, 25] on button "button" at bounding box center [536, 23] width 12 height 15
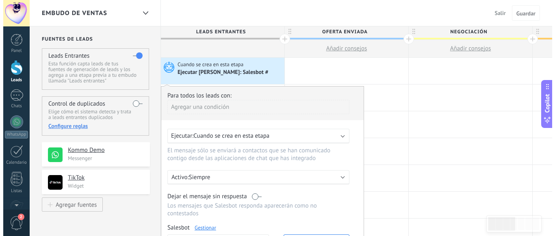
scroll to position [0, 0]
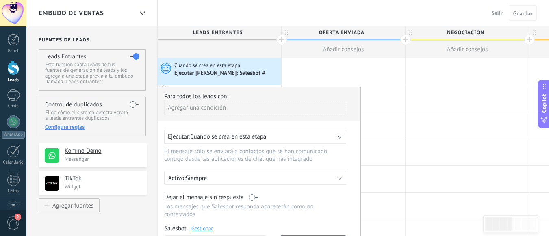
click at [519, 13] on span "Guardar" at bounding box center [522, 14] width 19 height 6
click at [524, 15] on span "Guardar" at bounding box center [522, 14] width 19 height 6
click at [321, 80] on div at bounding box center [342, 71] width 123 height 26
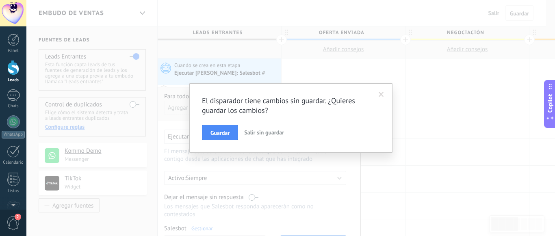
click at [381, 97] on span at bounding box center [381, 95] width 5 height 6
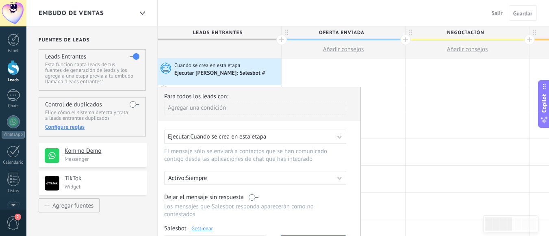
click at [334, 138] on div "Ejecutar: Cuando se crea en esta etapa" at bounding box center [252, 137] width 168 height 8
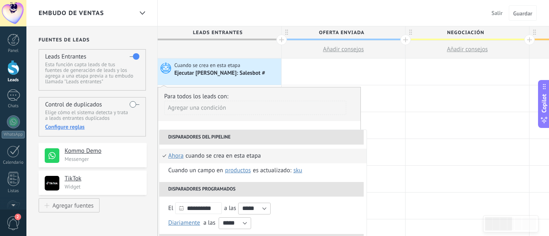
click at [334, 138] on li "Disparadores del pipeline" at bounding box center [261, 137] width 204 height 15
click at [386, 143] on div at bounding box center [342, 152] width 123 height 26
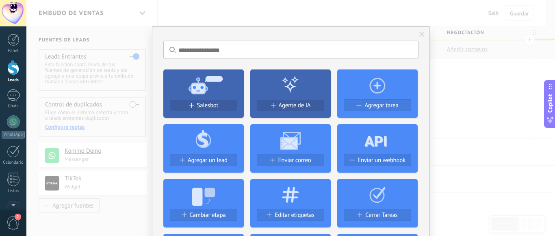
click at [421, 36] on span at bounding box center [421, 35] width 5 height 6
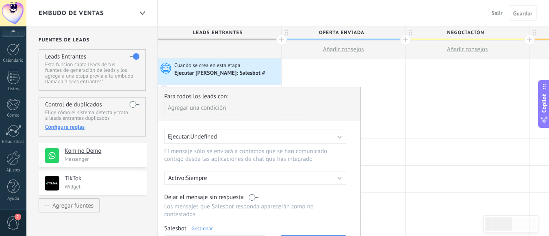
scroll to position [102, 0]
click at [14, 157] on div at bounding box center [13, 158] width 14 height 14
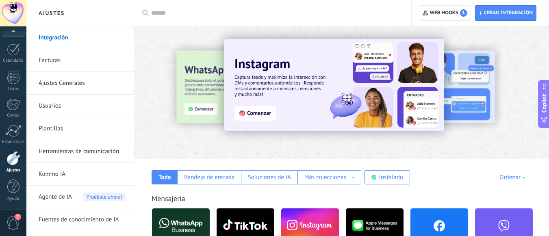
click at [95, 147] on link "Herramientas de comunicación" at bounding box center [82, 151] width 87 height 23
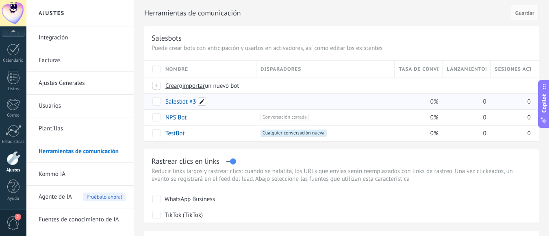
click at [202, 102] on span at bounding box center [202, 101] width 8 height 8
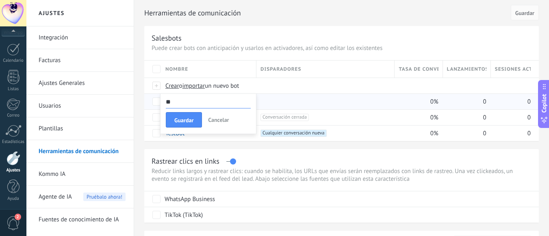
type input "*"
type input "**********"
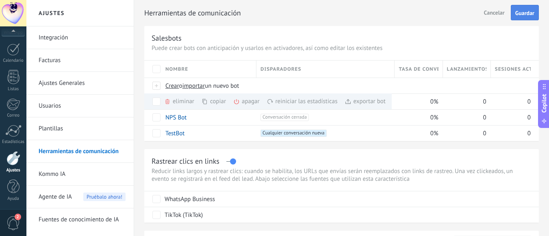
click at [531, 15] on span "Guardar" at bounding box center [524, 13] width 19 height 6
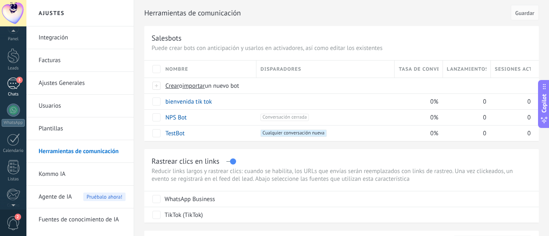
scroll to position [9, 0]
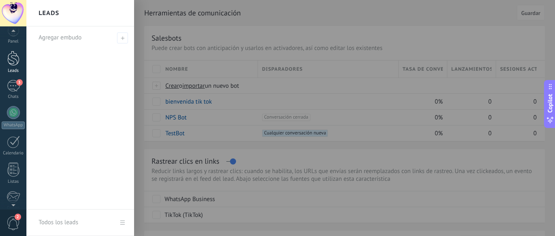
click at [14, 63] on div at bounding box center [13, 58] width 12 height 15
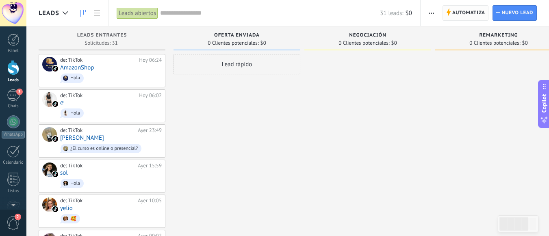
click at [464, 14] on span "Automatiza" at bounding box center [468, 13] width 33 height 15
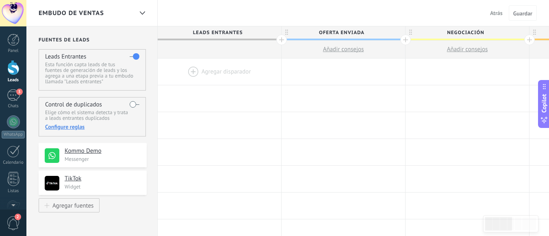
click at [190, 71] on div at bounding box center [219, 71] width 123 height 26
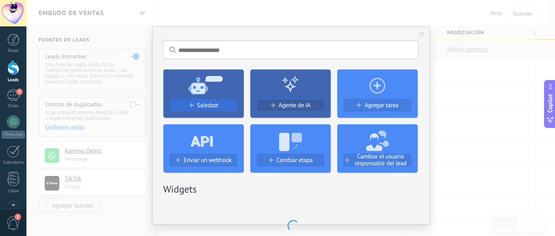
click at [201, 102] on span "Salesbot" at bounding box center [208, 105] width 22 height 7
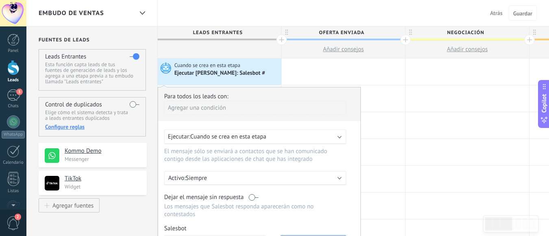
click at [352, 191] on div "Para todos los leads con: Agregar una condición Ejecutar: Cuando se crea en est…" at bounding box center [259, 197] width 203 height 220
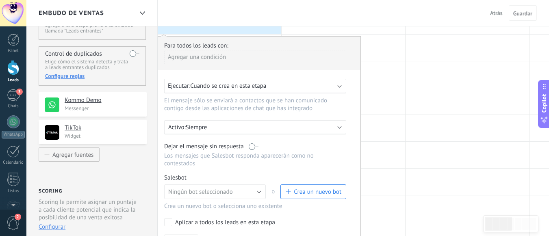
scroll to position [65, 0]
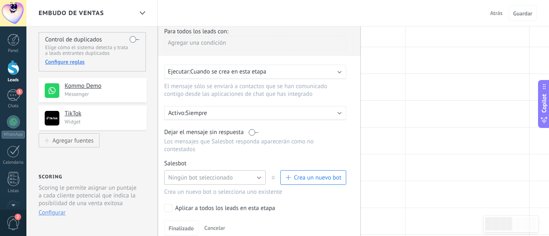
click at [260, 178] on button "Ningún bot seleccionado" at bounding box center [215, 177] width 102 height 15
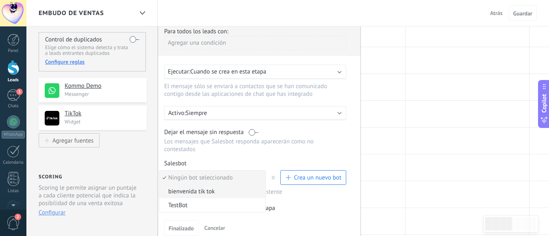
click at [215, 193] on span "bienvenida tik tok" at bounding box center [211, 192] width 104 height 8
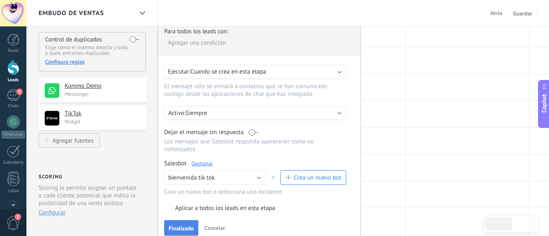
click at [182, 229] on span "Finalizado" at bounding box center [181, 228] width 25 height 6
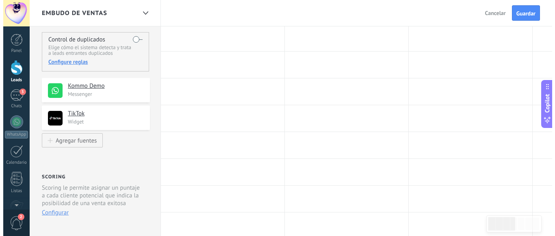
scroll to position [0, 0]
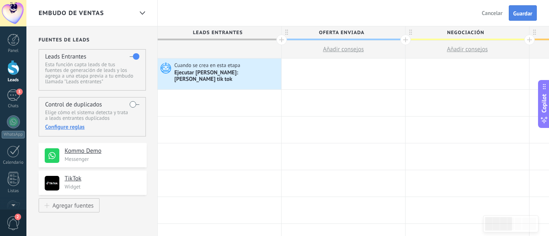
click at [521, 11] on span "Guardar" at bounding box center [522, 14] width 19 height 6
click at [528, 15] on span "Guardar" at bounding box center [522, 14] width 19 height 6
click at [12, 100] on div "3" at bounding box center [13, 95] width 13 height 12
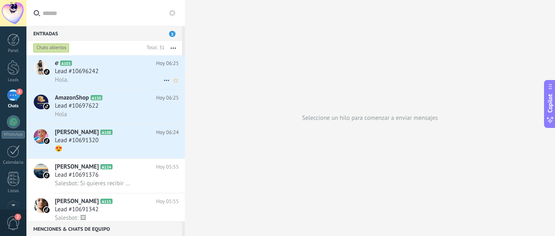
click at [81, 77] on div "Hola." at bounding box center [117, 80] width 124 height 9
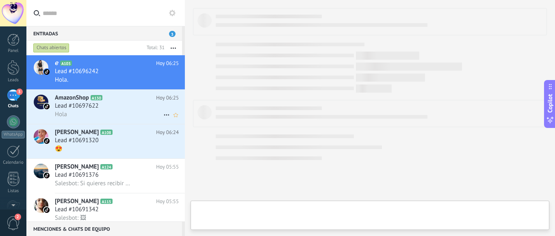
click at [163, 106] on div "Lead #10697622" at bounding box center [117, 106] width 124 height 8
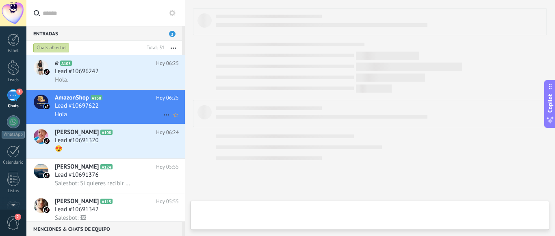
scroll to position [151, 0]
click at [121, 74] on div "Lead #10696242" at bounding box center [117, 71] width 124 height 8
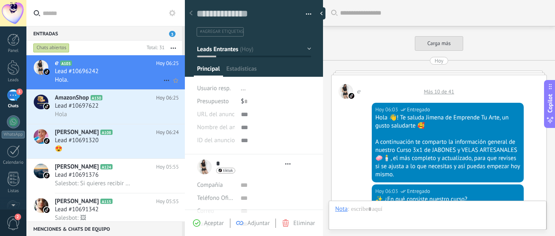
type textarea "**********"
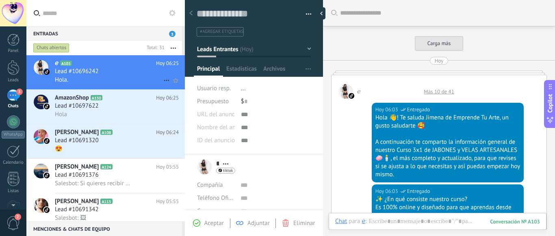
scroll to position [534, 0]
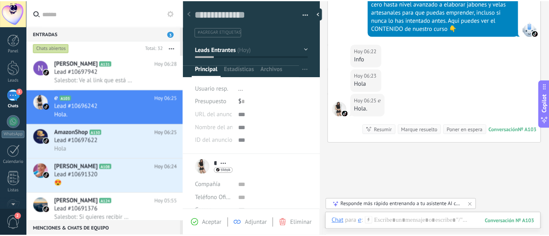
scroll to position [328, 0]
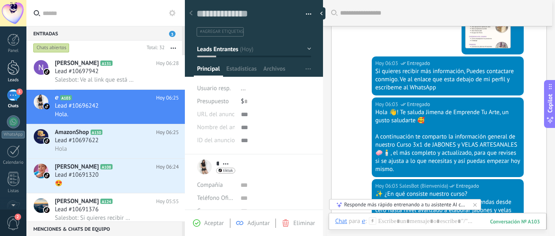
click at [16, 75] on div at bounding box center [13, 67] width 12 height 15
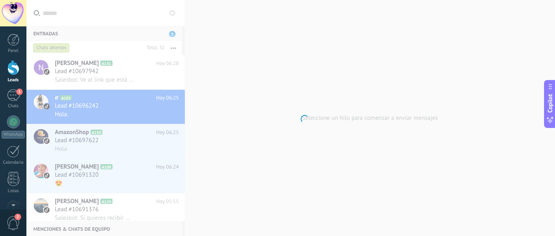
click at [16, 75] on div at bounding box center [13, 67] width 12 height 15
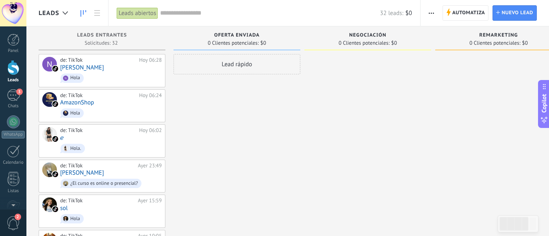
click at [238, 65] on div "Lead rápido" at bounding box center [236, 64] width 127 height 20
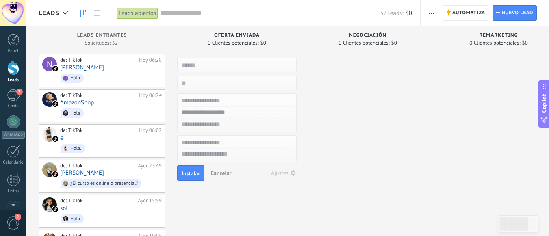
click at [223, 172] on span "Cancelar" at bounding box center [220, 172] width 21 height 7
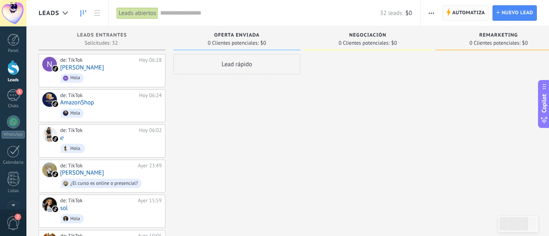
click at [469, 16] on span "Automatiza" at bounding box center [468, 13] width 33 height 15
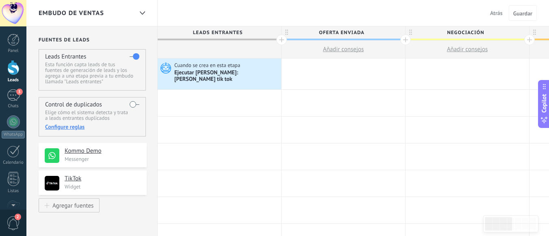
click at [16, 76] on link "Leads" at bounding box center [13, 71] width 26 height 23
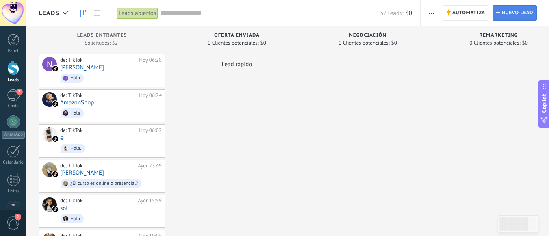
click at [503, 12] on span "Nuevo lead" at bounding box center [517, 13] width 32 height 15
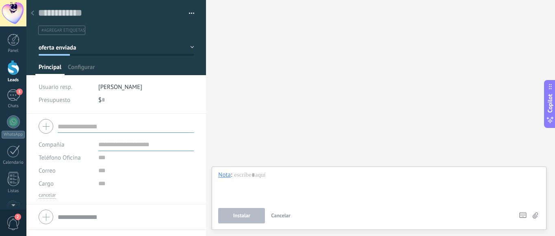
click at [33, 14] on use at bounding box center [32, 13] width 3 height 5
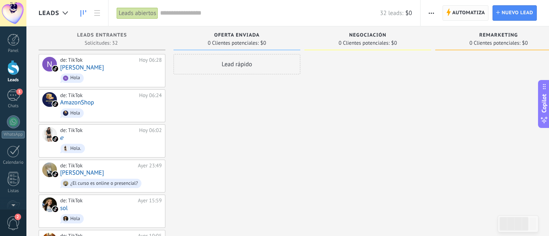
click at [475, 13] on span "Automatiza" at bounding box center [468, 13] width 33 height 15
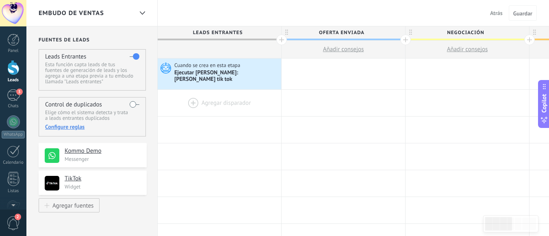
click at [190, 95] on div at bounding box center [219, 103] width 123 height 26
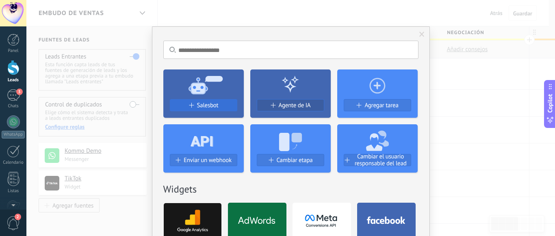
click at [208, 110] on button "Salesbot" at bounding box center [203, 105] width 67 height 12
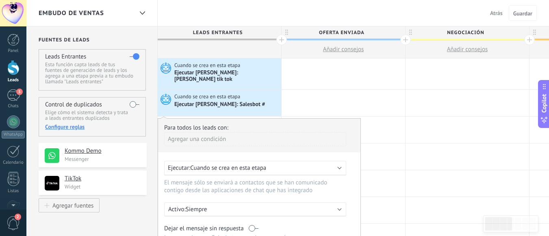
click at [357, 178] on div "Para todos los leads con: Agregar una condición Ejecutar: Cuando se crea en est…" at bounding box center [259, 228] width 203 height 220
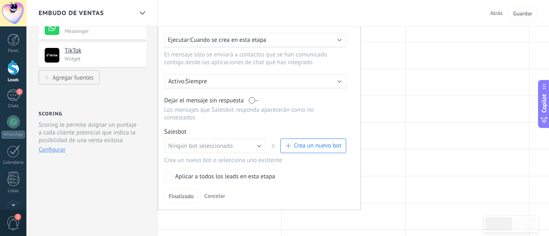
scroll to position [114, 0]
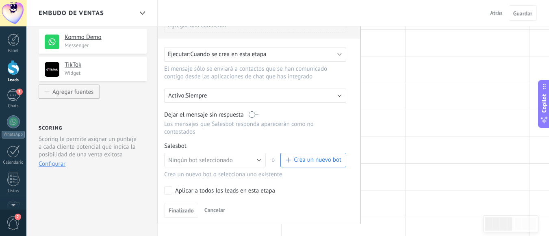
click at [340, 53] on div "Ejecutar: Cuando se crea en esta etapa" at bounding box center [255, 54] width 182 height 15
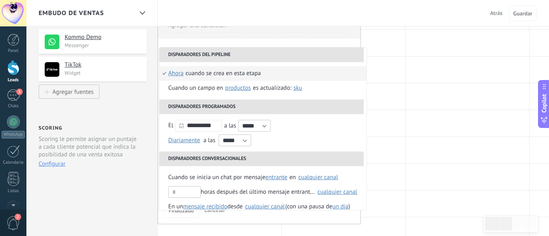
click at [340, 53] on li "Disparadores del pipeline" at bounding box center [261, 55] width 204 height 15
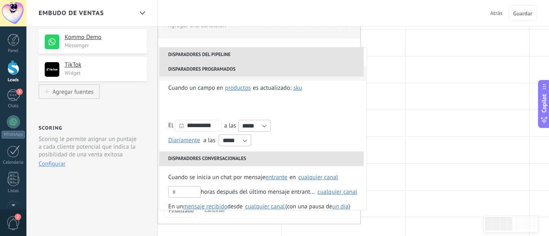
scroll to position [52, 0]
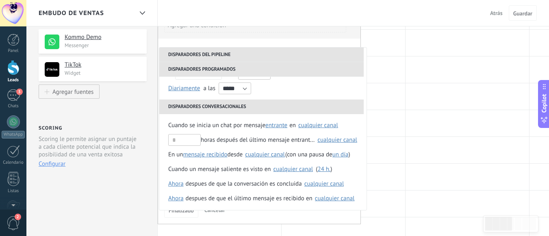
click at [346, 214] on div "**********" at bounding box center [259, 114] width 203 height 220
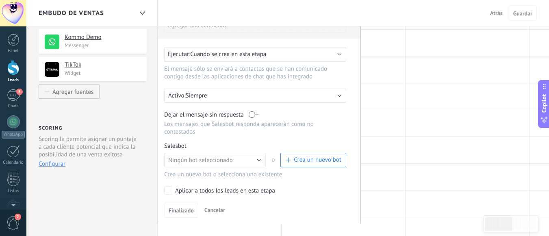
click at [322, 186] on label "Aplicar a todos los leads en esta etapa" at bounding box center [253, 190] width 179 height 8
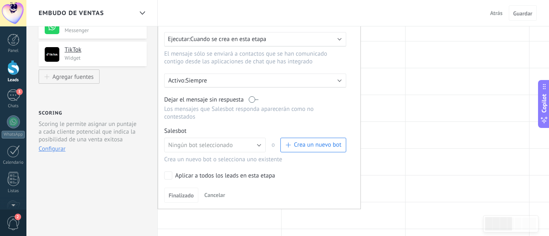
scroll to position [130, 0]
click at [188, 172] on div "Aplicar a todos los leads en esta etapa" at bounding box center [225, 175] width 100 height 8
click at [291, 140] on span "Crea un nuevo bot" at bounding box center [313, 144] width 56 height 8
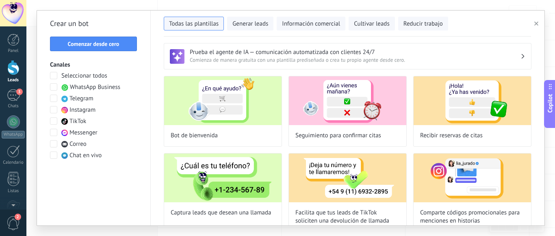
click at [54, 121] on span at bounding box center [53, 120] width 7 height 7
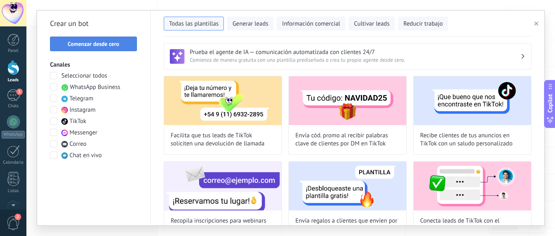
click at [98, 46] on span "Comenzar desde cero" at bounding box center [94, 44] width 52 height 6
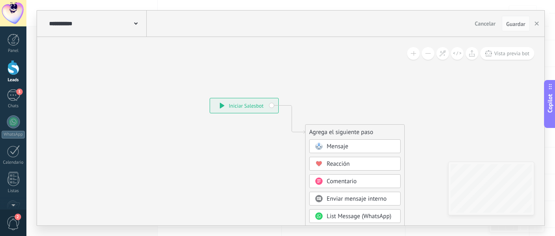
click at [137, 24] on icon at bounding box center [136, 23] width 4 height 2
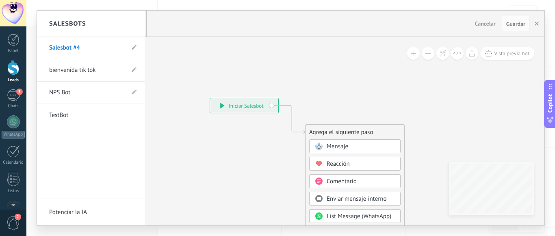
click at [137, 24] on div "Salesbots" at bounding box center [91, 24] width 108 height 26
click at [484, 21] on div at bounding box center [290, 118] width 507 height 215
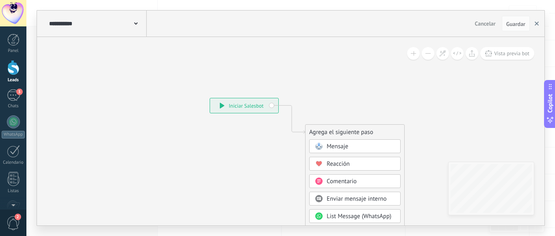
click at [537, 24] on icon "button" at bounding box center [536, 24] width 4 height 4
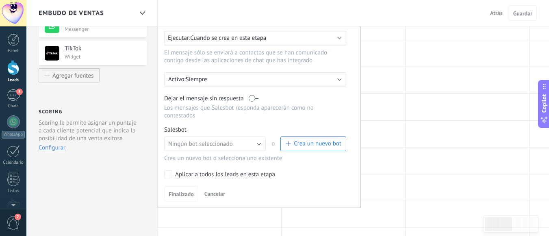
click at [495, 13] on span "Atrás" at bounding box center [496, 12] width 13 height 7
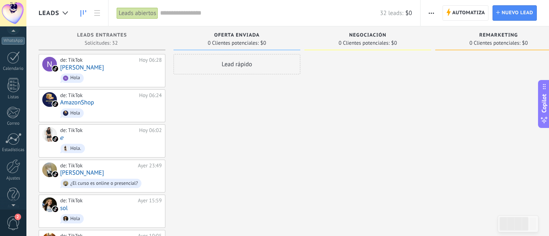
scroll to position [102, 0]
click at [11, 165] on div at bounding box center [13, 158] width 14 height 14
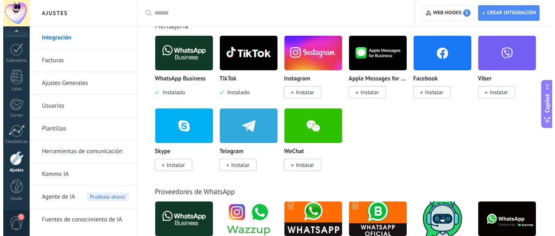
scroll to position [113, 0]
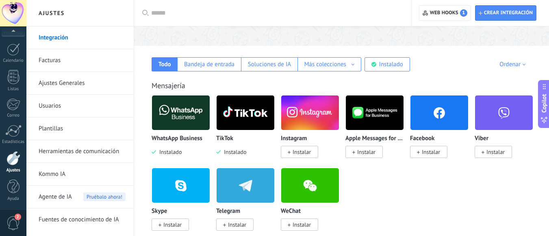
click at [245, 112] on img at bounding box center [245, 112] width 58 height 39
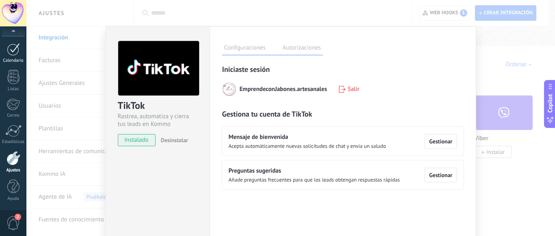
click at [12, 44] on div at bounding box center [13, 49] width 13 height 13
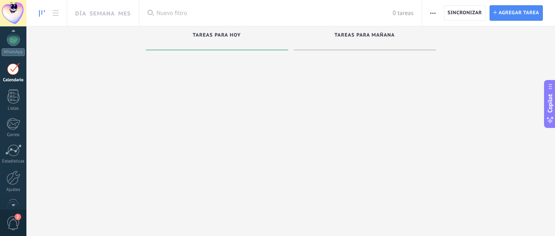
click at [13, 35] on div at bounding box center [13, 32] width 26 height 12
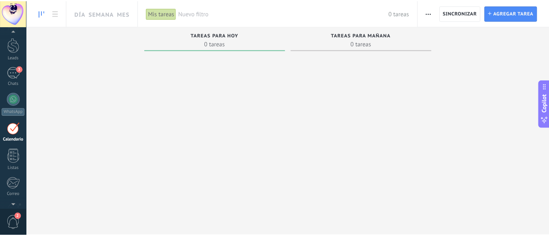
scroll to position [12, 0]
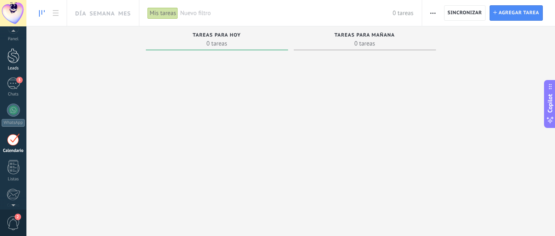
click at [19, 60] on div at bounding box center [13, 55] width 12 height 15
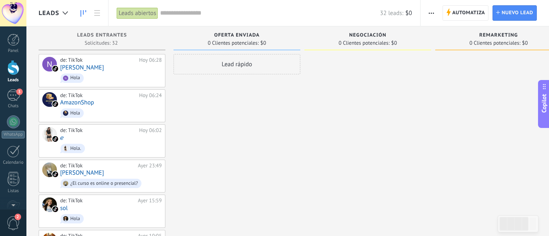
click at [432, 15] on span "button" at bounding box center [430, 12] width 5 height 15
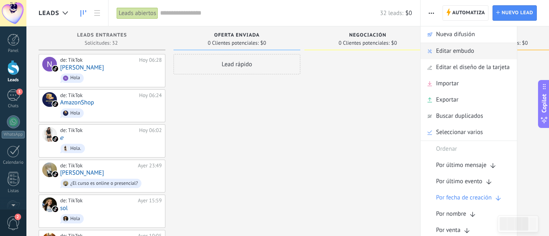
click at [457, 50] on span "Editar embudo" at bounding box center [455, 51] width 38 height 16
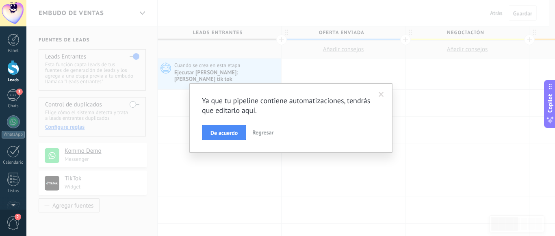
click at [384, 94] on span at bounding box center [380, 95] width 13 height 14
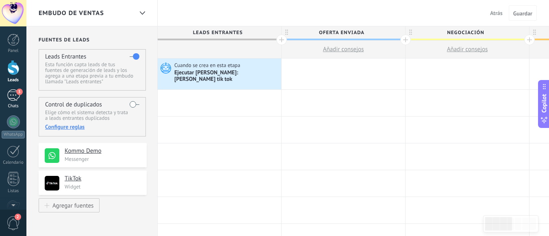
click at [9, 95] on div "3" at bounding box center [13, 95] width 13 height 12
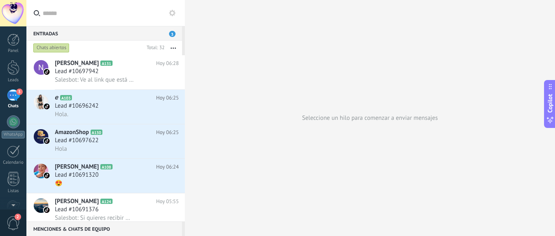
click at [10, 169] on div "Panel Leads 3 Chats WhatsApp Clientes" at bounding box center [13, 173] width 26 height 278
click at [11, 184] on div at bounding box center [13, 179] width 12 height 14
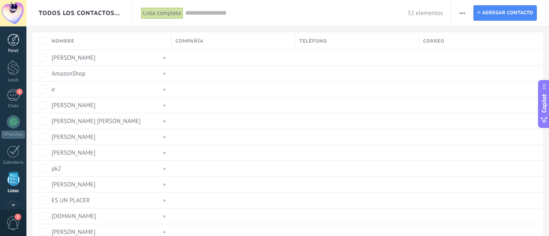
click at [13, 42] on div at bounding box center [13, 40] width 12 height 12
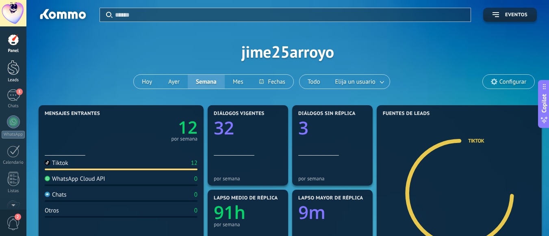
click at [11, 68] on div at bounding box center [13, 67] width 12 height 15
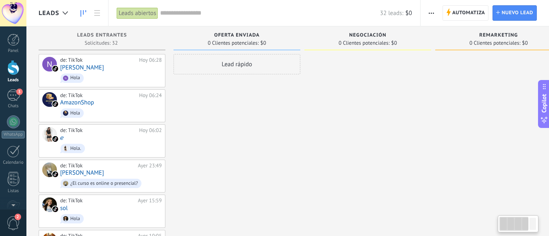
click at [466, 11] on span "Automatiza" at bounding box center [468, 13] width 33 height 15
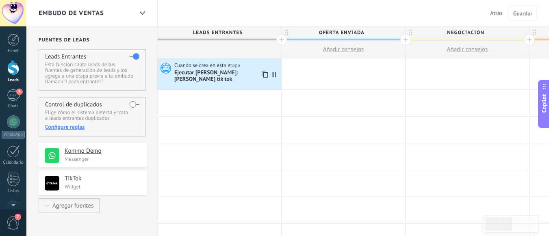
click at [227, 73] on div "Ejecutar Salesbot: bienvenida tik tok" at bounding box center [226, 76] width 105 height 14
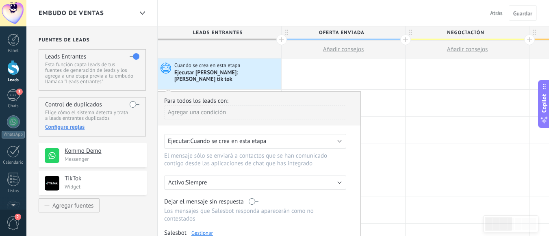
click at [197, 230] on link "Gestionar" at bounding box center [202, 232] width 22 height 7
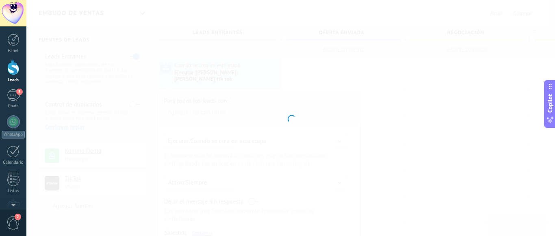
type input "**********"
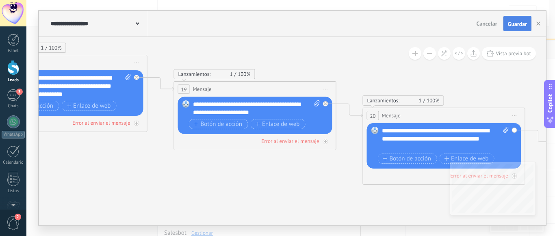
click at [517, 24] on span "Guardar" at bounding box center [517, 24] width 19 height 6
click at [539, 24] on use "button" at bounding box center [538, 24] width 4 height 4
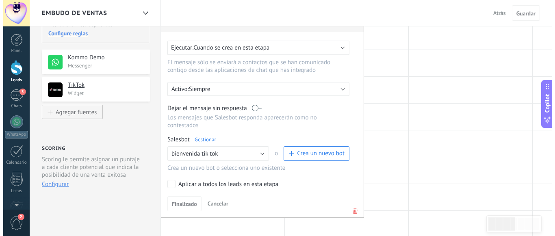
scroll to position [99, 0]
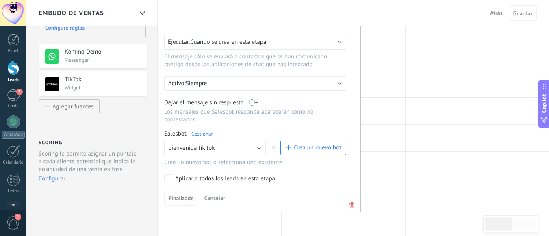
click at [183, 195] on span "Finalizado" at bounding box center [181, 198] width 25 height 6
click at [186, 196] on span "Finalizado" at bounding box center [181, 198] width 25 height 6
click at [297, 223] on div at bounding box center [342, 218] width 123 height 26
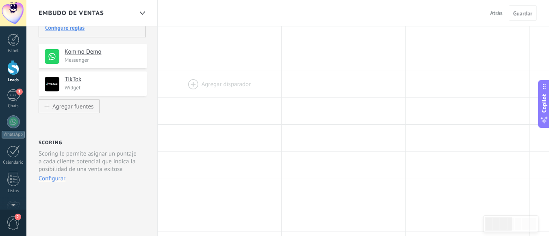
click at [210, 80] on div at bounding box center [219, 84] width 123 height 26
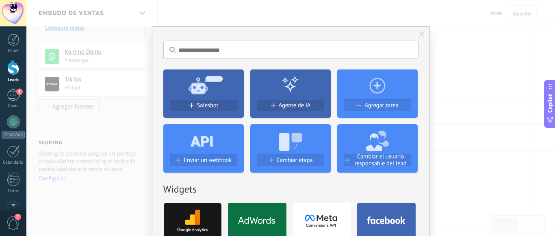
click at [199, 97] on icon at bounding box center [203, 84] width 80 height 29
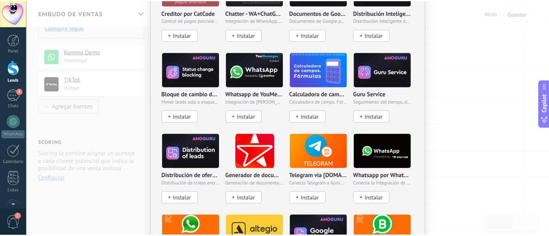
scroll to position [0, 0]
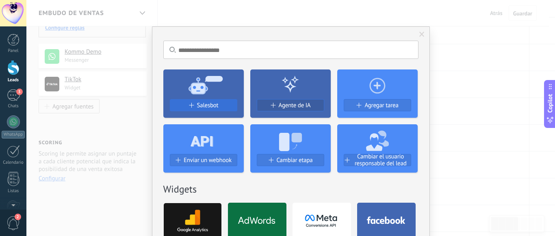
click at [212, 108] on span "Salesbot" at bounding box center [208, 105] width 22 height 7
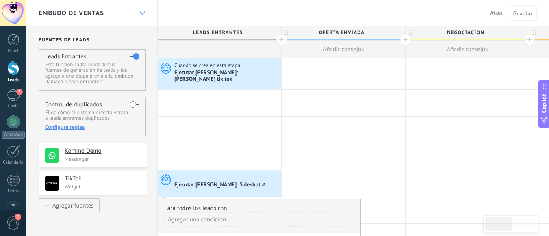
click at [141, 14] on icon at bounding box center [142, 12] width 5 height 3
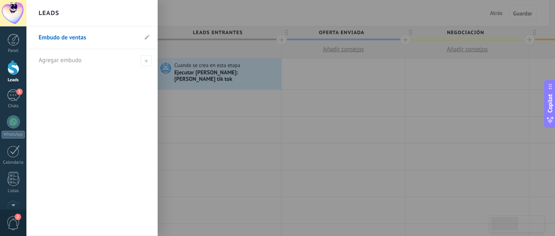
click at [141, 14] on div "Leads" at bounding box center [91, 13] width 131 height 26
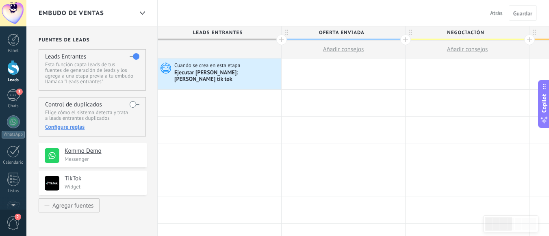
click at [501, 11] on span "Atrás" at bounding box center [496, 12] width 13 height 7
click at [501, 11] on body ".abecls-1,.abecls-2{fill-rule:evenodd}.abecls-2{fill:#fff} .abhcls-1{fill:none}…" at bounding box center [274, 118] width 549 height 236
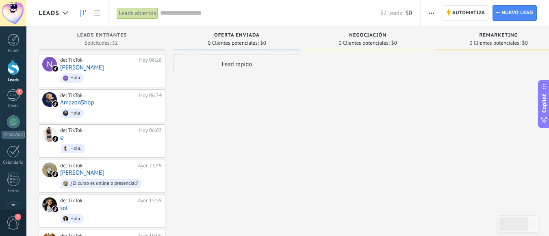
click at [14, 74] on div at bounding box center [13, 67] width 12 height 15
click at [433, 16] on span "button" at bounding box center [430, 12] width 5 height 15
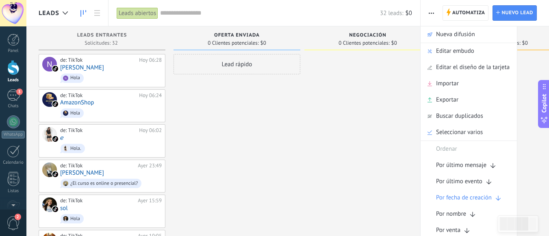
click at [433, 16] on span "button" at bounding box center [430, 12] width 5 height 15
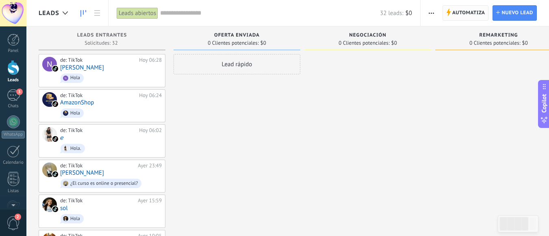
click at [467, 14] on span "Automatiza" at bounding box center [468, 13] width 33 height 15
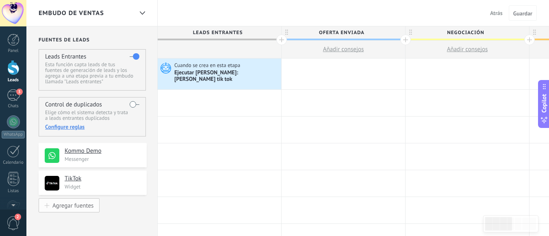
click at [77, 205] on div "Agregar fuentes" at bounding box center [72, 205] width 41 height 7
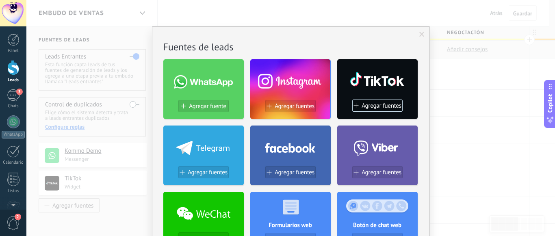
click at [421, 29] on span at bounding box center [421, 35] width 13 height 14
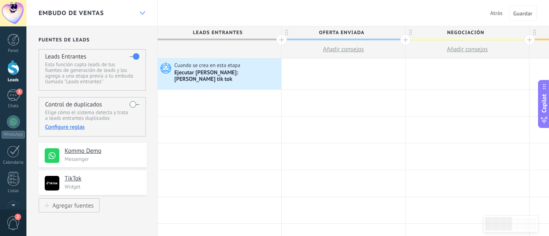
click at [143, 12] on icon at bounding box center [142, 12] width 5 height 3
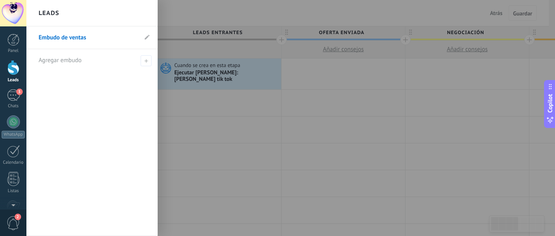
click at [143, 12] on div "Leads" at bounding box center [91, 13] width 131 height 26
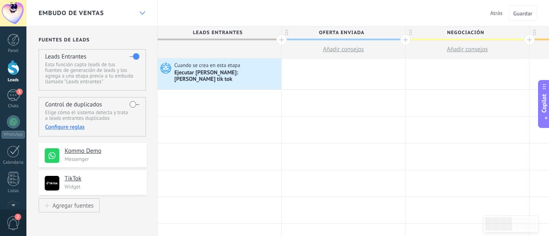
click at [143, 12] on icon at bounding box center [142, 12] width 5 height 3
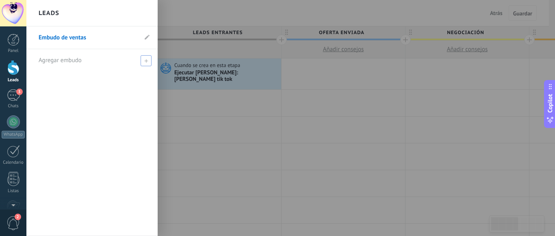
click at [150, 63] on span at bounding box center [146, 60] width 11 height 11
click at [121, 85] on div "Embudo de ventas" at bounding box center [91, 131] width 131 height 210
click at [174, 100] on div at bounding box center [303, 118] width 555 height 236
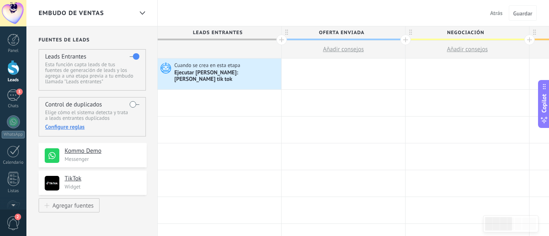
click at [496, 13] on span "Atrás" at bounding box center [496, 12] width 13 height 7
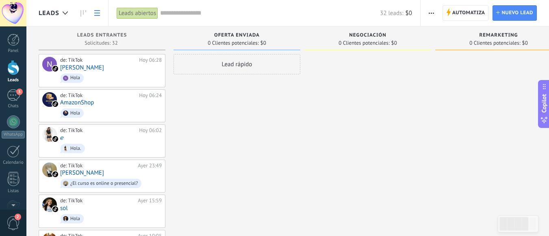
click at [97, 13] on use at bounding box center [97, 13] width 6 height 6
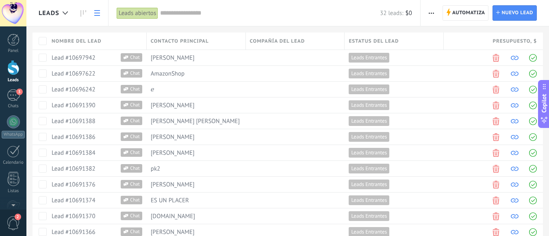
click at [97, 13] on use at bounding box center [97, 13] width 6 height 6
click at [83, 10] on link at bounding box center [83, 13] width 14 height 16
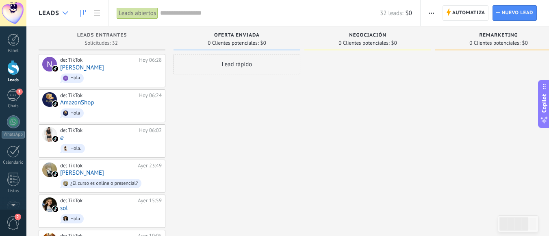
click at [67, 13] on icon at bounding box center [65, 12] width 5 height 3
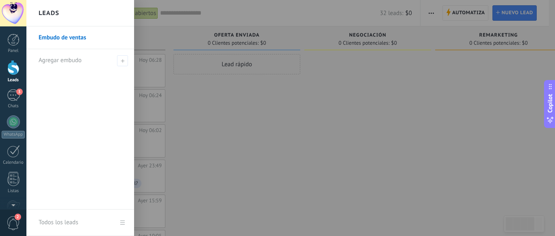
click at [67, 13] on div "Leads" at bounding box center [80, 13] width 108 height 26
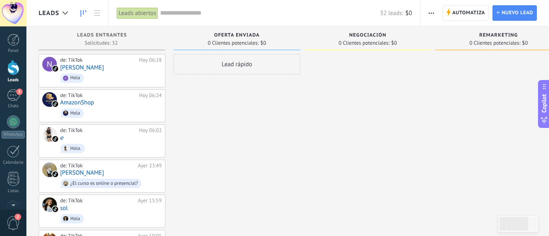
click at [183, 16] on input "text" at bounding box center [270, 13] width 220 height 9
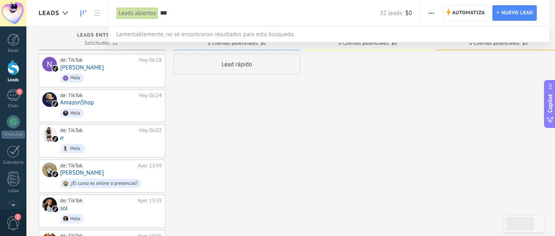
click at [183, 16] on input "***" at bounding box center [270, 13] width 220 height 9
type input "*"
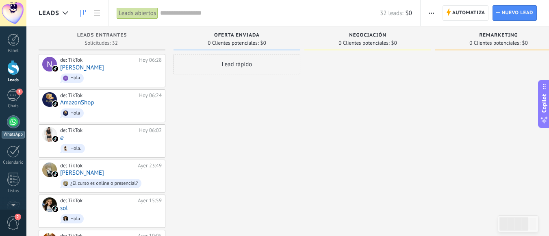
click at [5, 127] on link "WhatsApp" at bounding box center [13, 126] width 26 height 23
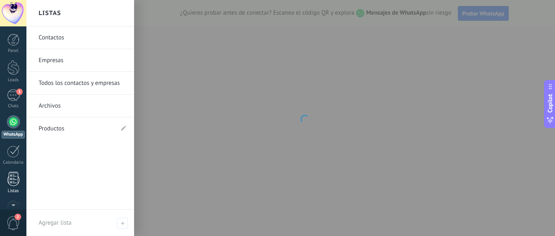
click at [11, 187] on link "Listas" at bounding box center [13, 183] width 26 height 22
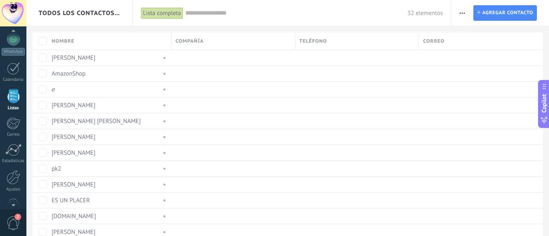
scroll to position [102, 0]
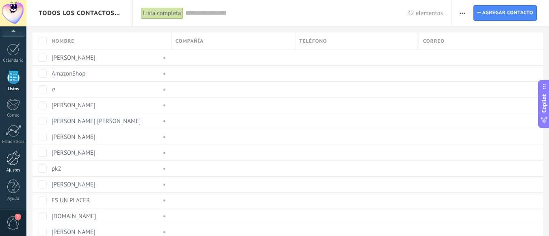
click at [12, 164] on div at bounding box center [13, 158] width 14 height 14
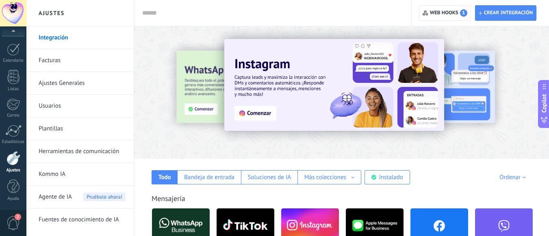
click at [80, 153] on link "Herramientas de comunicación" at bounding box center [82, 151] width 87 height 23
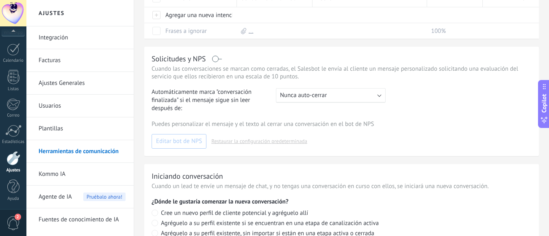
scroll to position [388, 0]
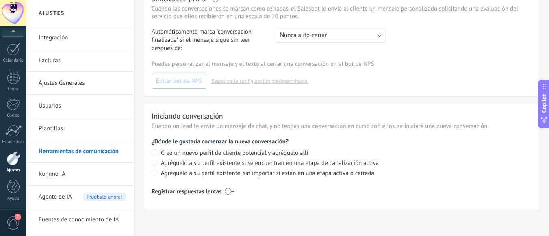
click at [46, 130] on link "Plantillas" at bounding box center [82, 128] width 87 height 23
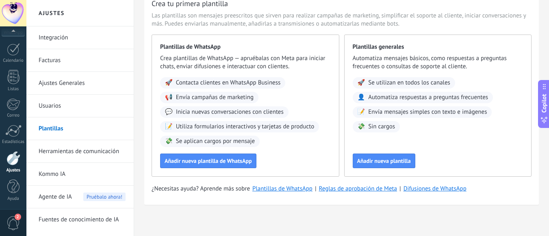
scroll to position [38, 0]
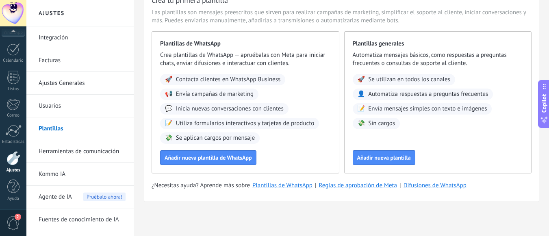
click at [17, 161] on div at bounding box center [13, 158] width 14 height 14
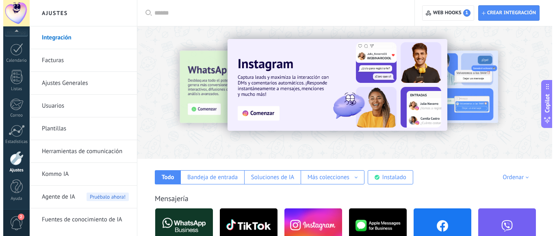
scroll to position [73, 0]
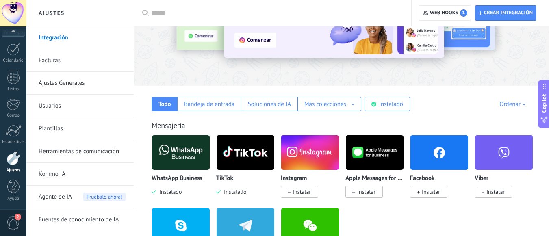
click at [235, 160] on img at bounding box center [245, 152] width 58 height 39
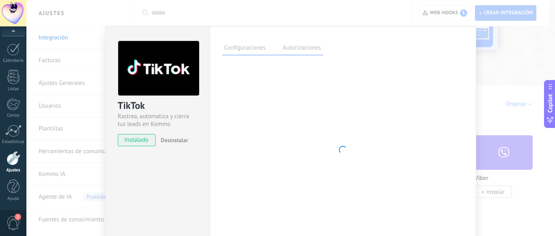
click at [301, 48] on label "Autorizaciones" at bounding box center [302, 49] width 42 height 12
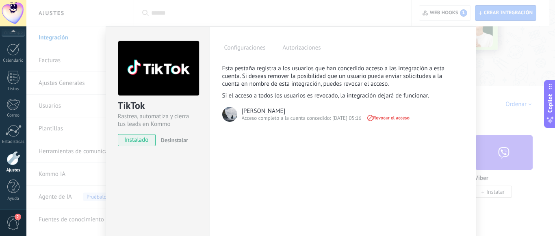
click at [252, 50] on label "Configuraciones" at bounding box center [244, 49] width 45 height 12
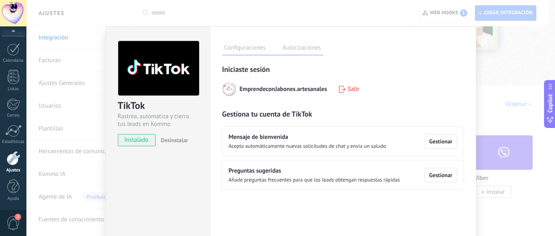
click at [238, 93] on div "EmprendeconJabones.artesanales" at bounding box center [274, 89] width 105 height 14
click at [13, 57] on link "Calendario" at bounding box center [13, 53] width 26 height 20
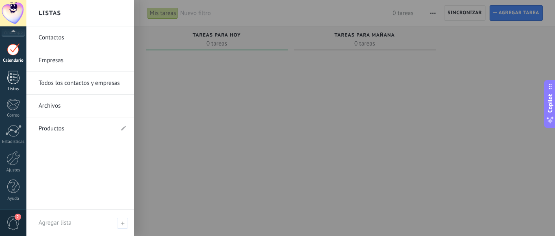
click at [14, 79] on div at bounding box center [13, 77] width 12 height 14
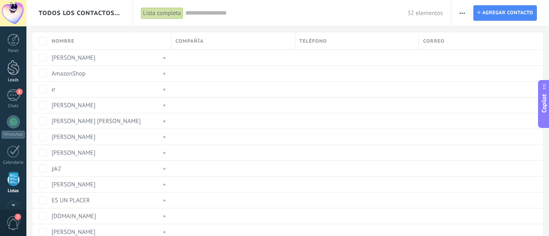
click at [15, 80] on div "Leads" at bounding box center [14, 80] width 24 height 5
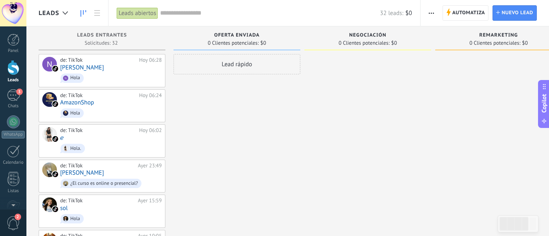
click at [544, 94] on span "Copilot" at bounding box center [544, 103] width 8 height 19
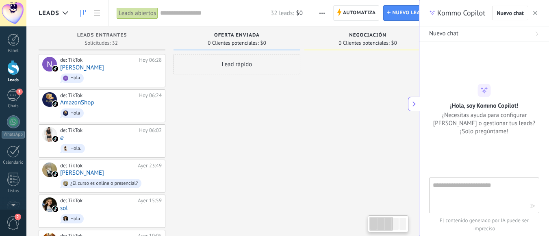
scroll to position [8, 0]
click at [534, 11] on span "button" at bounding box center [535, 13] width 4 height 6
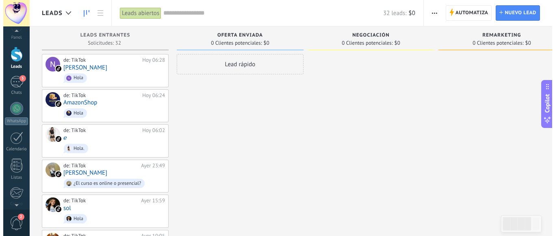
scroll to position [0, 0]
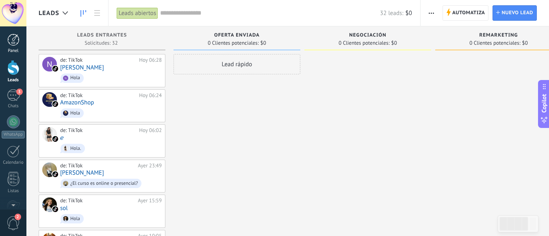
click at [11, 44] on div at bounding box center [13, 40] width 12 height 12
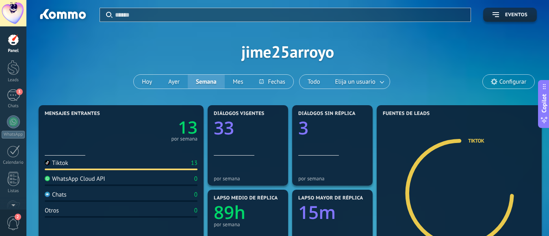
click at [493, 83] on icon at bounding box center [494, 81] width 6 height 6
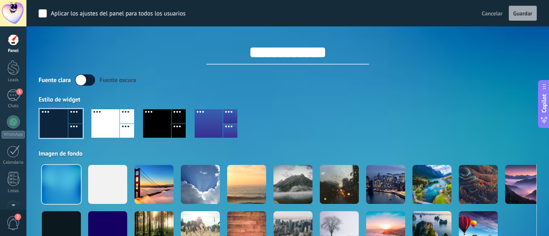
click at [493, 83] on div "Fuente clara Fuente oscura" at bounding box center [288, 79] width 498 height 11
click at [17, 71] on div at bounding box center [13, 67] width 12 height 15
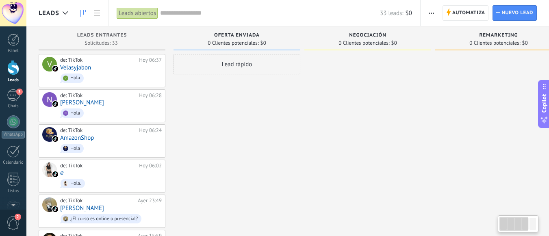
click at [528, 222] on div at bounding box center [513, 224] width 29 height 14
click at [535, 228] on div at bounding box center [532, 224] width 6 height 12
click at [514, 224] on div at bounding box center [513, 224] width 29 height 14
click at [235, 65] on div "Lead rápido" at bounding box center [236, 64] width 127 height 20
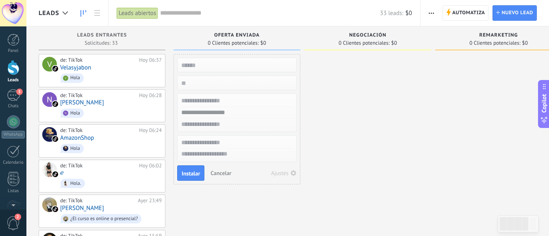
click at [235, 65] on input "text" at bounding box center [236, 64] width 119 height 11
click at [223, 173] on span "Cancelar" at bounding box center [220, 172] width 21 height 7
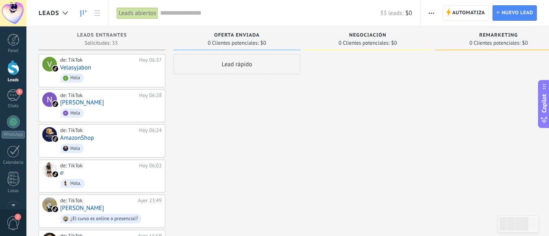
click at [429, 13] on icon "button" at bounding box center [430, 13] width 5 height 1
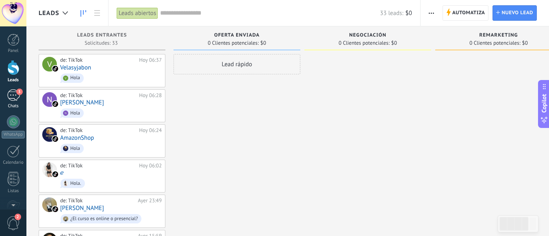
click at [11, 97] on div "3" at bounding box center [13, 95] width 13 height 12
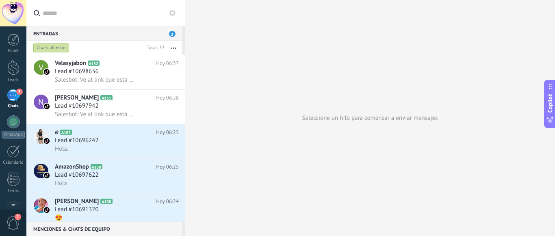
click at [176, 49] on button "button" at bounding box center [172, 48] width 17 height 15
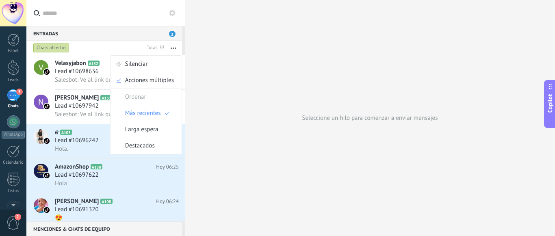
click at [176, 49] on button "button" at bounding box center [172, 48] width 17 height 15
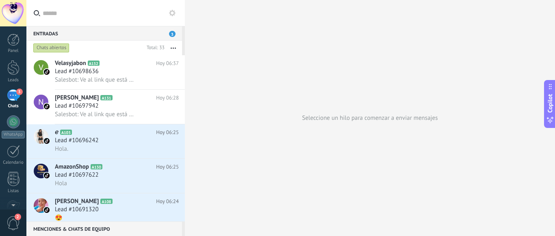
click at [172, 14] on icon at bounding box center [172, 13] width 6 height 6
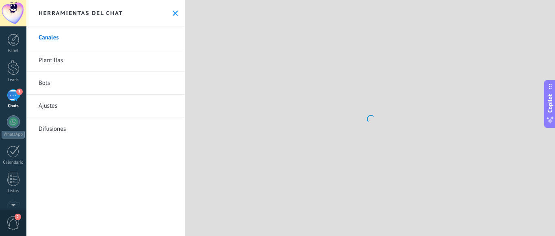
click at [173, 14] on icon at bounding box center [175, 13] width 5 height 5
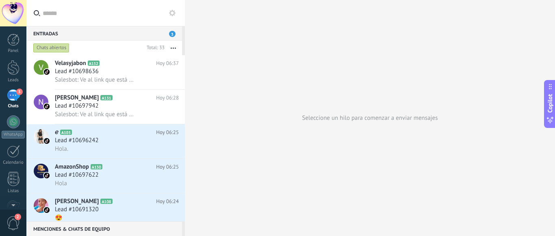
click at [172, 14] on icon at bounding box center [172, 13] width 6 height 6
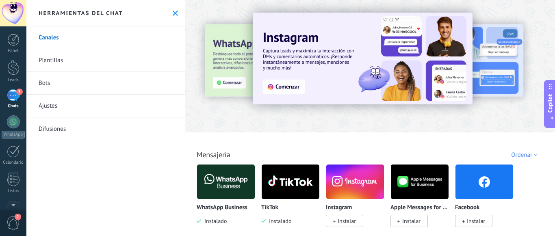
click at [51, 104] on link "Ajustes" at bounding box center [105, 106] width 158 height 23
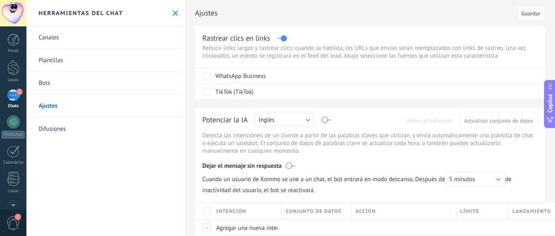
click at [48, 86] on link "Bots" at bounding box center [105, 83] width 158 height 23
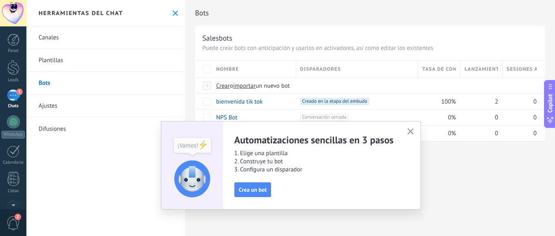
click at [413, 128] on button "button" at bounding box center [410, 131] width 10 height 11
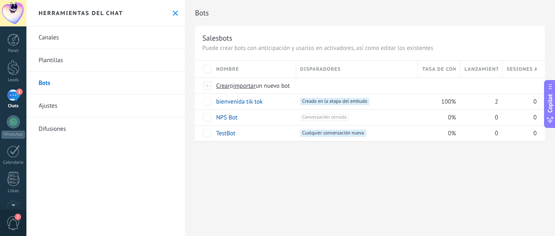
click at [52, 110] on link "Ajustes" at bounding box center [105, 106] width 158 height 23
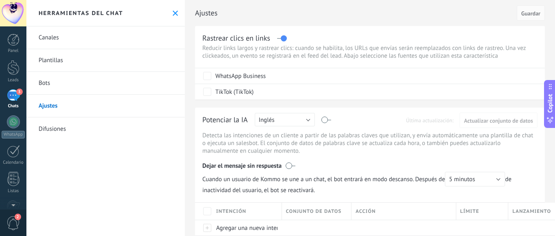
click at [57, 123] on link "Difusiones" at bounding box center [105, 128] width 158 height 23
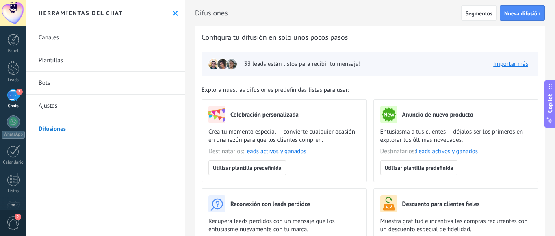
click at [65, 61] on link "Plantillas" at bounding box center [105, 60] width 158 height 23
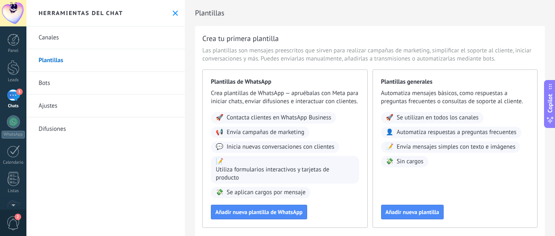
click at [62, 36] on link "Canales" at bounding box center [105, 37] width 158 height 23
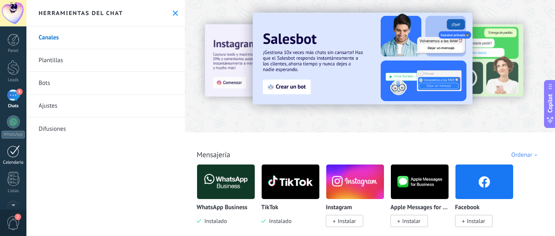
click at [15, 147] on div at bounding box center [13, 151] width 13 height 13
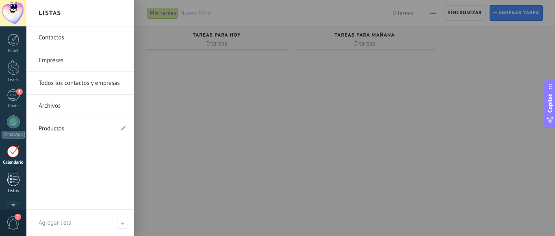
click at [13, 186] on div at bounding box center [13, 179] width 12 height 14
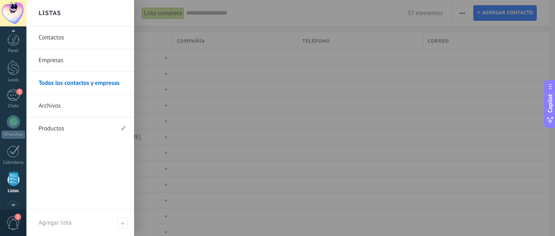
scroll to position [5, 0]
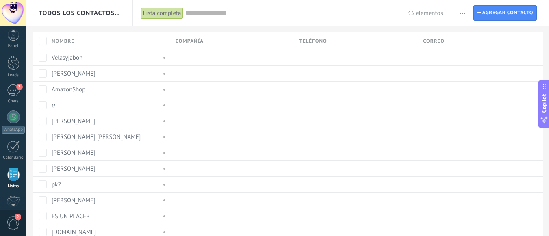
click at [18, 219] on span "2" at bounding box center [18, 217] width 6 height 6
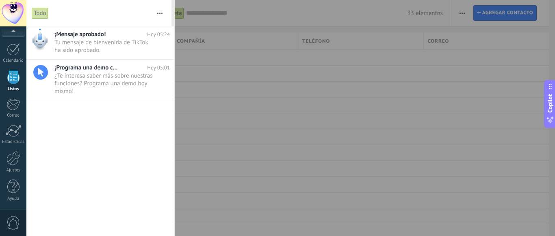
scroll to position [50, 0]
click at [93, 44] on span "Tu mensaje de bienvenida de TikTok ha sido aprobado. •••" at bounding box center [104, 46] width 100 height 15
click at [156, 54] on icon at bounding box center [158, 50] width 10 height 10
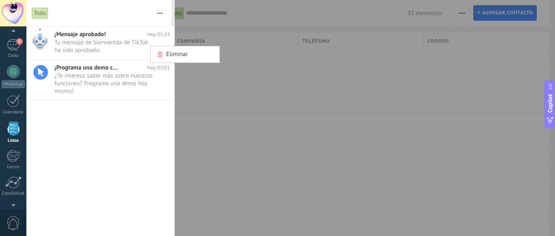
click at [15, 197] on div "Panel Leads 3 Chats WhatsApp Clientes" at bounding box center [13, 122] width 26 height 278
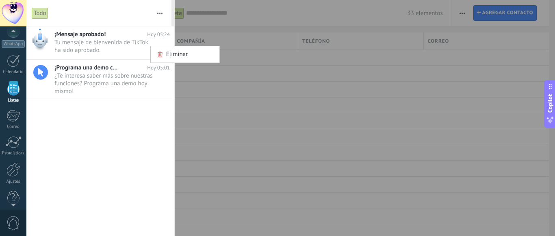
scroll to position [102, 0]
click at [13, 161] on div at bounding box center [13, 158] width 14 height 14
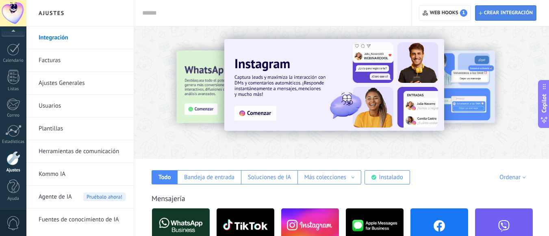
click at [499, 13] on span "Crear integración" at bounding box center [508, 13] width 49 height 6
type textarea "**********"
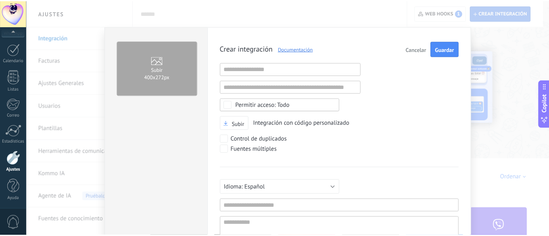
scroll to position [8, 0]
click at [418, 51] on span "Cancelar" at bounding box center [420, 49] width 21 height 6
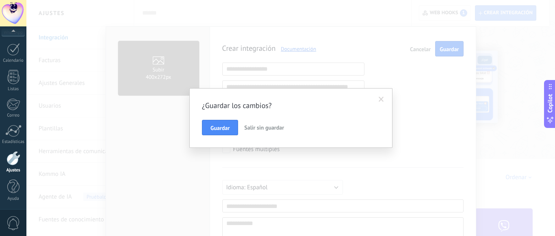
click at [257, 127] on span "Salir sin guardar" at bounding box center [264, 127] width 40 height 7
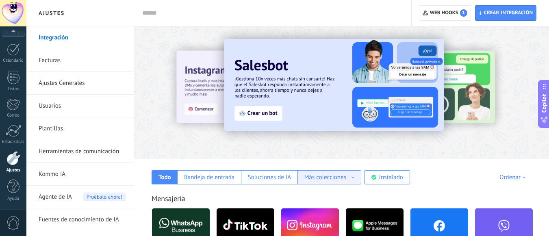
click at [353, 178] on div "Más colecciones" at bounding box center [329, 177] width 50 height 8
click at [339, 189] on div "Automatizaciones" at bounding box center [329, 191] width 63 height 14
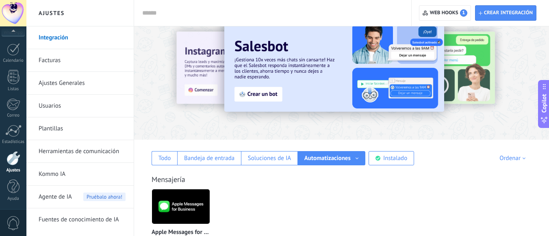
scroll to position [0, 0]
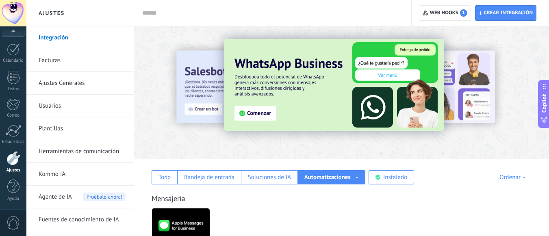
click at [354, 175] on div "Automatizaciones" at bounding box center [331, 177] width 54 height 8
click at [331, 207] on div "Fuentes de leads" at bounding box center [331, 205] width 67 height 14
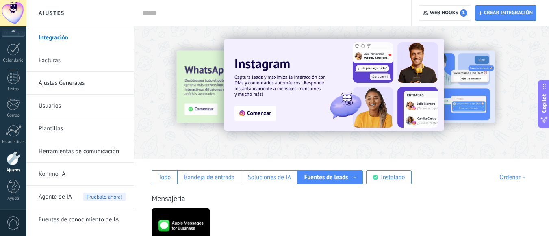
scroll to position [16, 0]
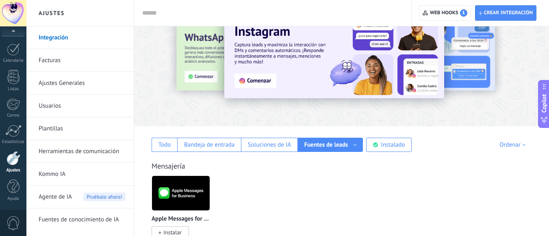
click at [126, 110] on li "Usuarios" at bounding box center [79, 106] width 107 height 23
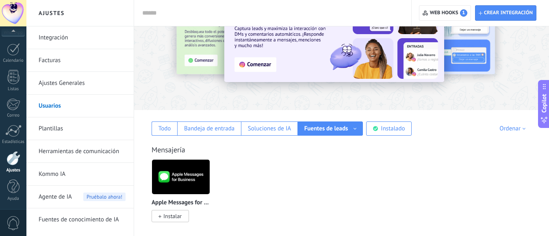
click at [126, 110] on li "Usuarios" at bounding box center [79, 106] width 107 height 23
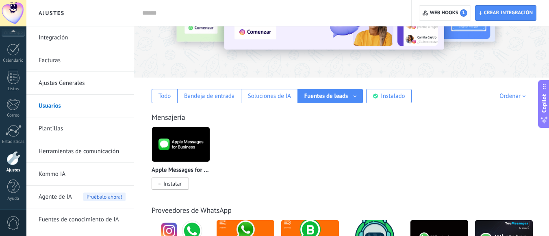
scroll to position [97, 0]
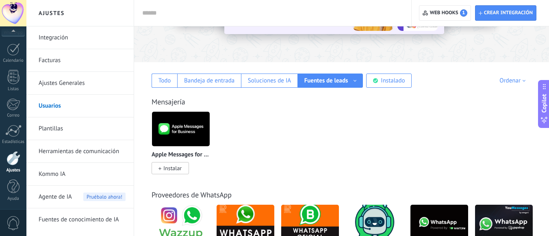
click at [130, 173] on li "Kommo IA" at bounding box center [79, 174] width 107 height 23
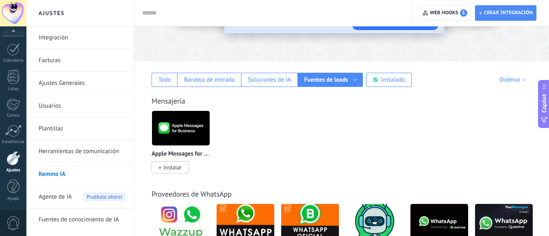
click at [65, 86] on link "Ajustes Generales" at bounding box center [82, 83] width 87 height 23
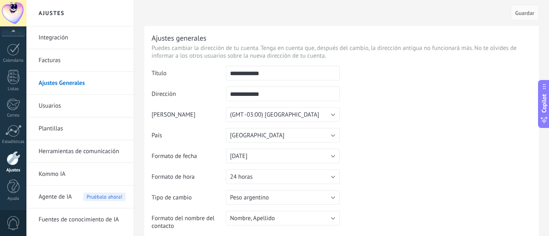
click at [65, 86] on link "Ajustes Generales" at bounding box center [82, 83] width 87 height 23
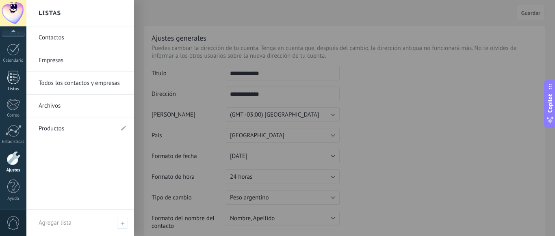
click at [15, 78] on div at bounding box center [13, 77] width 12 height 14
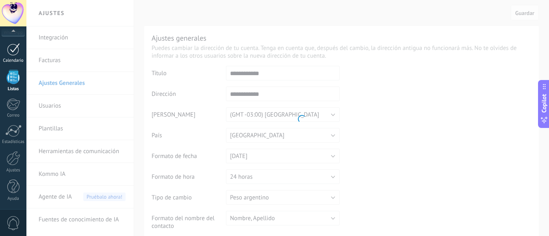
click at [9, 50] on div at bounding box center [13, 49] width 13 height 13
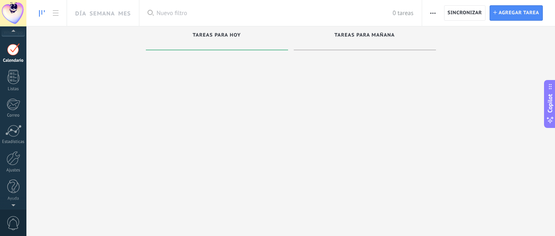
click at [15, 32] on div at bounding box center [13, 32] width 26 height 12
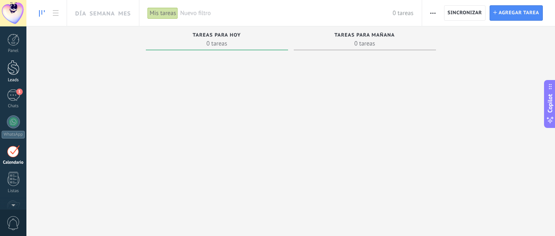
click at [13, 74] on div at bounding box center [13, 67] width 12 height 15
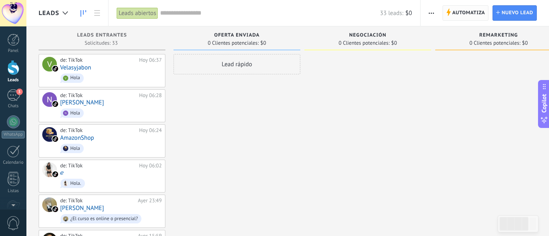
click at [466, 13] on span "Automatiza" at bounding box center [468, 13] width 33 height 15
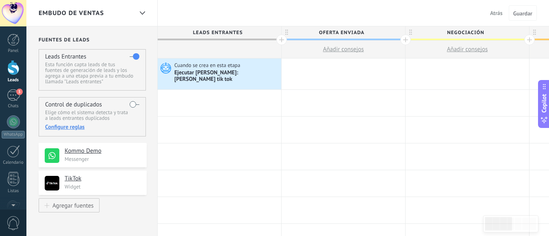
click at [82, 206] on div "Agregar fuentes" at bounding box center [72, 205] width 41 height 7
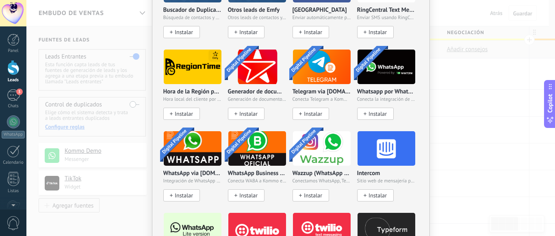
scroll to position [838, 0]
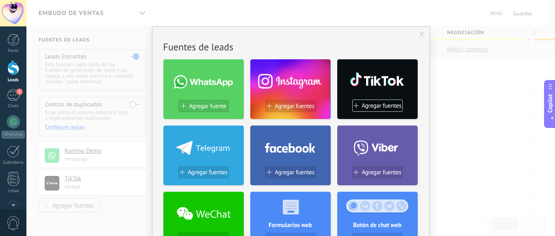
click at [498, 129] on div "No hay resultados Fuentes de leads Agregar fuente Agregar fuentes Agregar fuent…" at bounding box center [290, 118] width 528 height 236
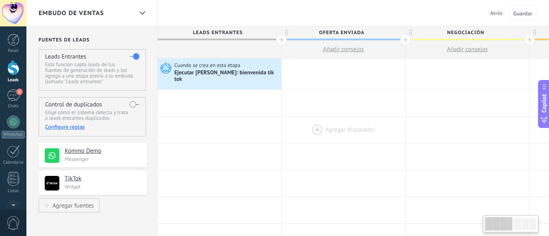
scroll to position [8, 0]
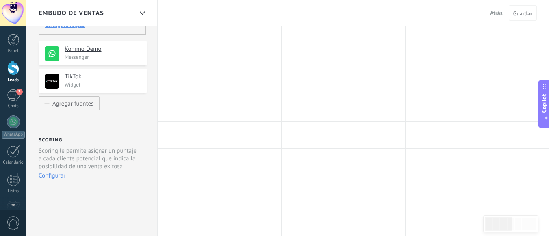
scroll to position [0, 0]
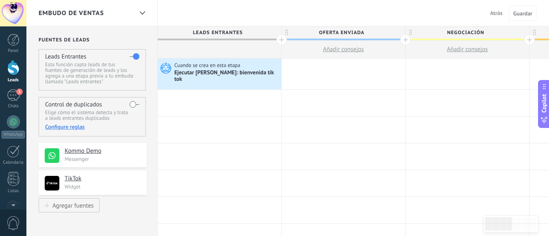
click at [61, 60] on h4 "Leads Entrantes" at bounding box center [65, 57] width 41 height 8
click at [57, 56] on h4 "Leads Entrantes" at bounding box center [65, 57] width 41 height 8
click at [66, 103] on h4 "Control de duplicados" at bounding box center [73, 105] width 57 height 8
click at [74, 128] on div "Configure reglas" at bounding box center [92, 126] width 94 height 7
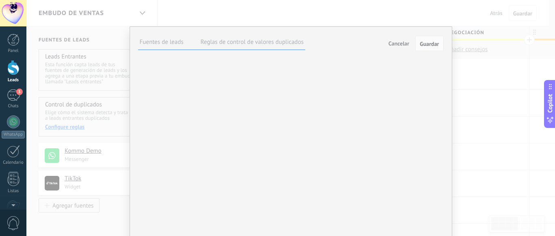
click at [473, 80] on div "Fuentes de leads Reglas de control de valores duplicados Cancelar Guardar Elija…" at bounding box center [290, 118] width 528 height 236
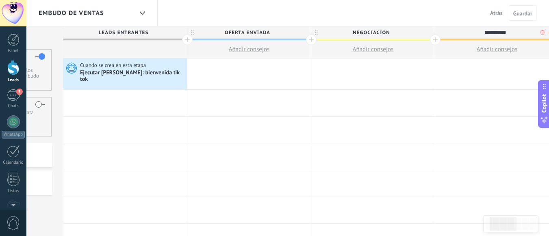
click at [121, 19] on div "Embudo de ventas" at bounding box center [86, 13] width 94 height 26
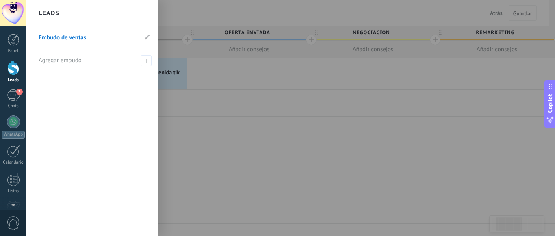
click at [121, 19] on div "Leads" at bounding box center [91, 13] width 131 height 26
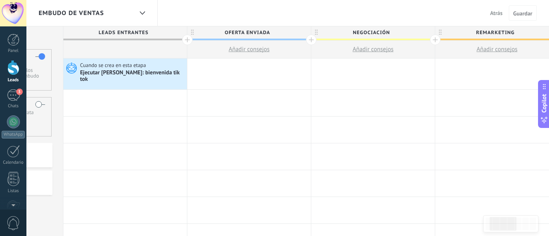
click at [496, 14] on span "Atrás" at bounding box center [496, 12] width 13 height 7
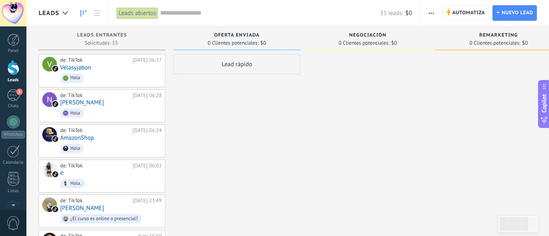
click at [430, 15] on span "button" at bounding box center [430, 12] width 5 height 15
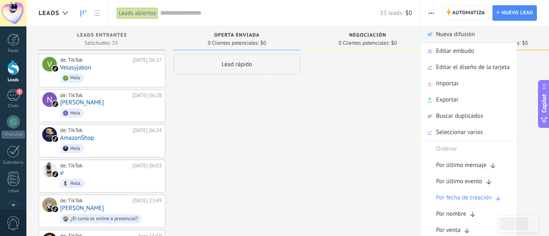
click at [459, 37] on span "Nueva difusión" at bounding box center [455, 34] width 39 height 16
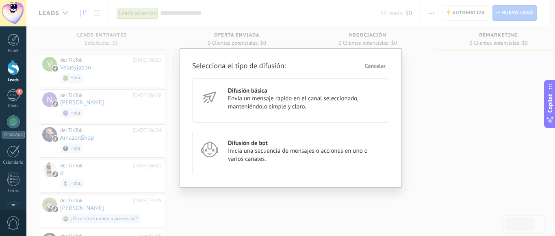
click at [375, 67] on span "Cancelar" at bounding box center [375, 66] width 21 height 6
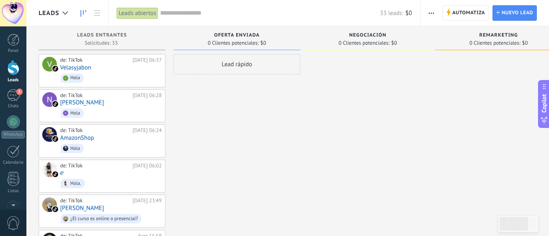
click at [10, 74] on div at bounding box center [13, 67] width 12 height 15
click at [16, 39] on div at bounding box center [13, 40] width 12 height 12
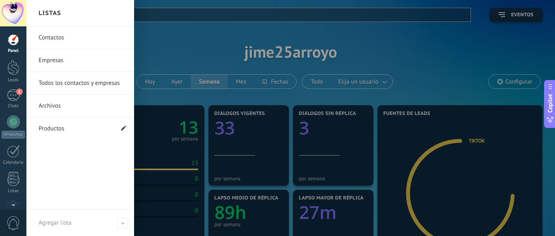
click at [121, 130] on span at bounding box center [123, 129] width 5 height 8
click at [86, 128] on input "*********" at bounding box center [76, 128] width 75 height 13
click at [71, 102] on link "Archivos" at bounding box center [82, 106] width 87 height 23
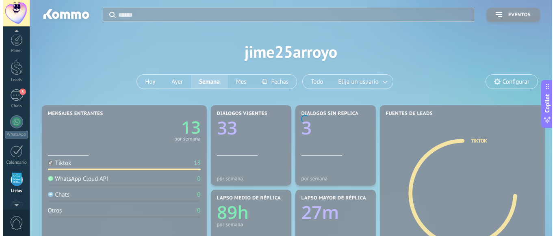
scroll to position [50, 0]
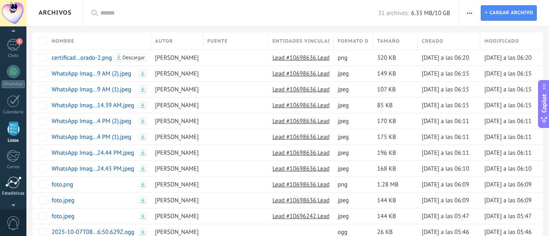
click at [13, 185] on div at bounding box center [13, 182] width 16 height 12
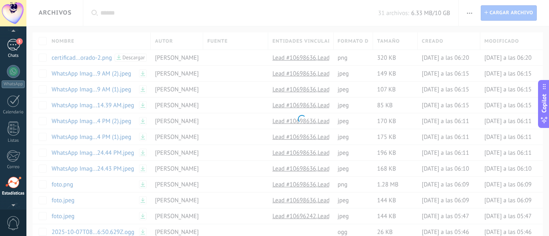
click at [11, 56] on div "Chats" at bounding box center [14, 55] width 24 height 5
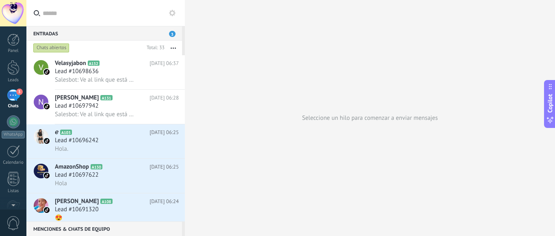
click at [174, 16] on icon at bounding box center [172, 13] width 6 height 6
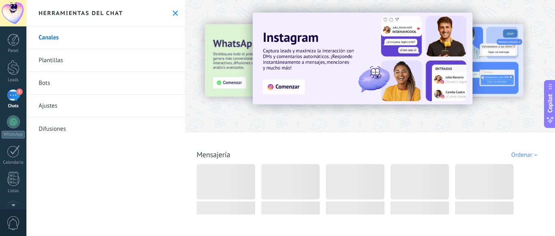
click at [174, 16] on button at bounding box center [175, 13] width 7 height 7
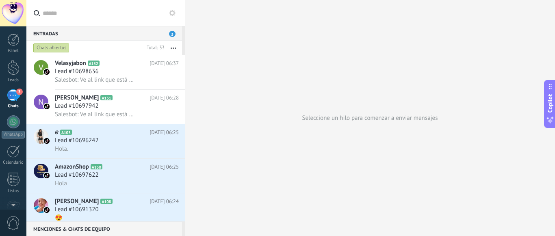
click at [174, 16] on icon at bounding box center [172, 13] width 6 height 6
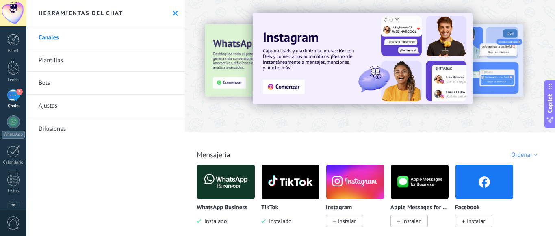
click at [547, 149] on div "Todo Bandeja de entrada Soluciones de IA Automatizaciones Fuentes de leads Inst…" at bounding box center [369, 145] width 365 height 26
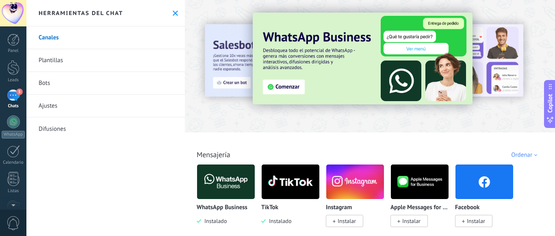
click at [47, 84] on link "Bots" at bounding box center [105, 83] width 158 height 23
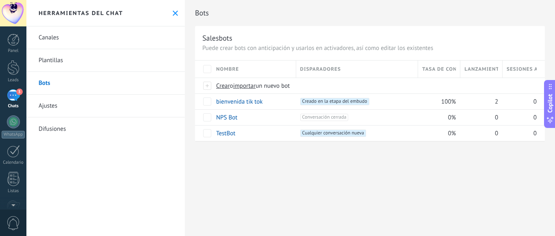
click at [61, 106] on link "Ajustes" at bounding box center [105, 106] width 158 height 23
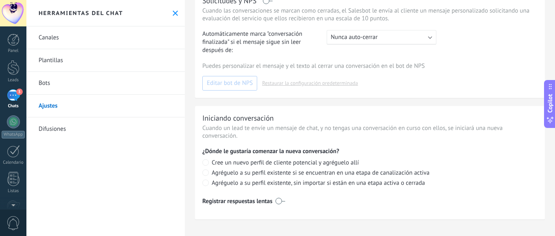
scroll to position [272, 0]
click at [73, 129] on link "Difusiones" at bounding box center [105, 128] width 158 height 23
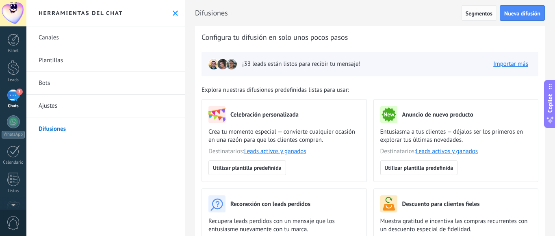
click at [469, 15] on span "Segmentos" at bounding box center [478, 14] width 27 height 6
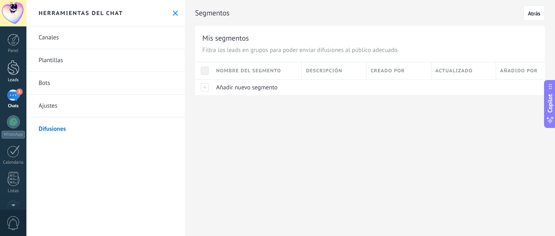
click at [11, 71] on div at bounding box center [13, 67] width 12 height 15
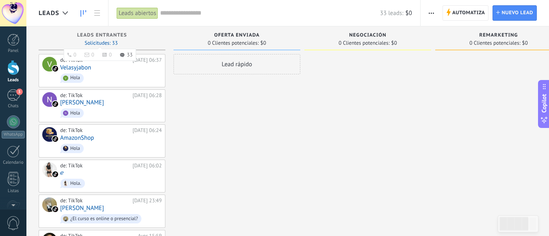
click at [106, 56] on use at bounding box center [104, 55] width 4 height 4
click at [123, 56] on use at bounding box center [122, 55] width 4 height 4
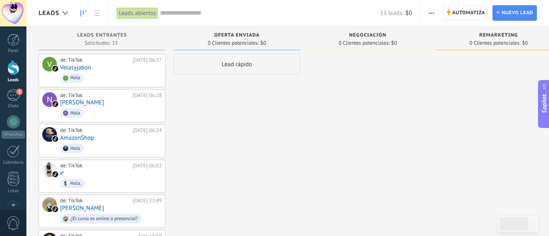
click at [461, 13] on span "Automatiza" at bounding box center [468, 13] width 33 height 15
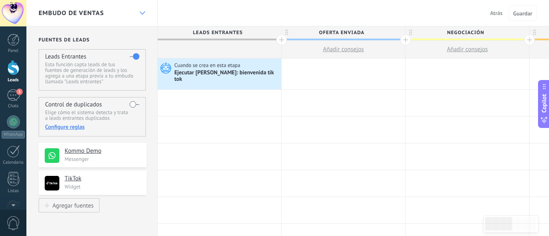
click at [142, 14] on use at bounding box center [141, 12] width 5 height 3
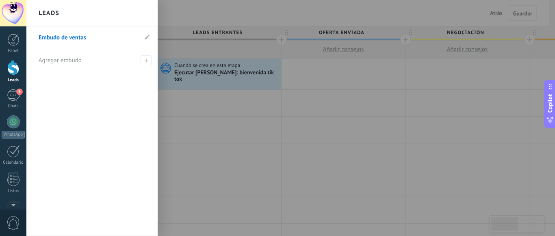
click at [142, 14] on div "Leads" at bounding box center [91, 13] width 131 height 26
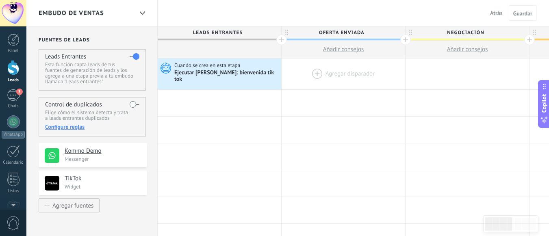
click at [340, 73] on div at bounding box center [342, 73] width 123 height 31
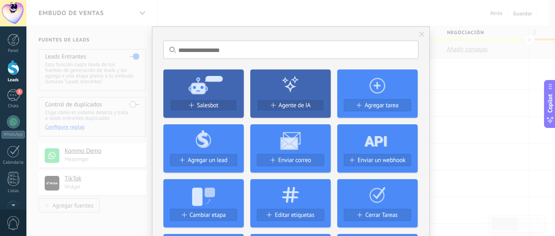
click at [11, 43] on div at bounding box center [13, 40] width 12 height 12
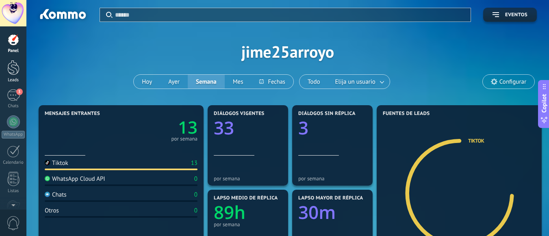
click at [11, 62] on div at bounding box center [13, 67] width 12 height 15
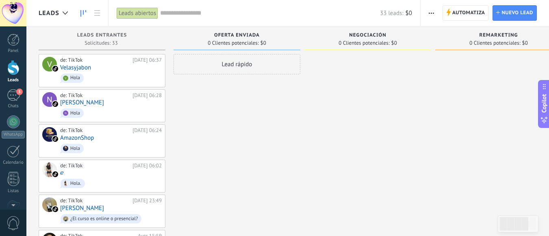
click at [15, 72] on div at bounding box center [13, 67] width 12 height 15
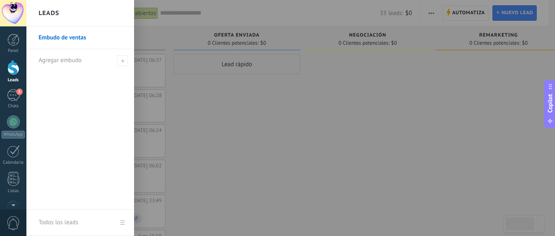
click at [123, 225] on link "Todos los leads" at bounding box center [80, 223] width 108 height 26
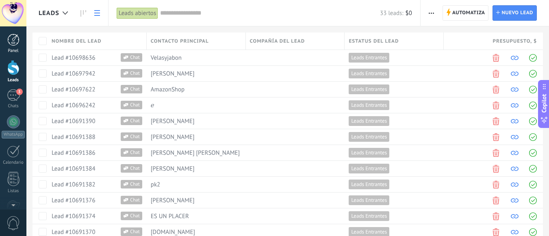
click at [16, 41] on div at bounding box center [13, 40] width 12 height 12
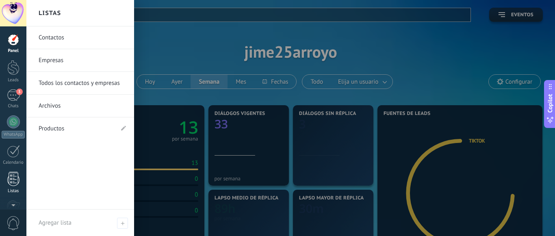
click at [13, 174] on div at bounding box center [13, 179] width 12 height 14
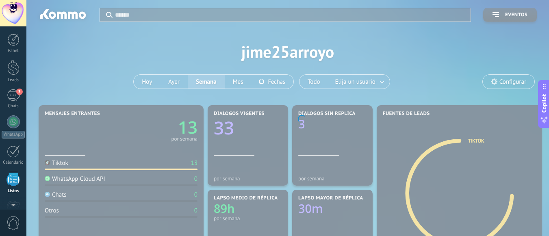
click at [13, 174] on div at bounding box center [13, 179] width 12 height 14
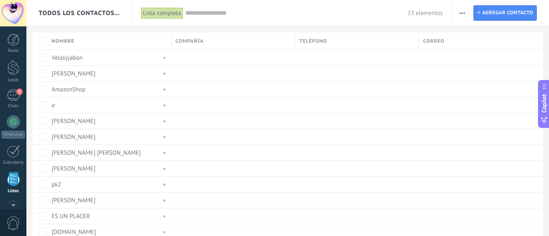
click at [13, 174] on div at bounding box center [13, 179] width 12 height 14
click at [13, 48] on link "Panel" at bounding box center [13, 44] width 26 height 20
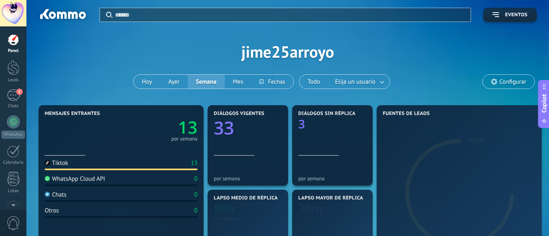
click at [16, 17] on div at bounding box center [13, 13] width 26 height 26
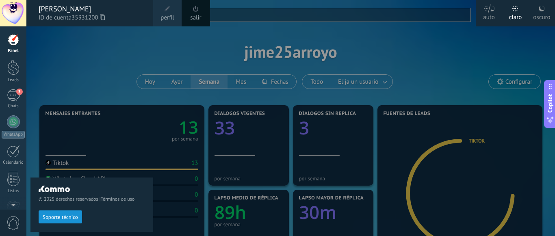
click at [169, 16] on span "perfil" at bounding box center [166, 17] width 13 height 9
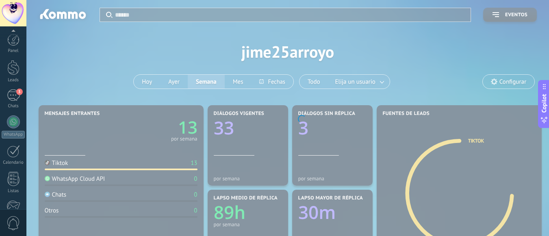
scroll to position [102, 0]
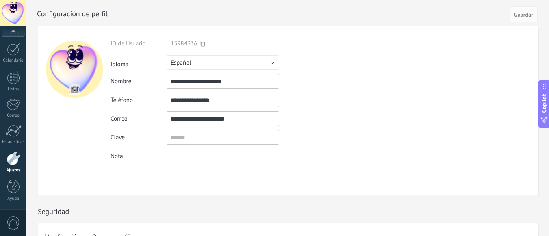
click at [217, 201] on div "Seguridad" at bounding box center [288, 209] width 500 height 28
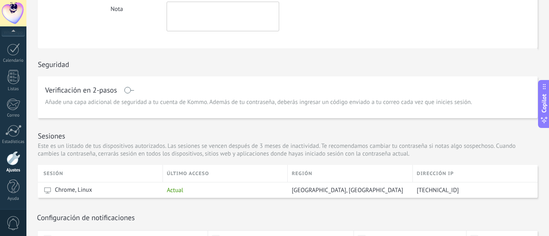
scroll to position [0, 0]
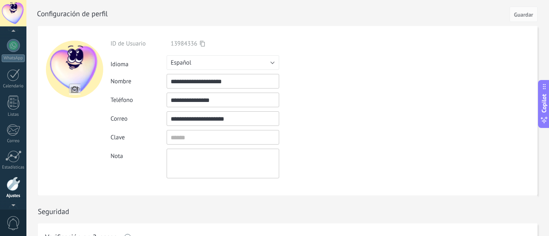
click at [16, 33] on div at bounding box center [13, 32] width 26 height 12
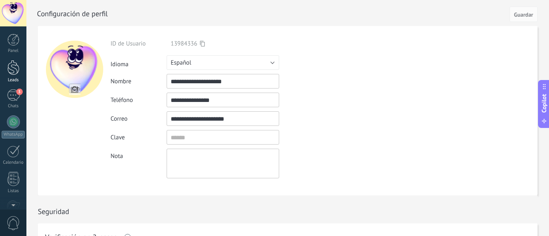
click at [17, 71] on div at bounding box center [13, 67] width 12 height 15
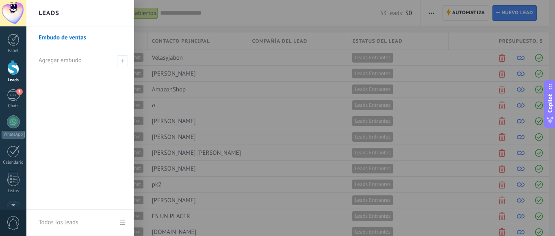
click at [72, 40] on link "Embudo de ventas" at bounding box center [82, 37] width 87 height 23
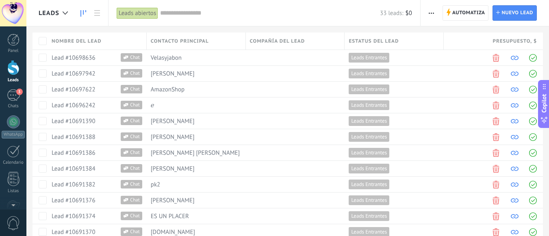
click at [85, 15] on icon at bounding box center [83, 13] width 6 height 6
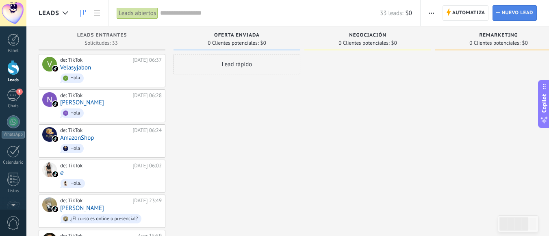
click at [513, 10] on span "Nuevo lead" at bounding box center [517, 13] width 32 height 15
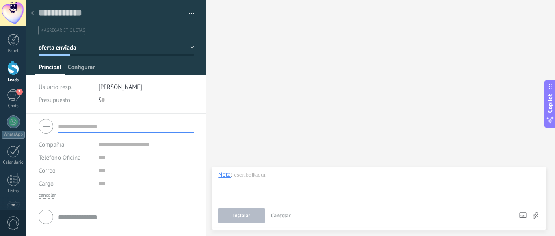
click at [87, 69] on span "Configurar" at bounding box center [81, 69] width 27 height 12
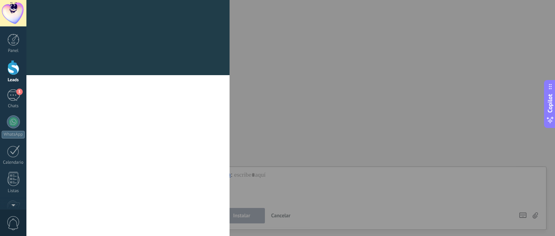
click at [87, 69] on div at bounding box center [127, 70] width 203 height 10
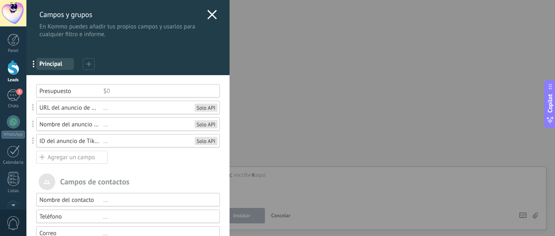
click at [215, 11] on div "Campos y grupos En Kommo puedes añadir tus propios campos y usarlos para cualqu…" at bounding box center [127, 19] width 203 height 38
click at [211, 17] on use at bounding box center [211, 14] width 9 height 9
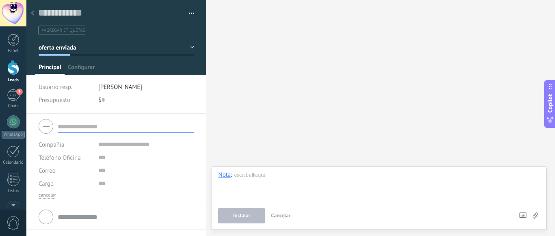
click at [190, 11] on button "button" at bounding box center [189, 13] width 12 height 12
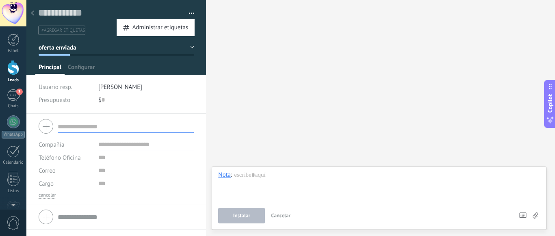
click at [190, 11] on button "button" at bounding box center [189, 13] width 12 height 12
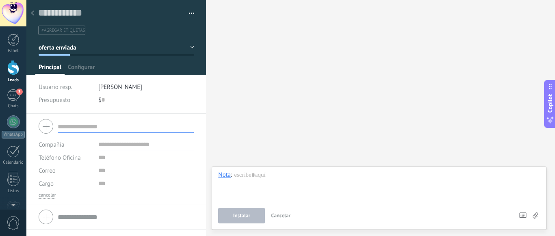
click at [284, 30] on div "Buscar Carga más Participantes: 0 Agregar usuario Bots: 0" at bounding box center [380, 118] width 349 height 236
click at [30, 14] on div at bounding box center [32, 14] width 11 height 16
